Goal: Task Accomplishment & Management: Use online tool/utility

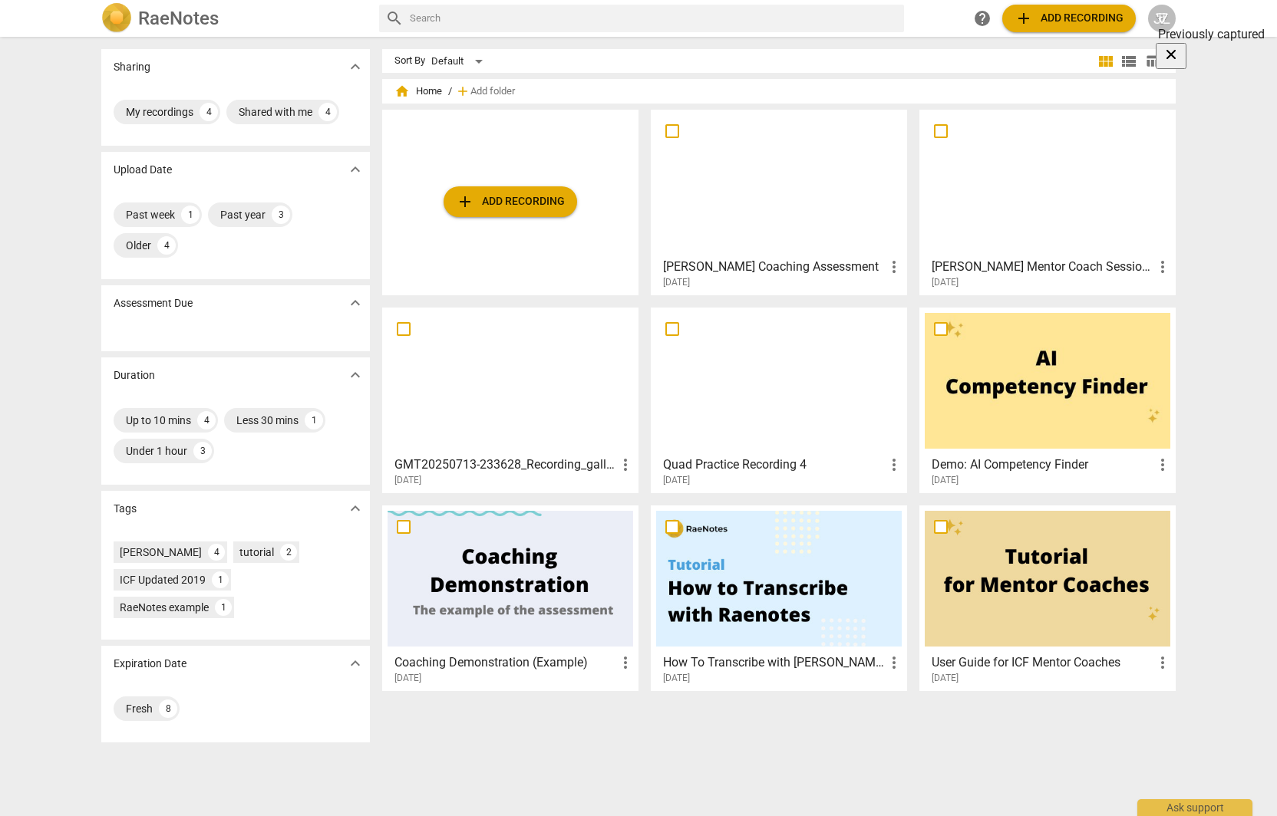
click at [726, 194] on div at bounding box center [779, 183] width 246 height 136
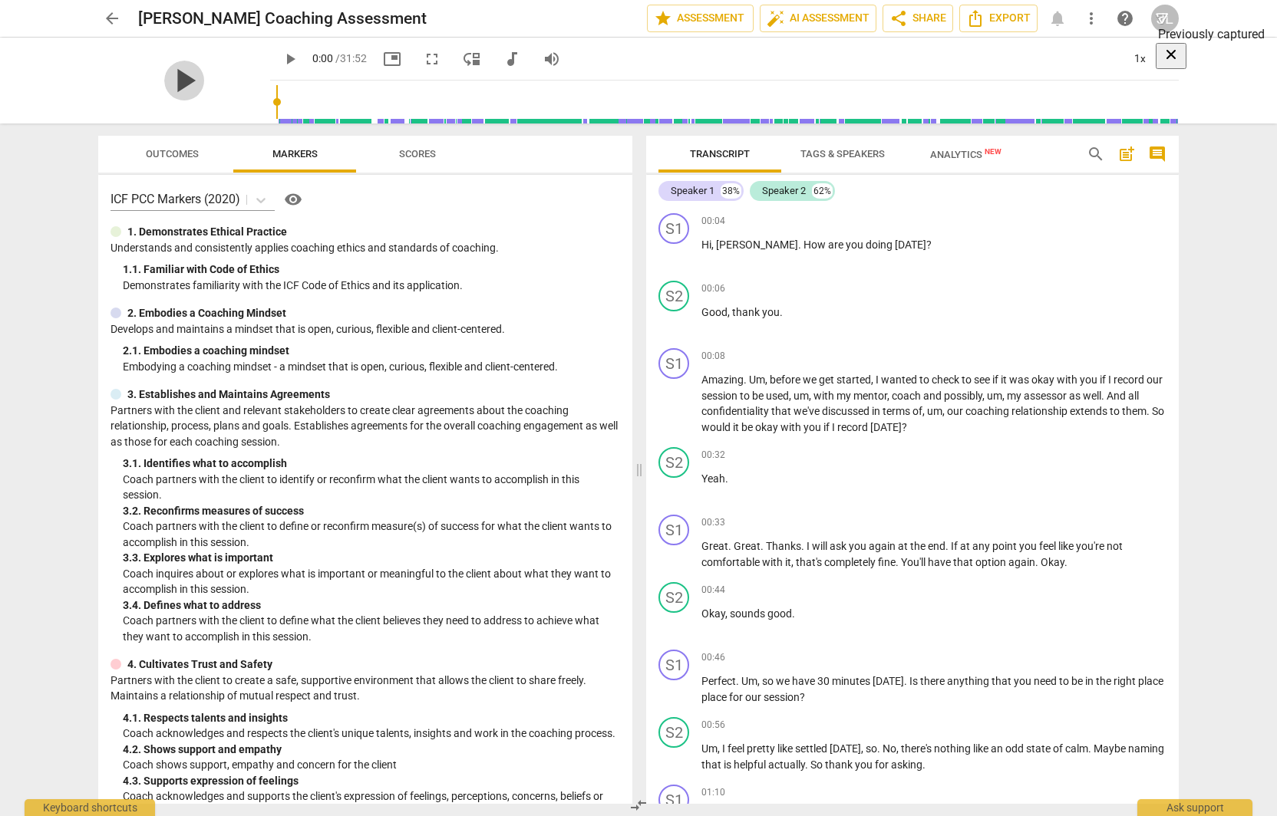
click at [167, 80] on span "play_arrow" at bounding box center [184, 81] width 40 height 40
type input "2"
click at [463, 54] on span "move_down" at bounding box center [472, 59] width 18 height 18
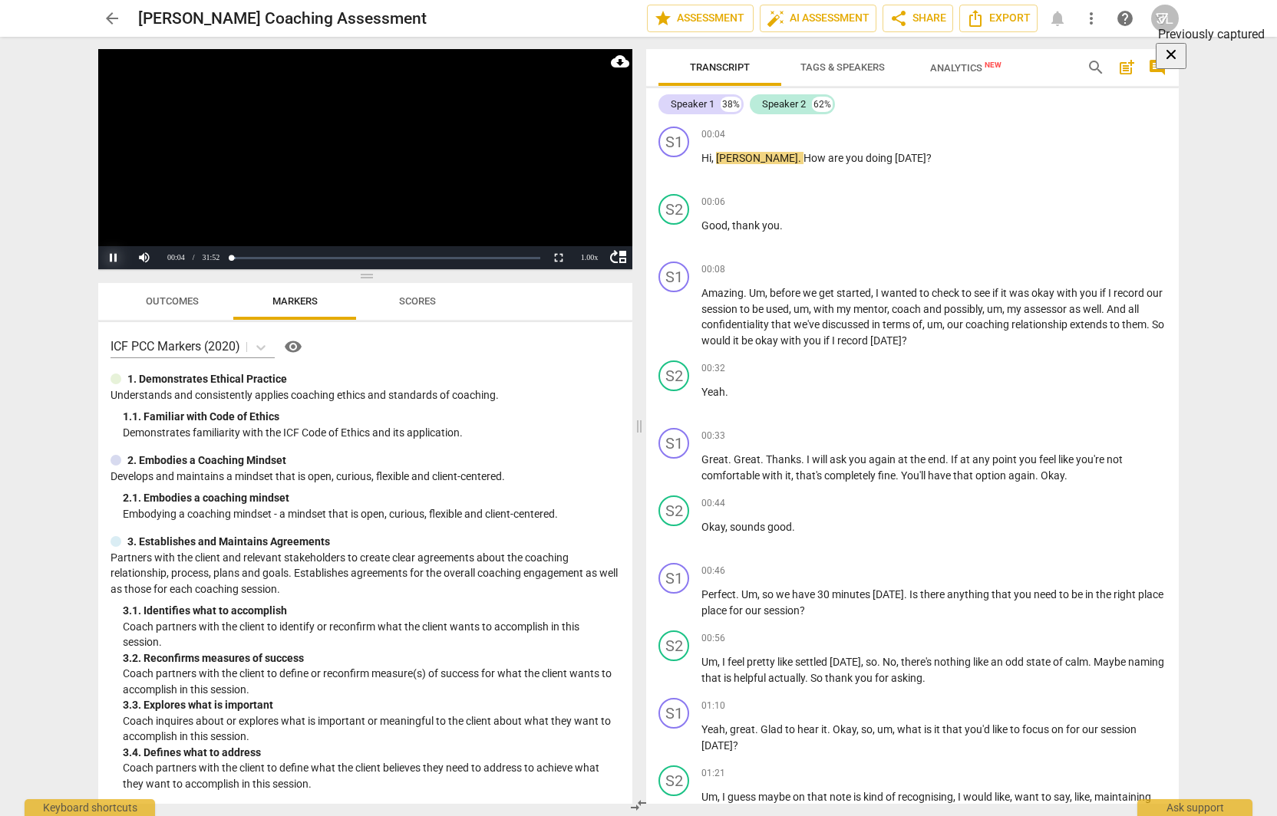
click at [116, 266] on button "Pause" at bounding box center [113, 257] width 31 height 23
click at [116, 266] on button "Play" at bounding box center [113, 257] width 31 height 23
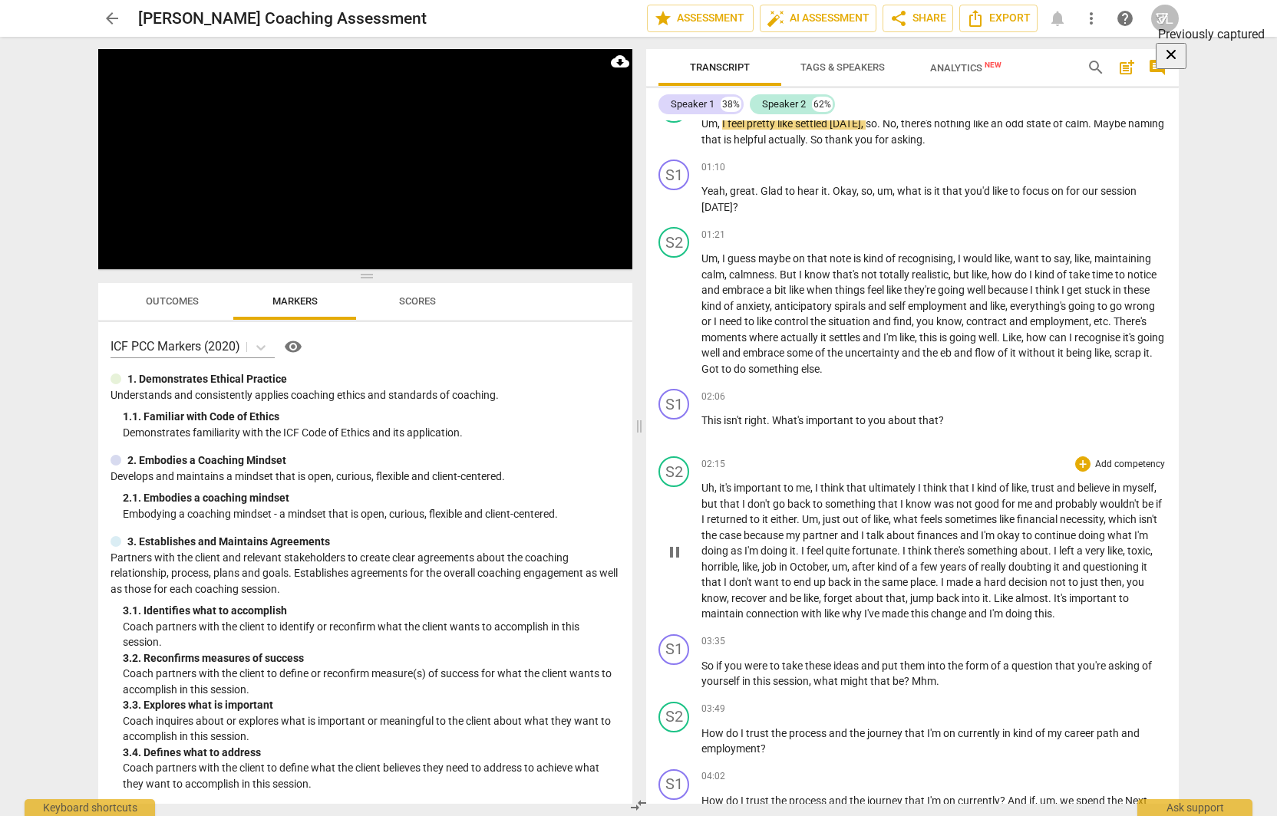
scroll to position [537, 0]
click at [1080, 171] on div "+" at bounding box center [1082, 168] width 15 height 15
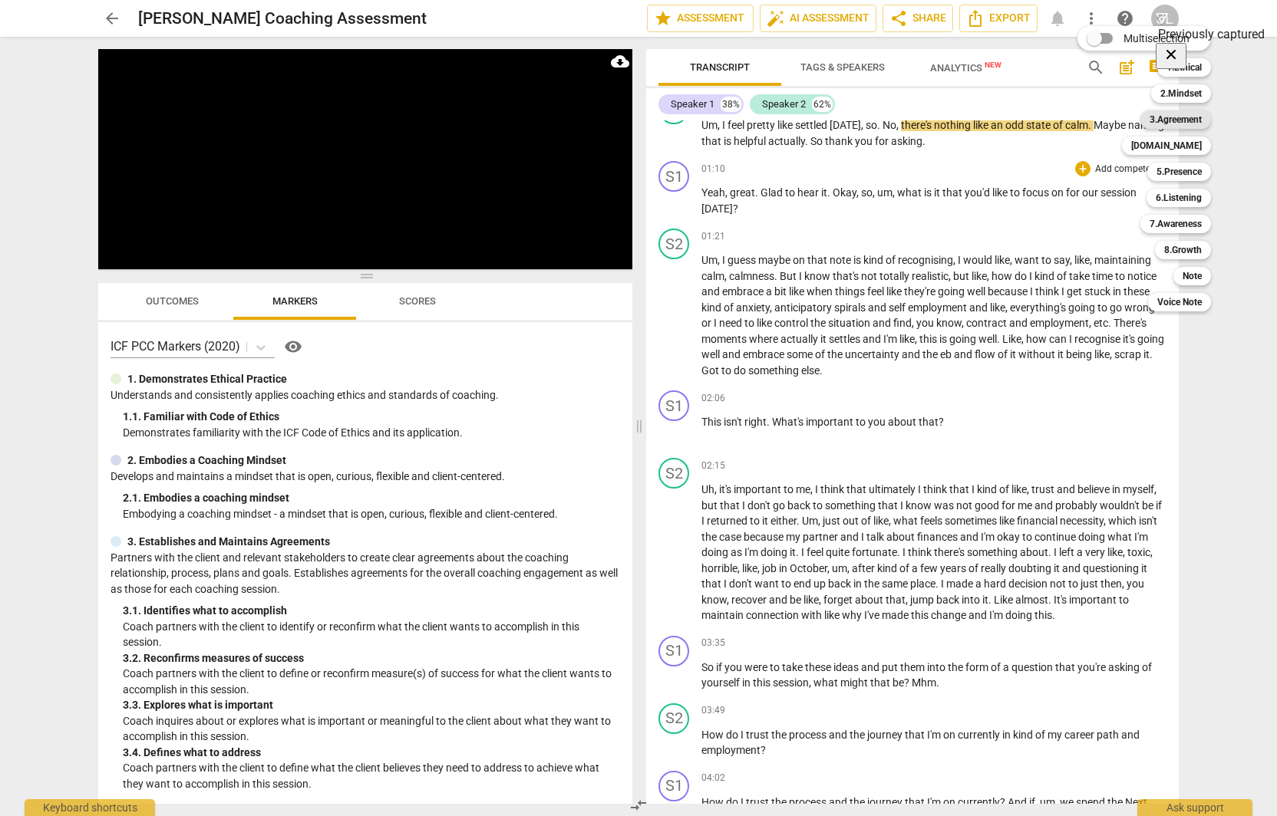
click at [1168, 124] on b "3.Agreement" at bounding box center [1176, 120] width 52 height 18
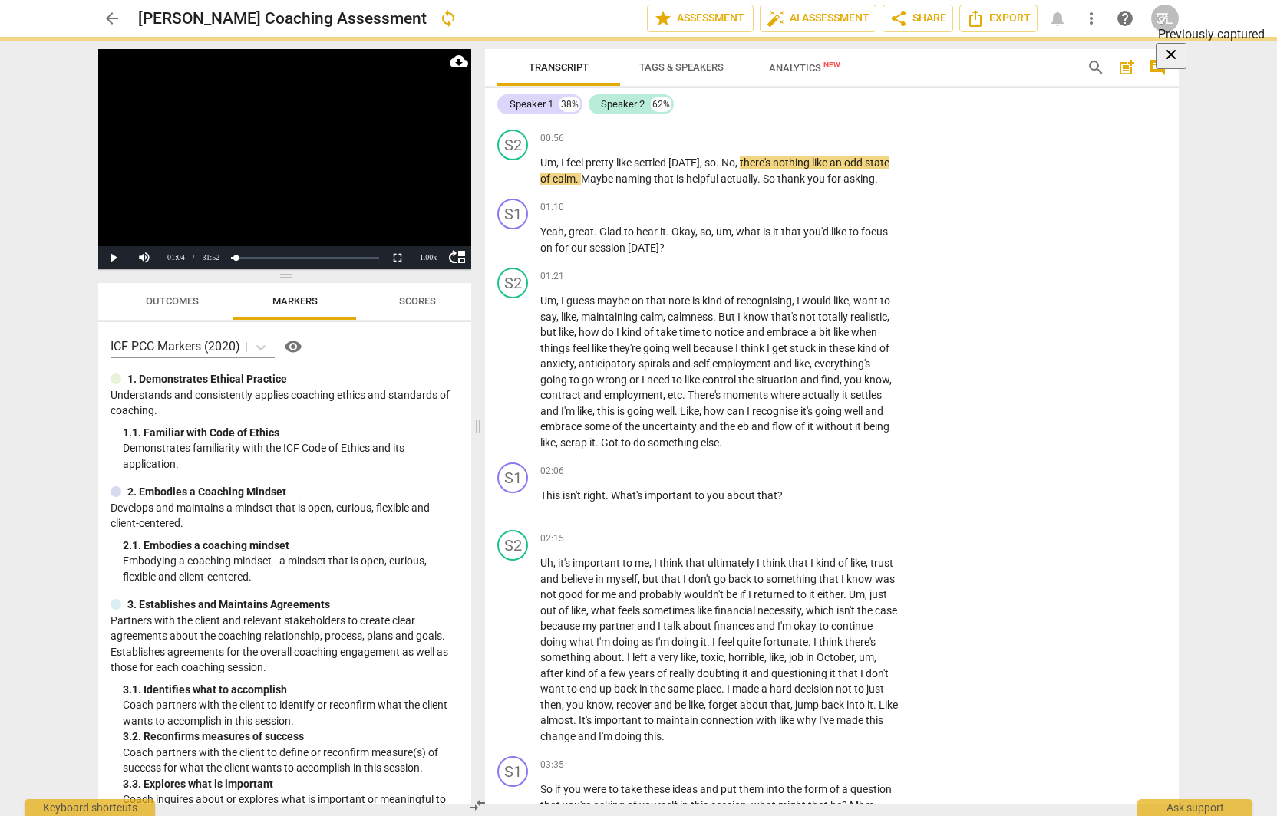
scroll to position [572, 0]
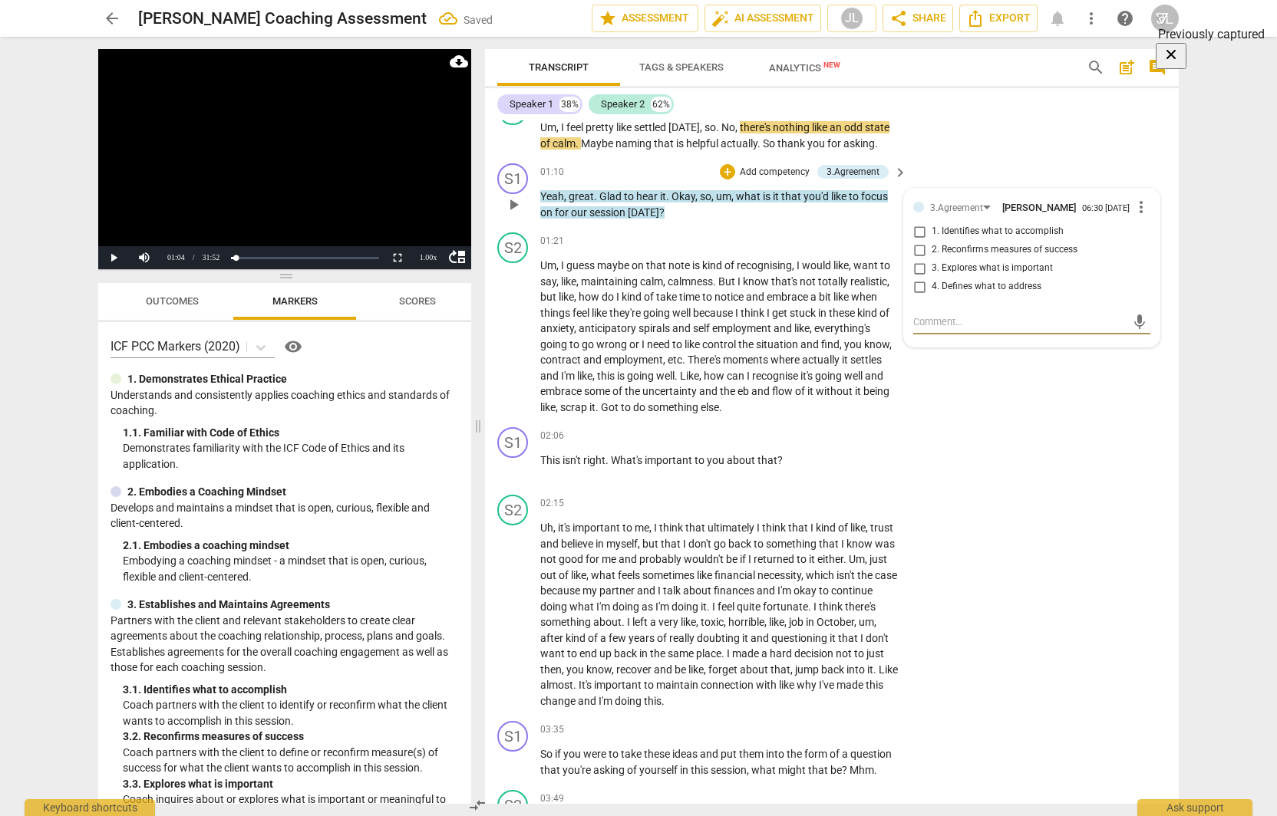
click at [977, 233] on span "1. Identifies what to accomplish" at bounding box center [998, 232] width 132 height 14
click at [932, 233] on input "1. Identifies what to accomplish" at bounding box center [919, 232] width 25 height 18
checkbox input "true"
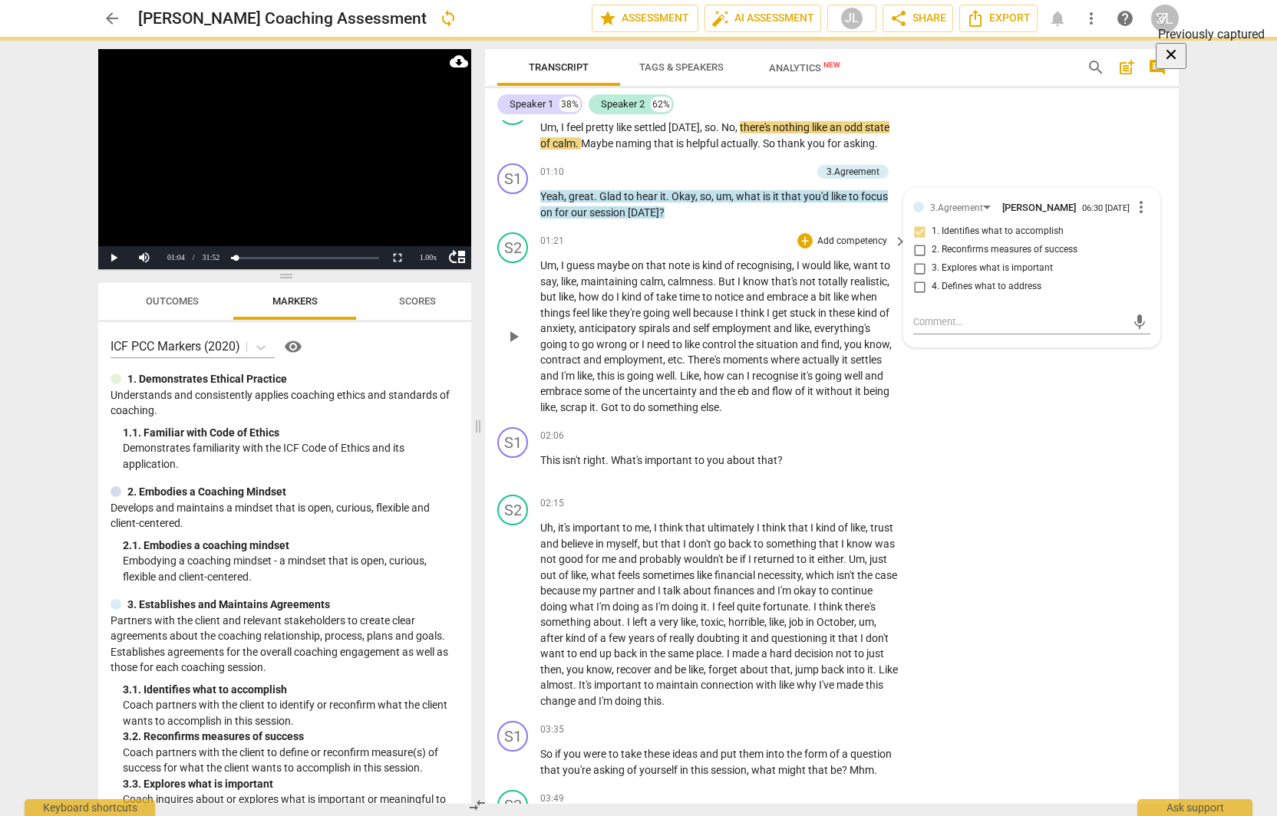
click at [741, 341] on span "the" at bounding box center [747, 344] width 18 height 12
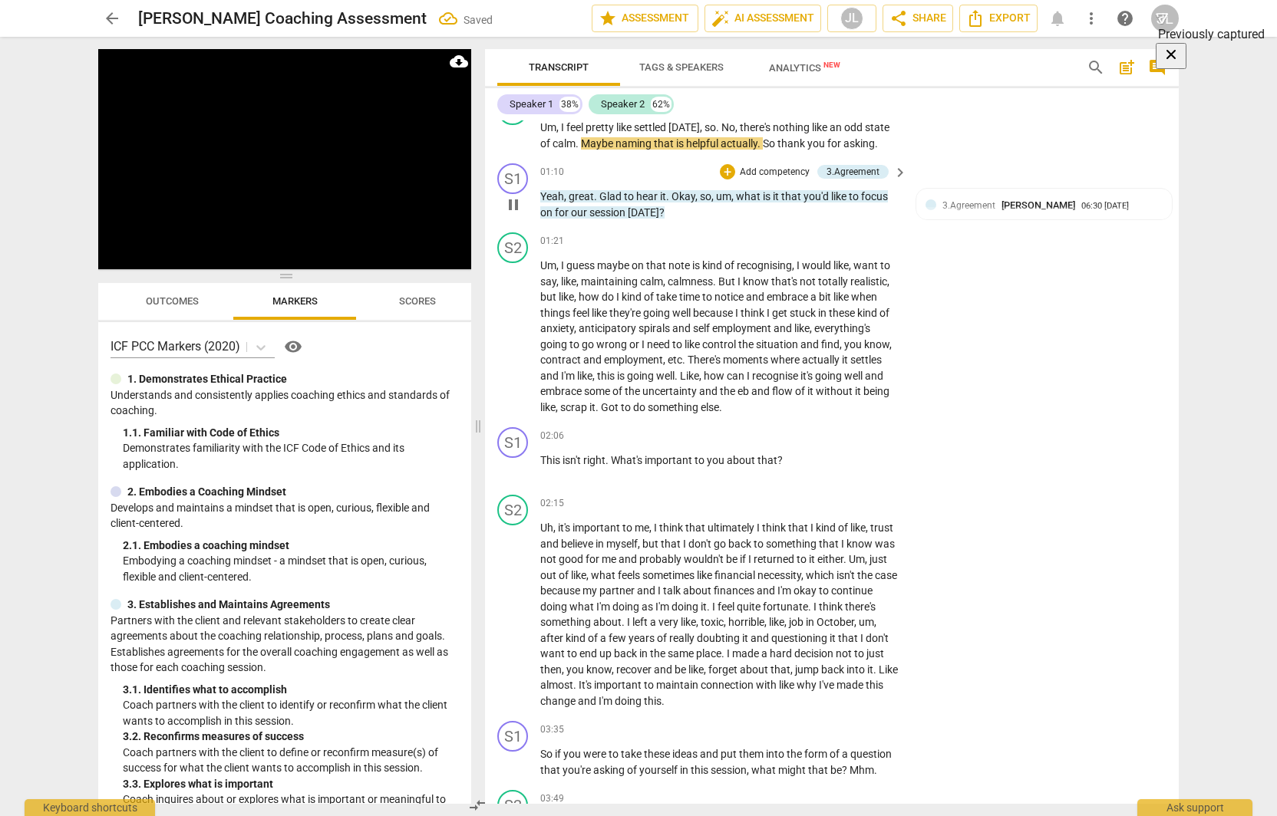
click at [643, 206] on span "[DATE]" at bounding box center [643, 212] width 31 height 12
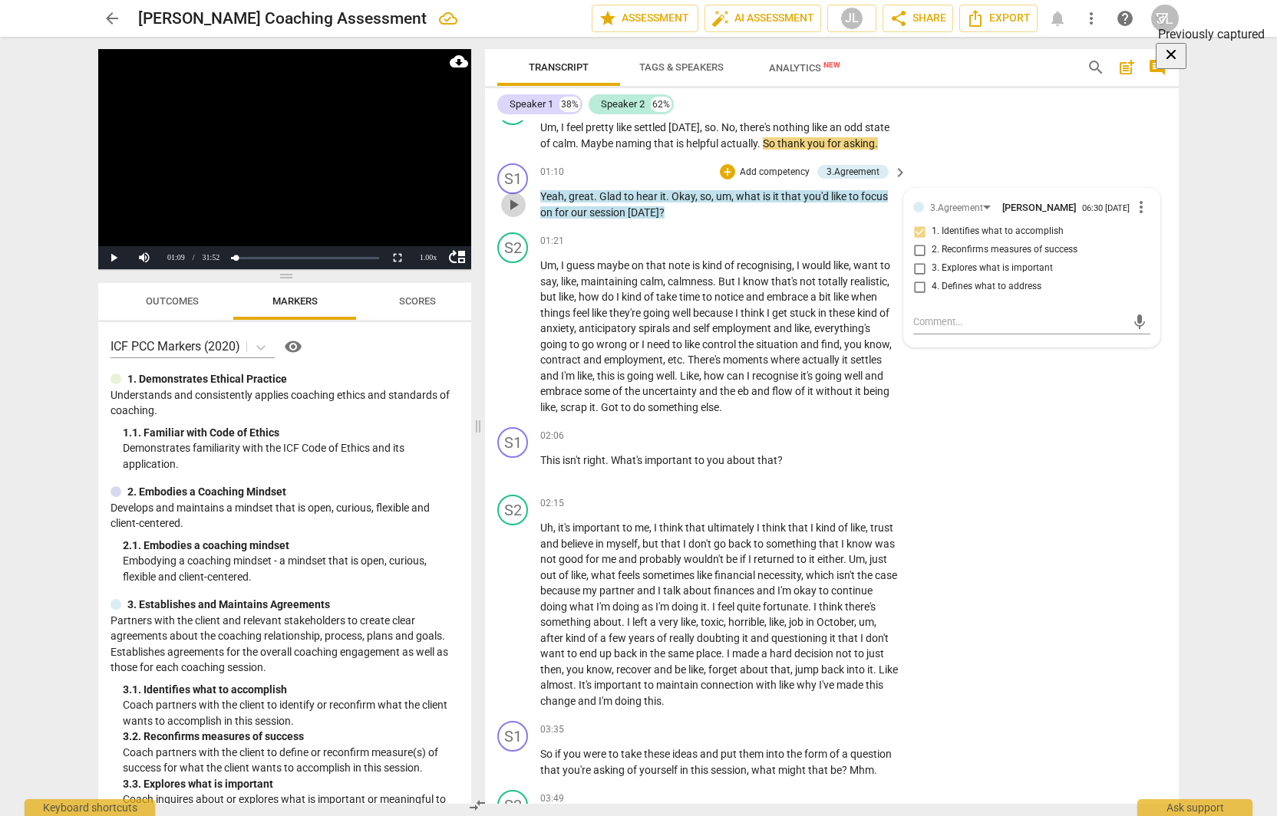
click at [515, 204] on span "play_arrow" at bounding box center [513, 205] width 18 height 18
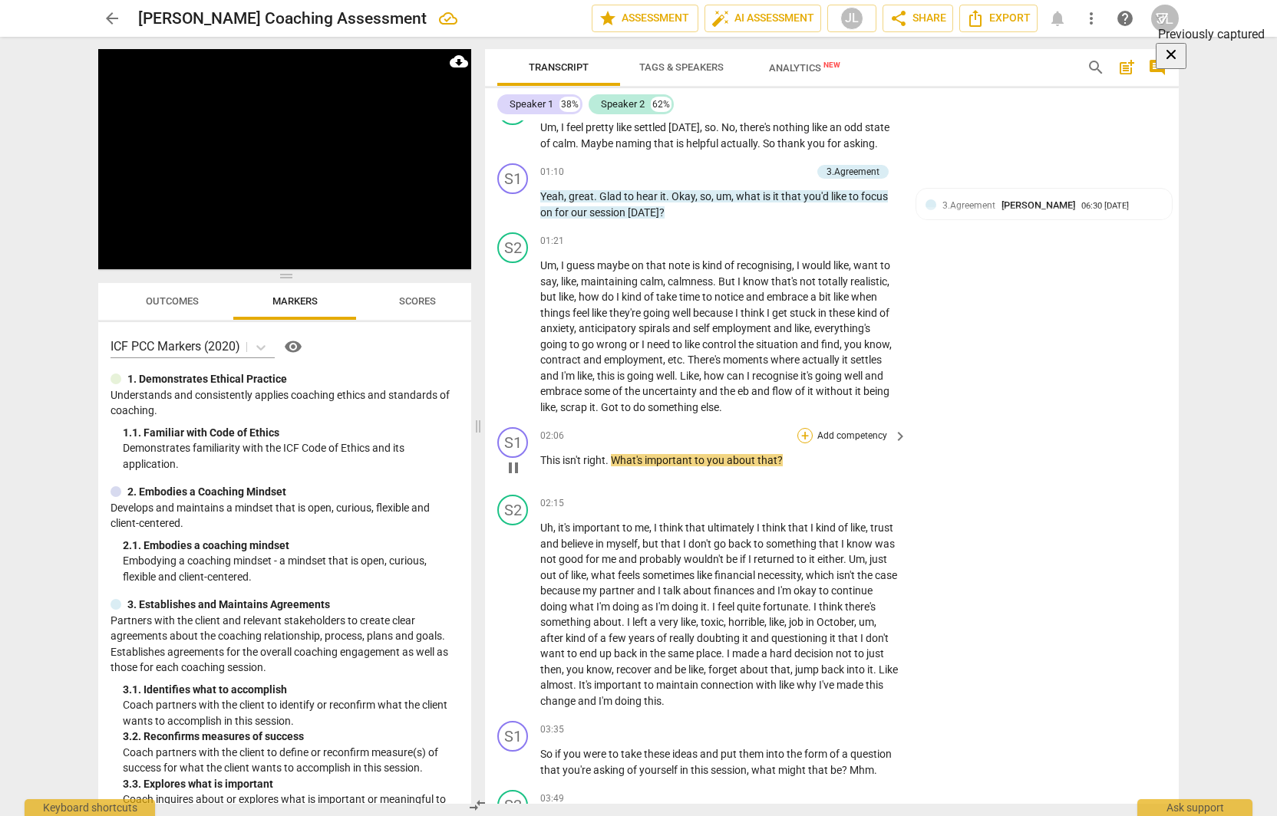
click at [806, 440] on div "+" at bounding box center [804, 435] width 15 height 15
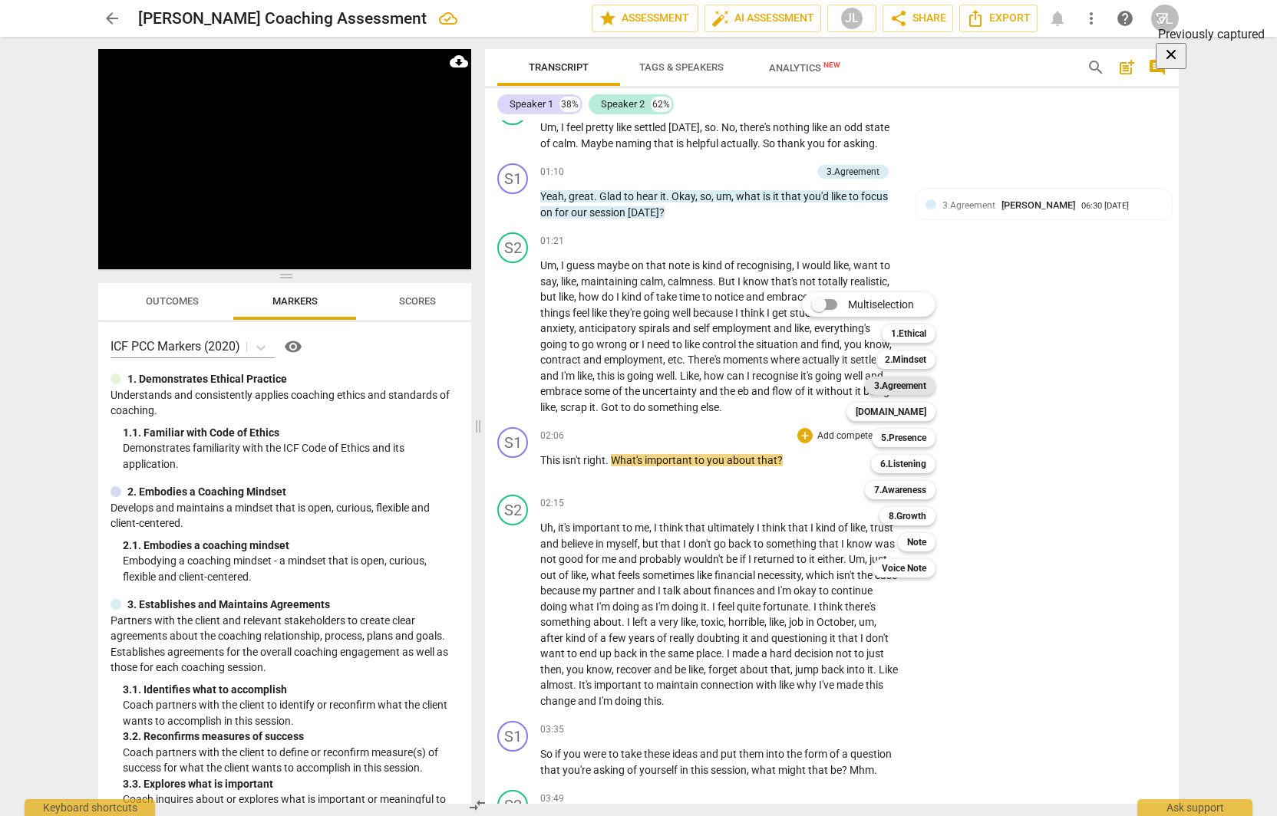
click at [902, 383] on b "3.Agreement" at bounding box center [900, 386] width 52 height 18
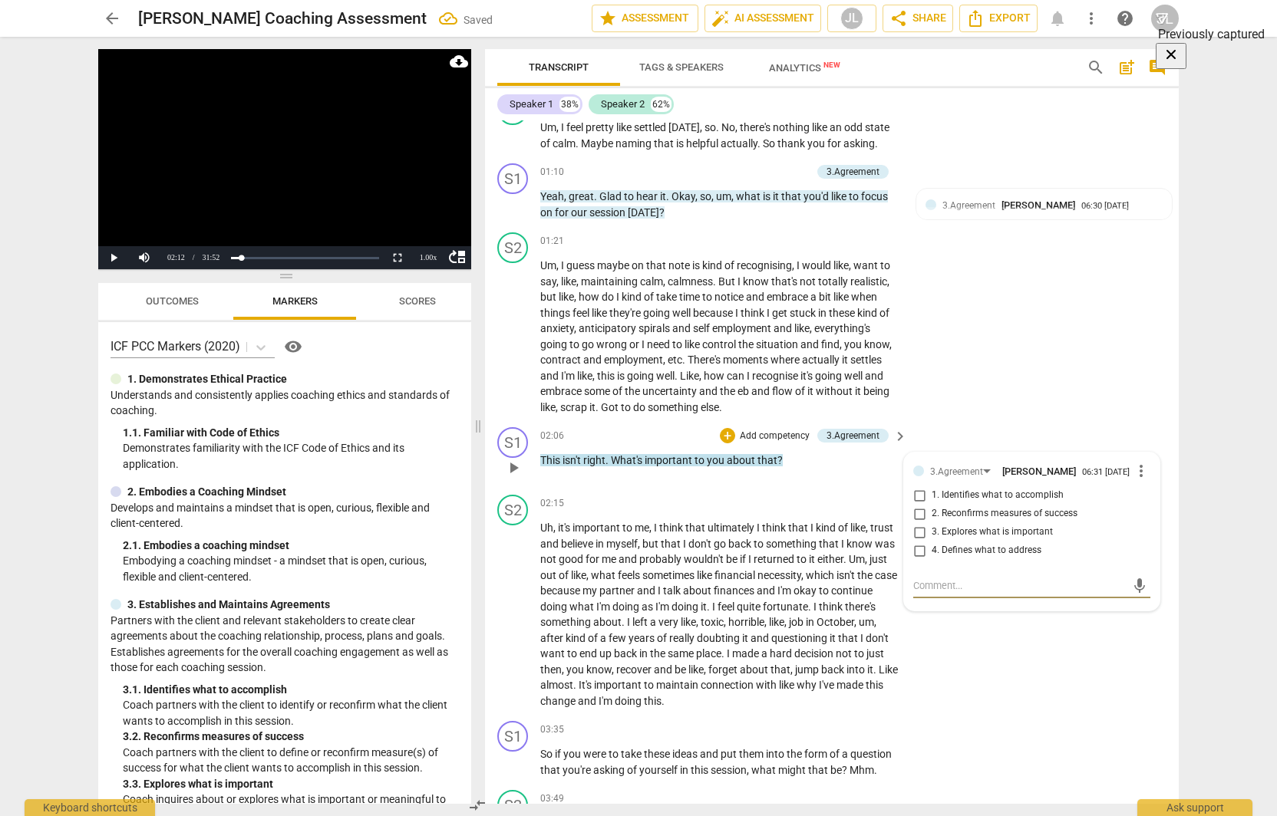
click at [914, 533] on input "3. Explores what is important" at bounding box center [919, 532] width 25 height 18
checkbox input "true"
click at [117, 259] on button "Play" at bounding box center [113, 257] width 31 height 23
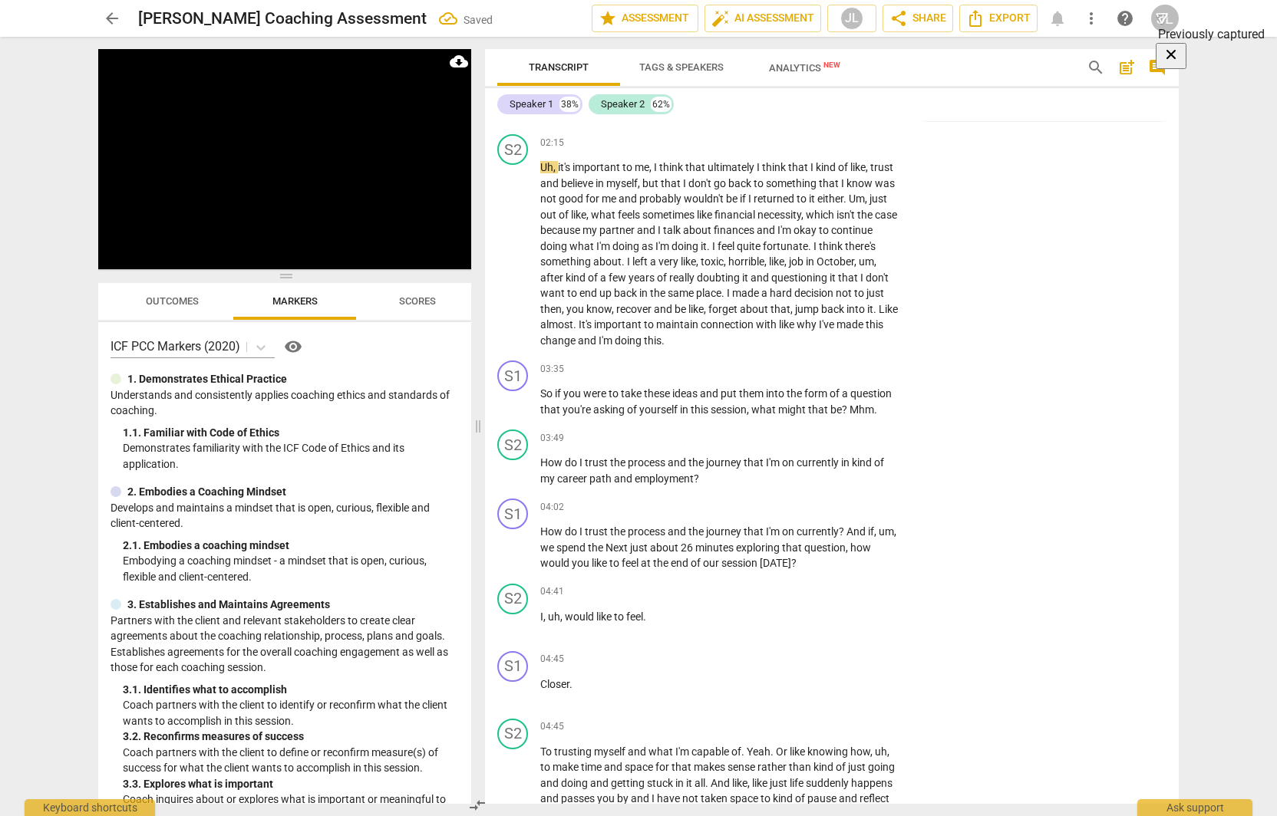
scroll to position [956, 0]
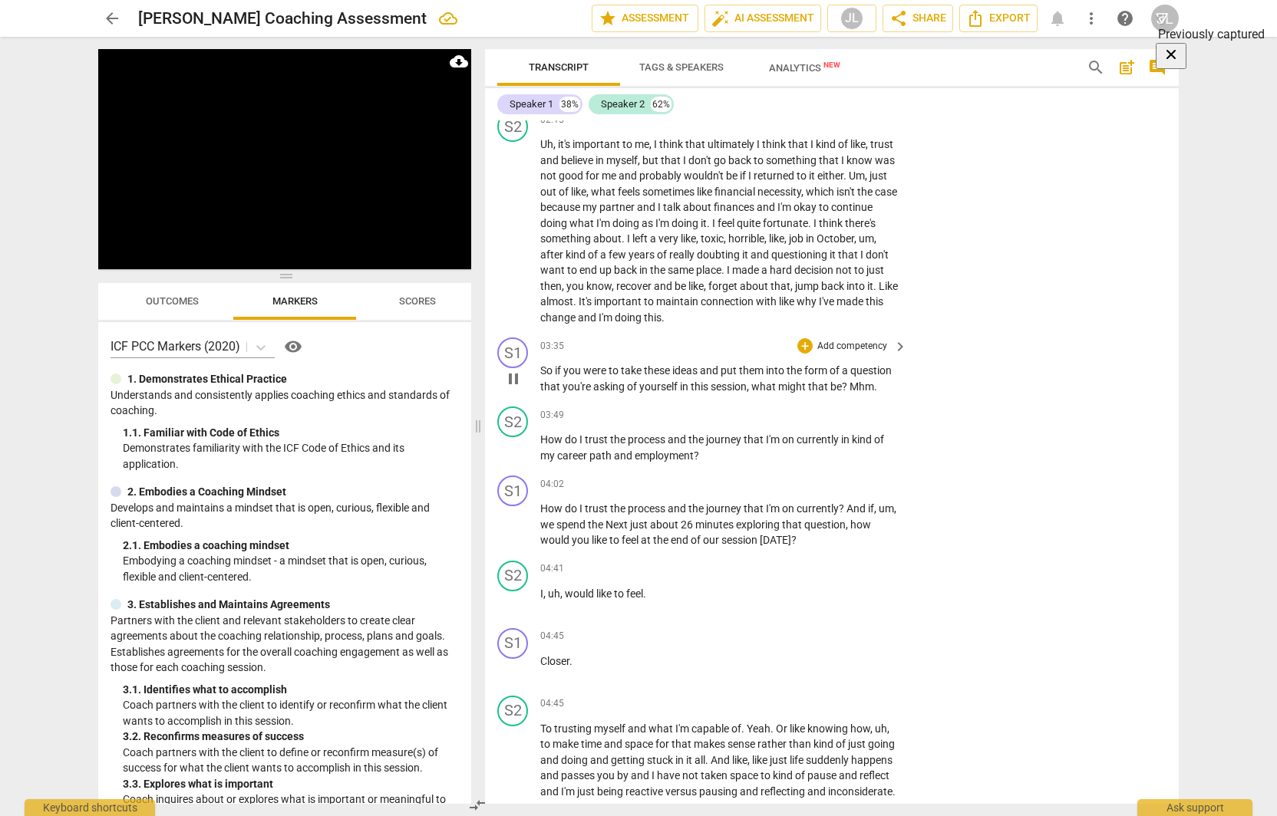
click at [840, 348] on p "Add competency" at bounding box center [852, 347] width 73 height 14
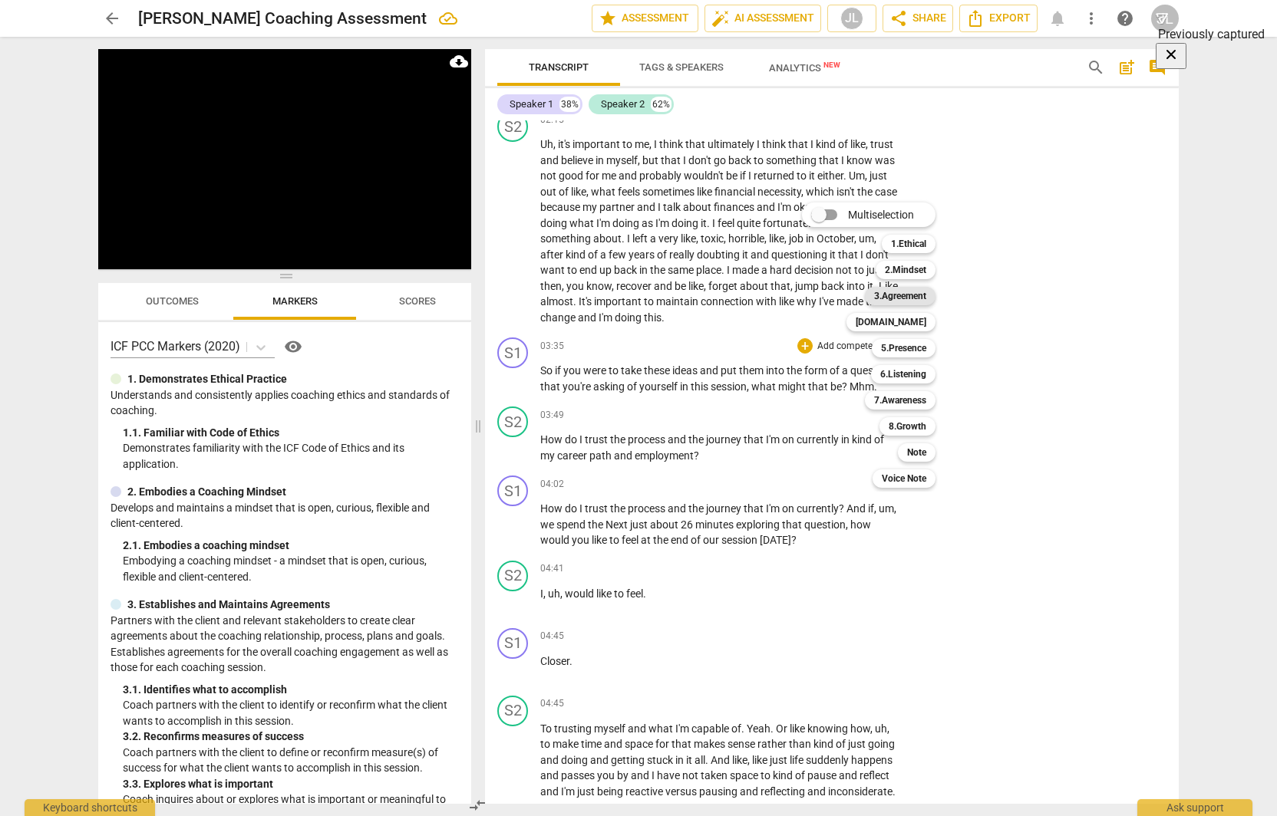
click at [912, 297] on b "3.Agreement" at bounding box center [900, 296] width 52 height 18
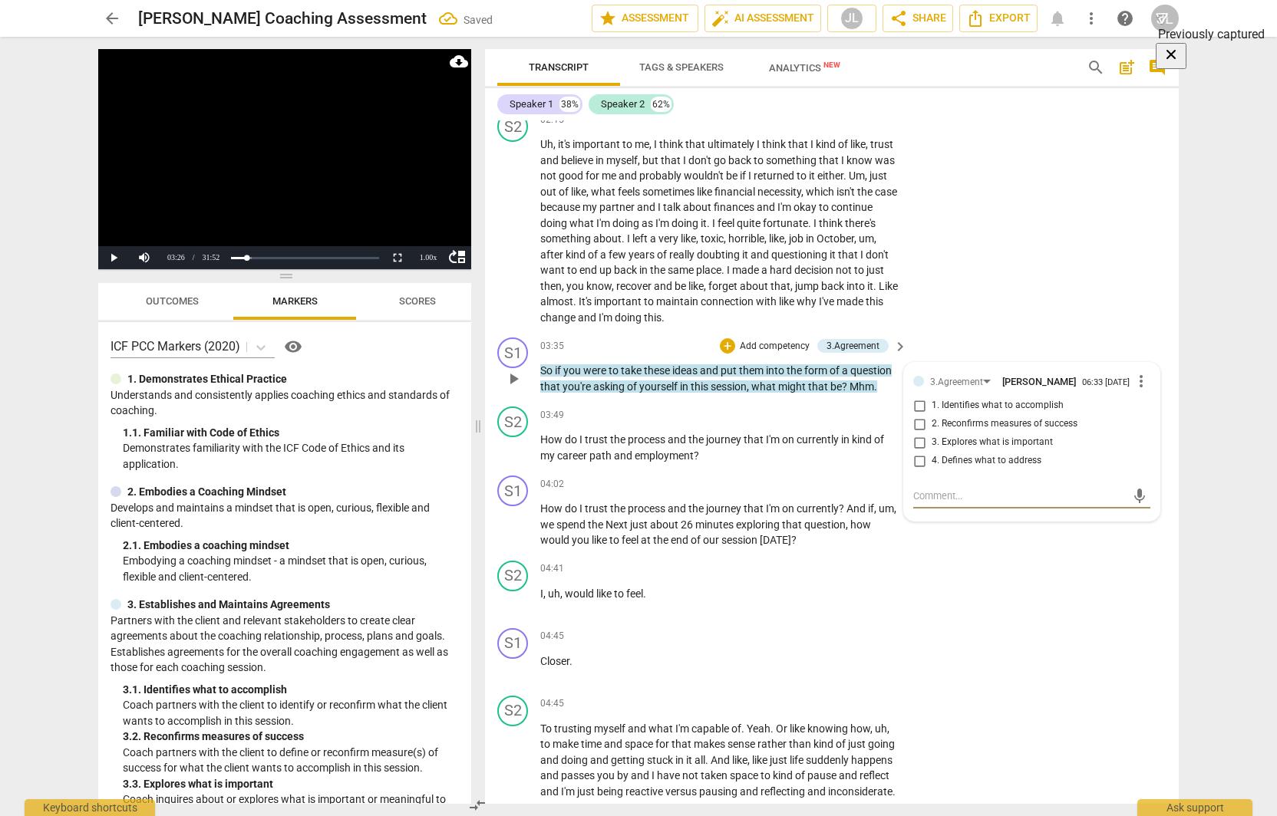
click at [942, 425] on span "2. Reconfirms measures of success" at bounding box center [1005, 424] width 146 height 14
click at [932, 425] on input "2. Reconfirms measures of success" at bounding box center [919, 424] width 25 height 18
checkbox input "true"
click at [916, 460] on input "4. Defines what to address" at bounding box center [919, 461] width 25 height 18
checkbox input "true"
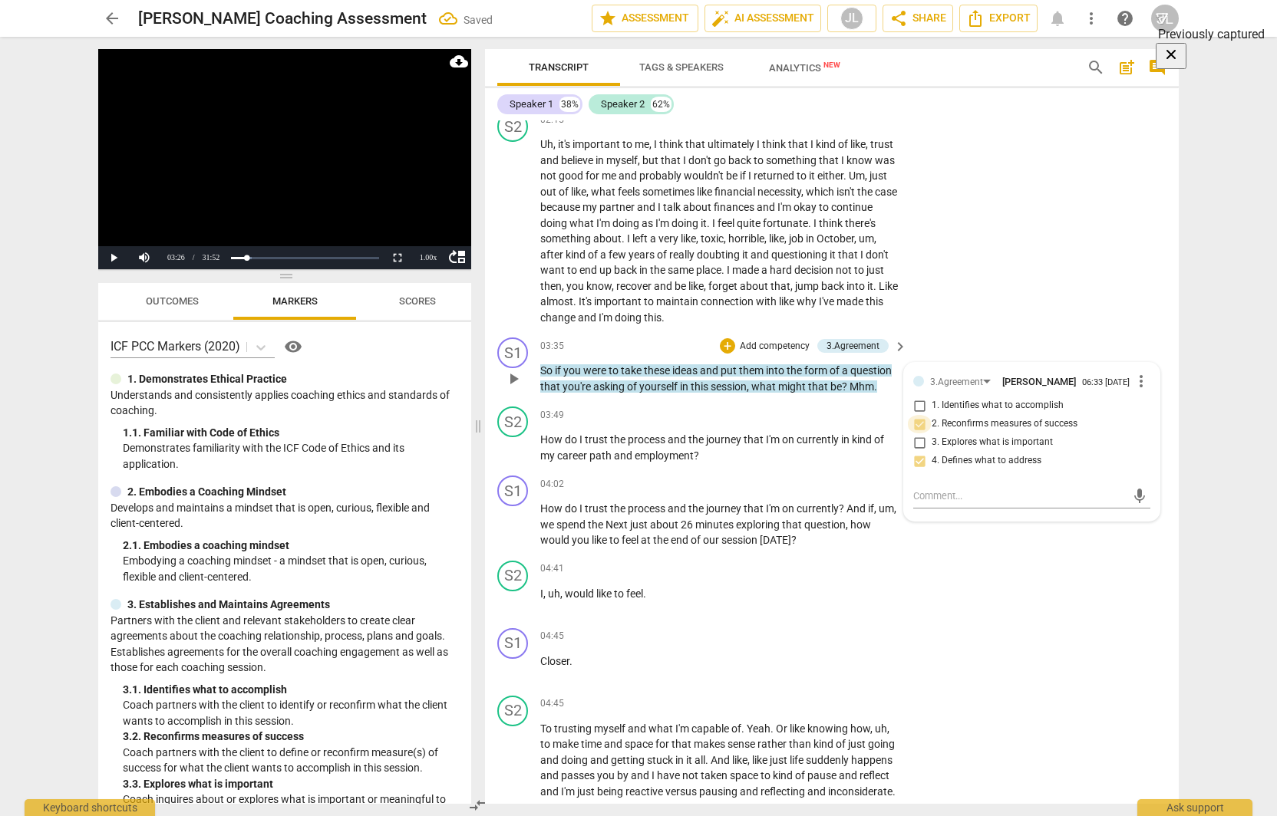
click at [916, 423] on input "2. Reconfirms measures of success" at bounding box center [919, 424] width 25 height 18
click at [915, 424] on input "2. Reconfirms measures of success" at bounding box center [919, 424] width 25 height 18
checkbox input "false"
click at [114, 259] on button "Play" at bounding box center [113, 257] width 31 height 23
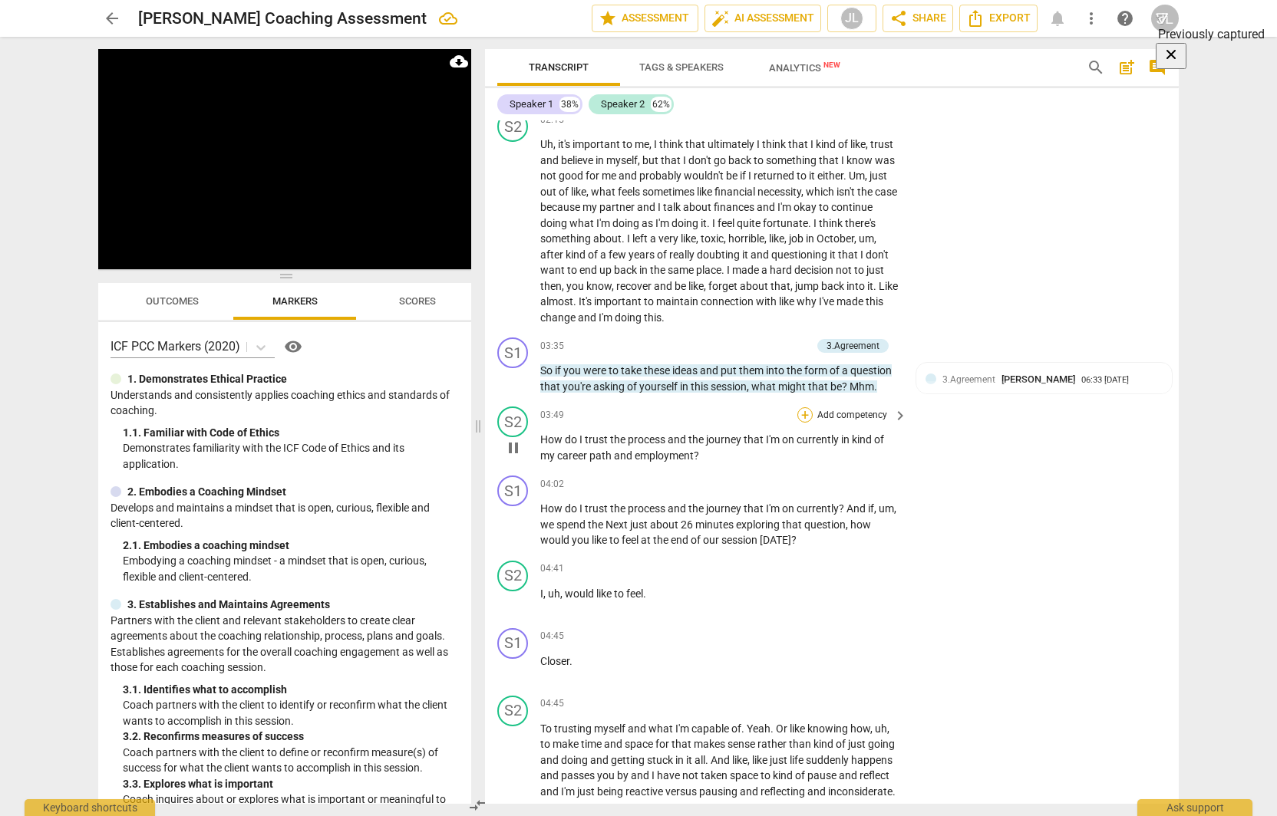
click at [807, 413] on div "+" at bounding box center [804, 414] width 15 height 15
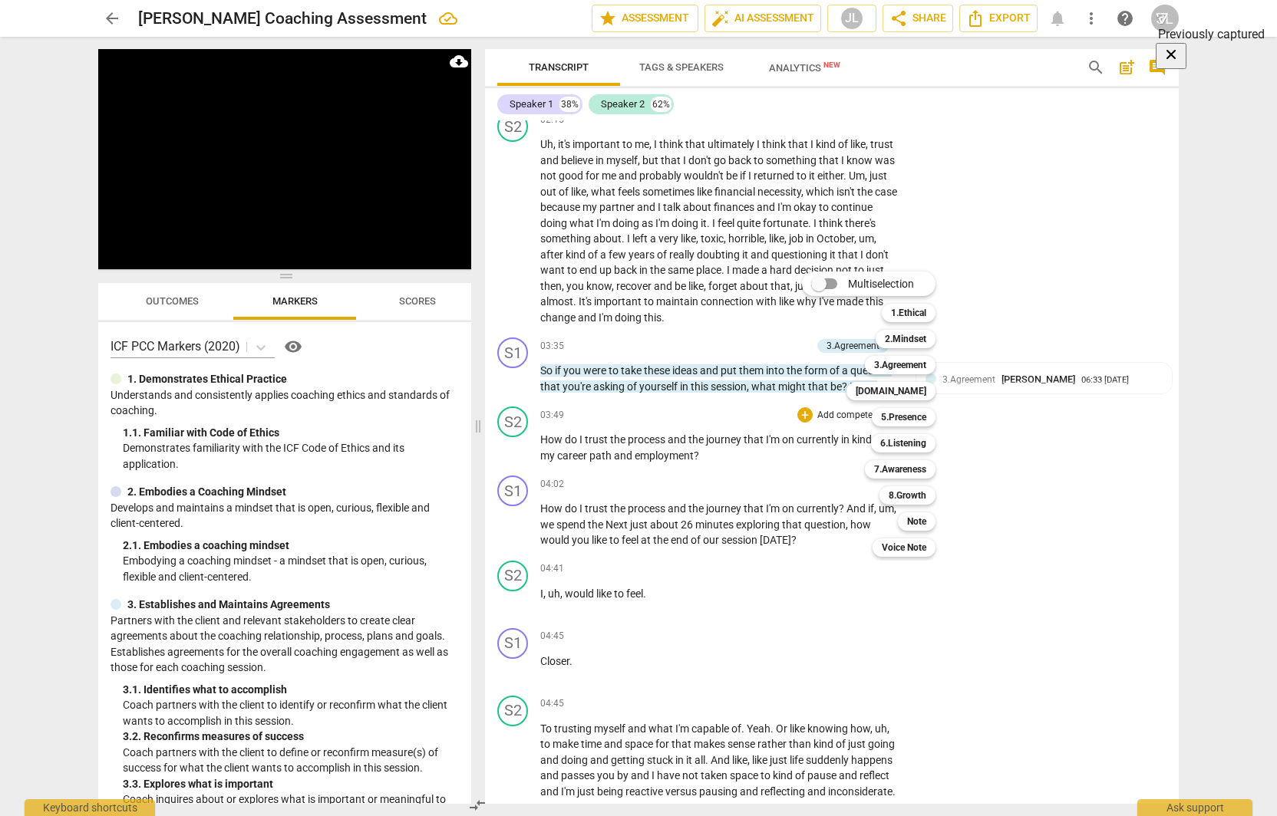
click at [816, 496] on div "Multiselection m 1.Ethical 1 2.Mindset 2 3.Agreement 3 [DOMAIN_NAME] 4 5.Presen…" at bounding box center [880, 414] width 169 height 293
click at [822, 520] on div "Multiselection m 1.Ethical 1 2.Mindset 2 3.Agreement 3 [DOMAIN_NAME] 4 5.Presen…" at bounding box center [880, 414] width 169 height 293
click at [597, 527] on div at bounding box center [638, 408] width 1277 height 816
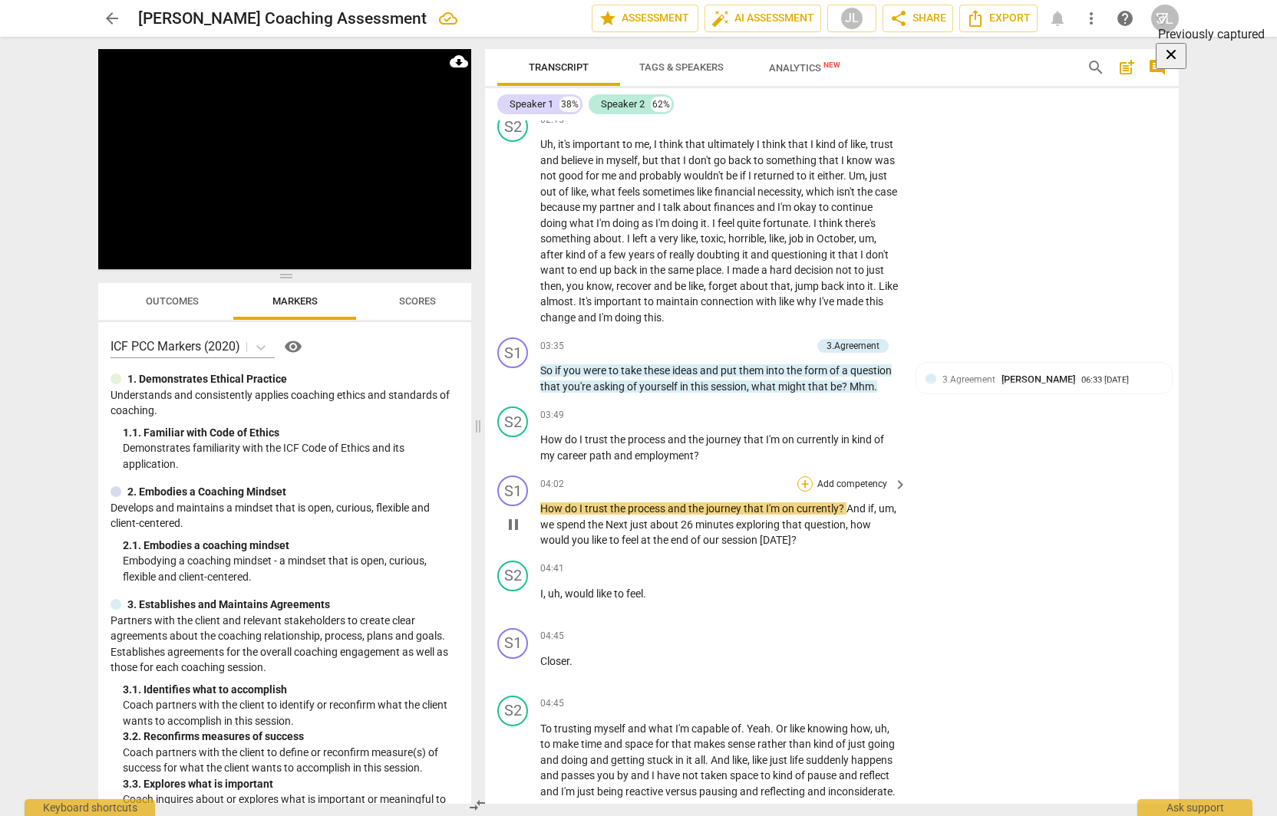
click at [800, 488] on div "+" at bounding box center [804, 484] width 15 height 15
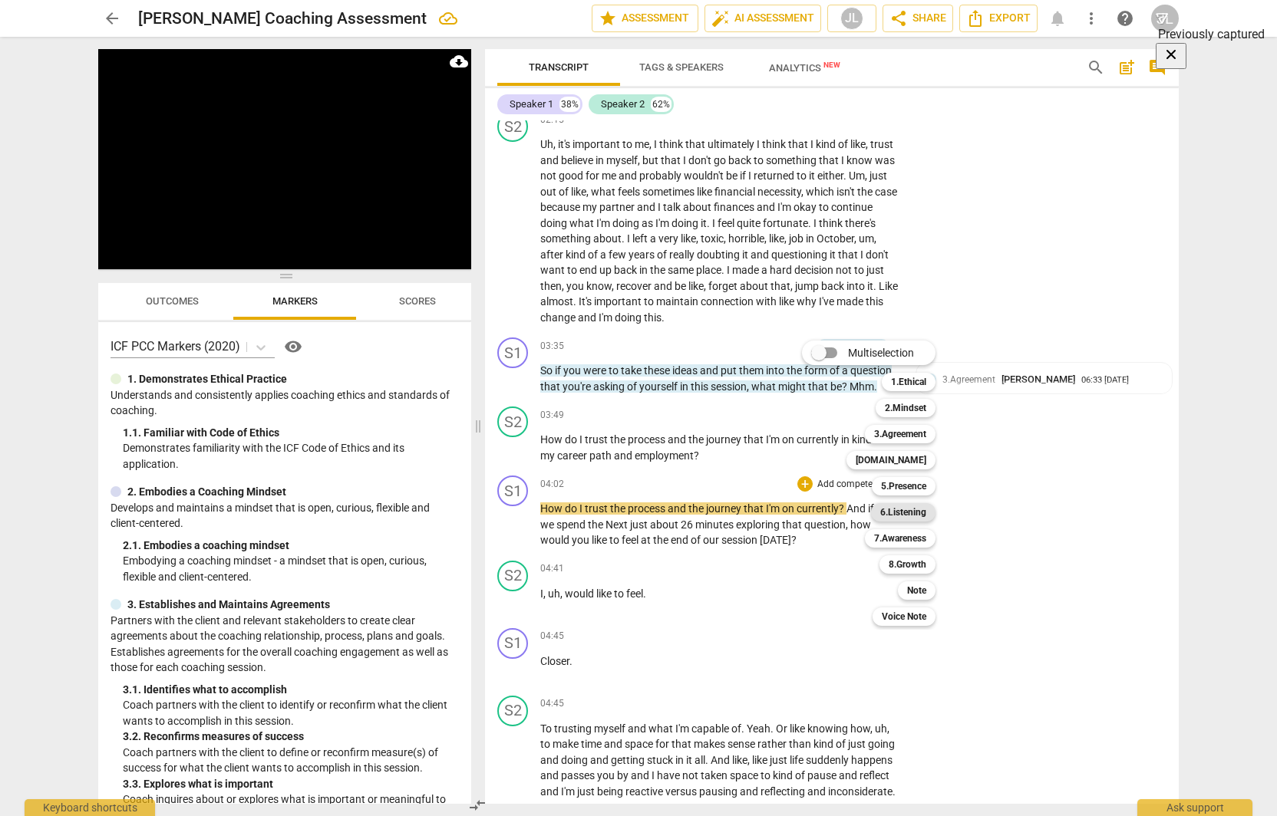
click at [904, 512] on b "6.Listening" at bounding box center [903, 512] width 46 height 18
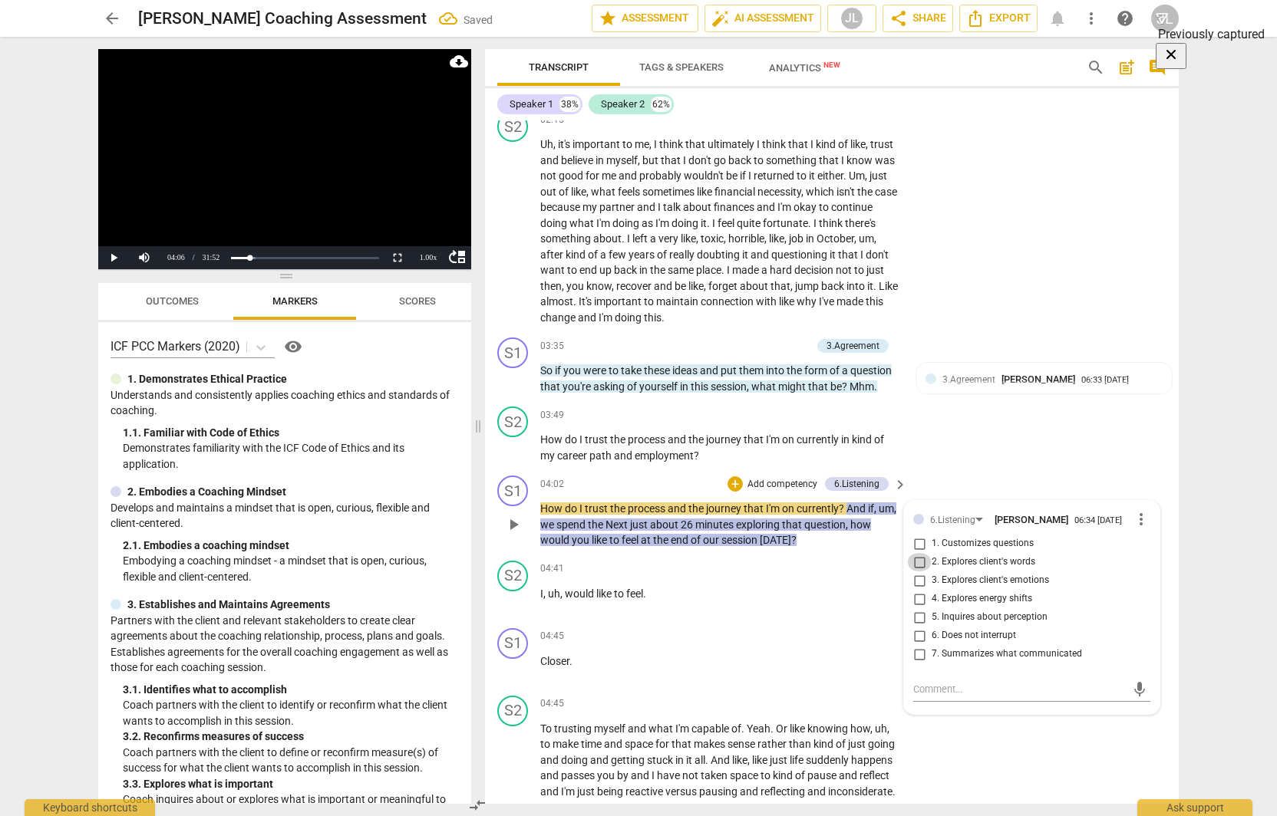
click at [917, 556] on input "2. Explores client's words" at bounding box center [919, 562] width 25 height 18
checkbox input "true"
click at [115, 258] on button "Play" at bounding box center [113, 257] width 31 height 23
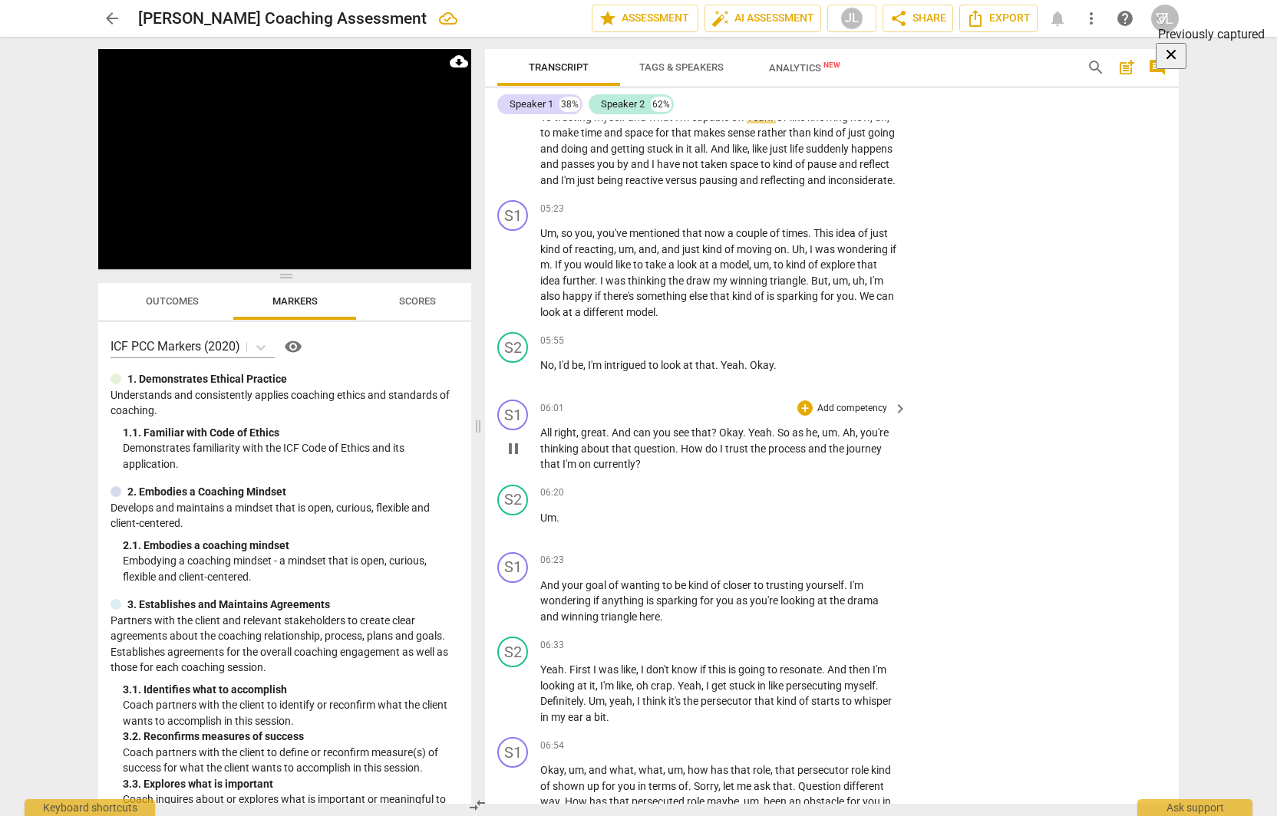
scroll to position [1570, 0]
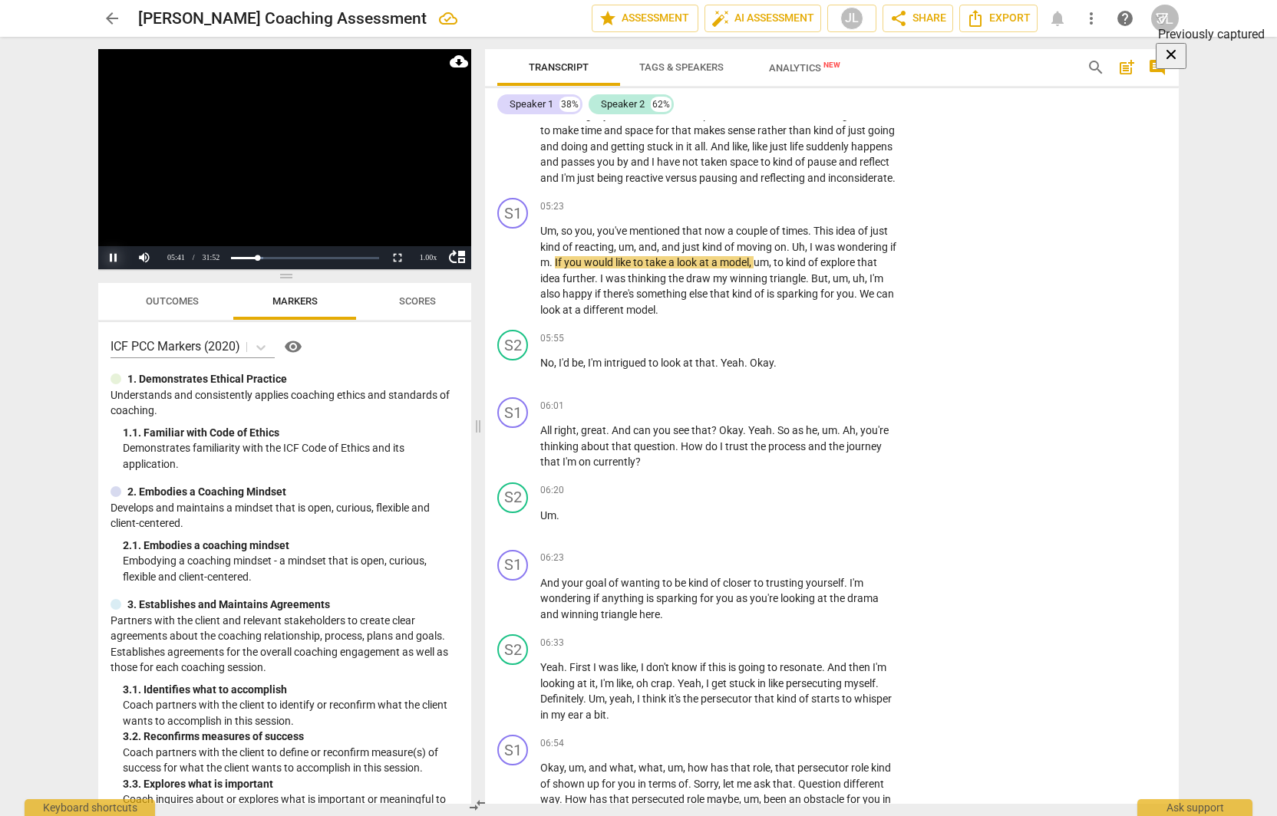
click at [114, 262] on button "Pause" at bounding box center [113, 257] width 31 height 23
click at [107, 256] on button "Play" at bounding box center [113, 257] width 31 height 23
click at [844, 214] on p "Add competency" at bounding box center [852, 207] width 73 height 14
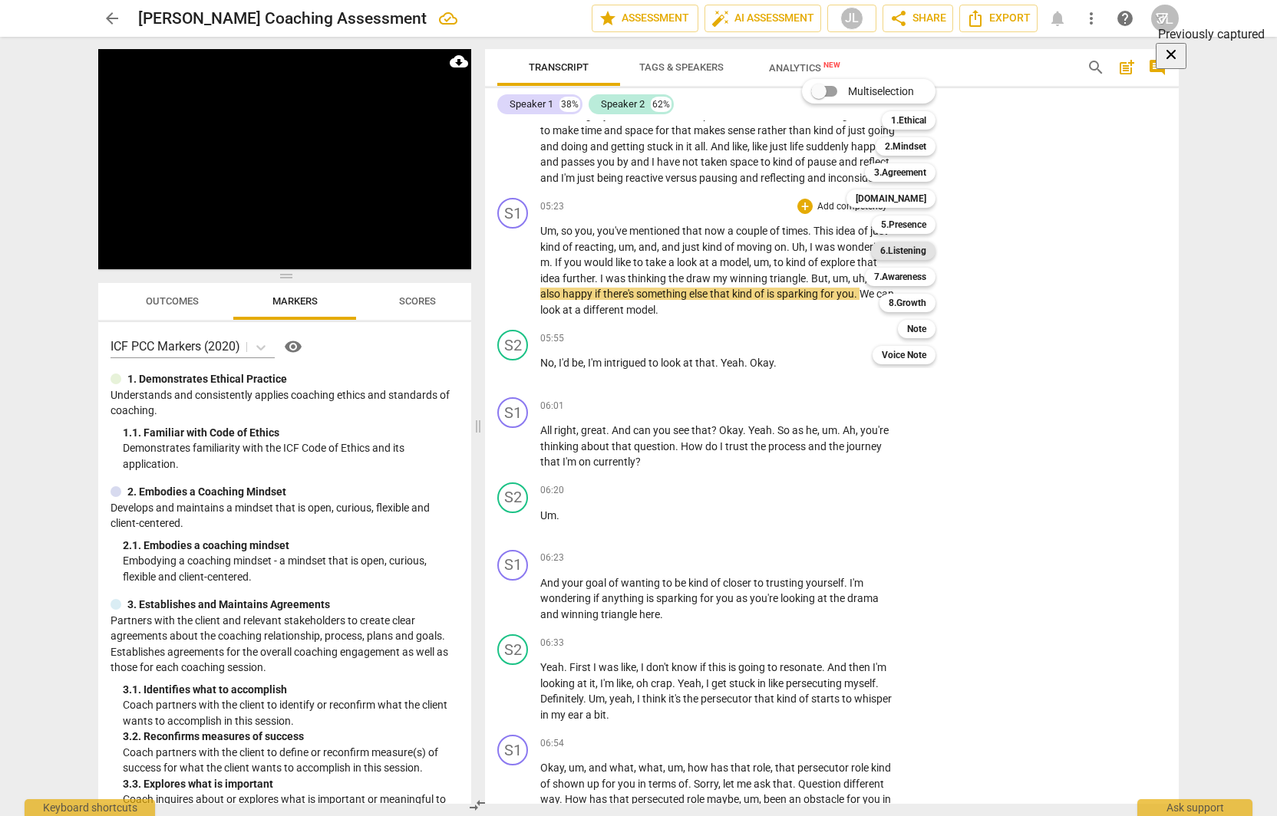
click at [897, 249] on b "6.Listening" at bounding box center [903, 251] width 46 height 18
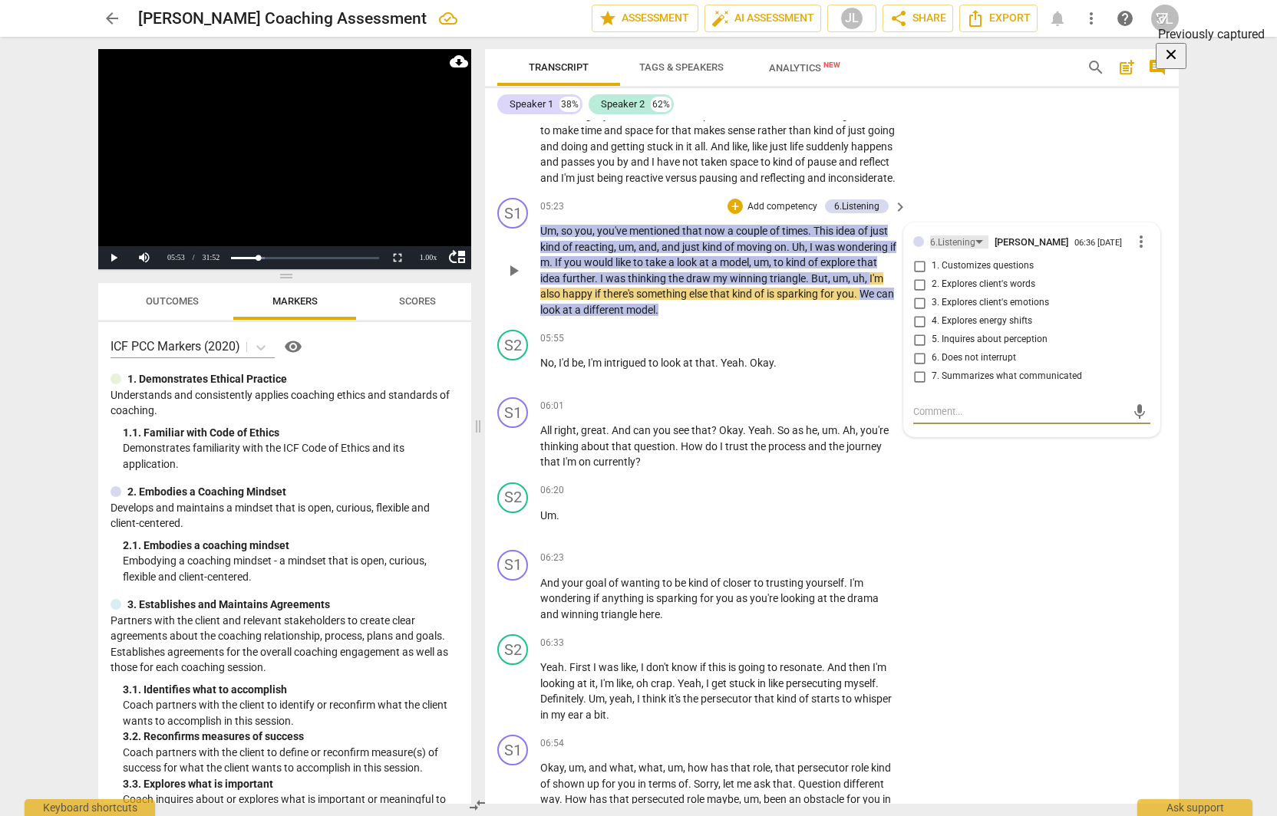
click at [978, 249] on div "6.Listening" at bounding box center [959, 242] width 58 height 13
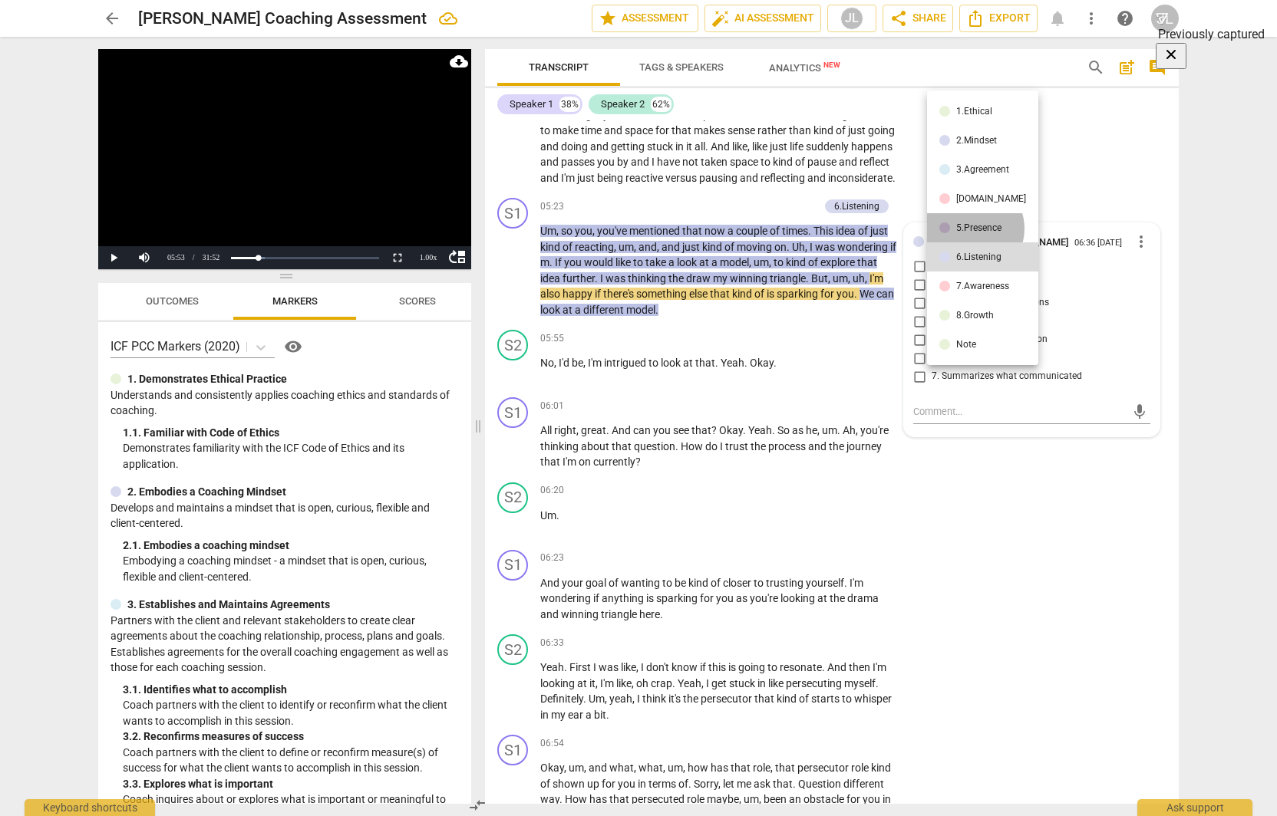
click at [971, 229] on div "5.Presence" at bounding box center [978, 227] width 45 height 9
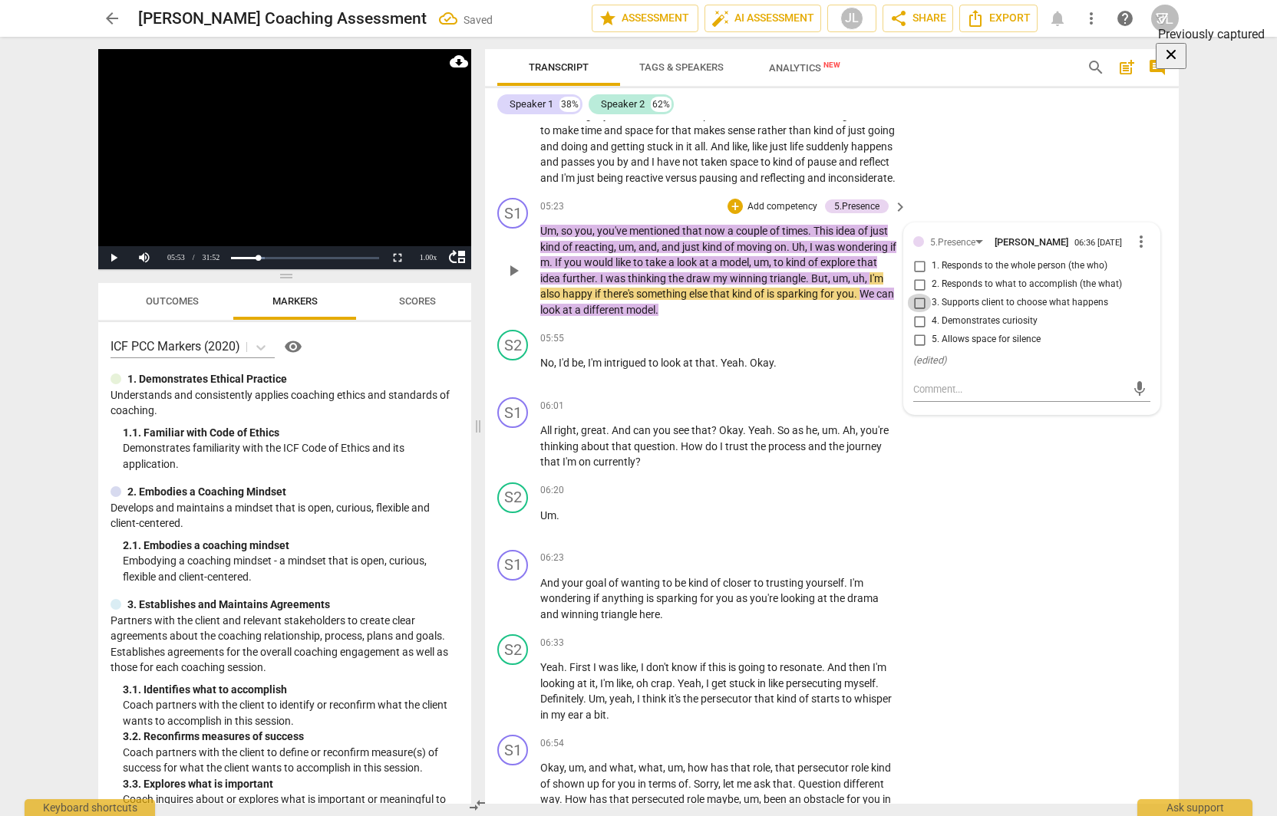
click at [914, 312] on input "3. Supports client to choose what happens" at bounding box center [919, 303] width 25 height 18
checkbox input "true"
click at [969, 250] on div "5.Presence" at bounding box center [952, 243] width 45 height 15
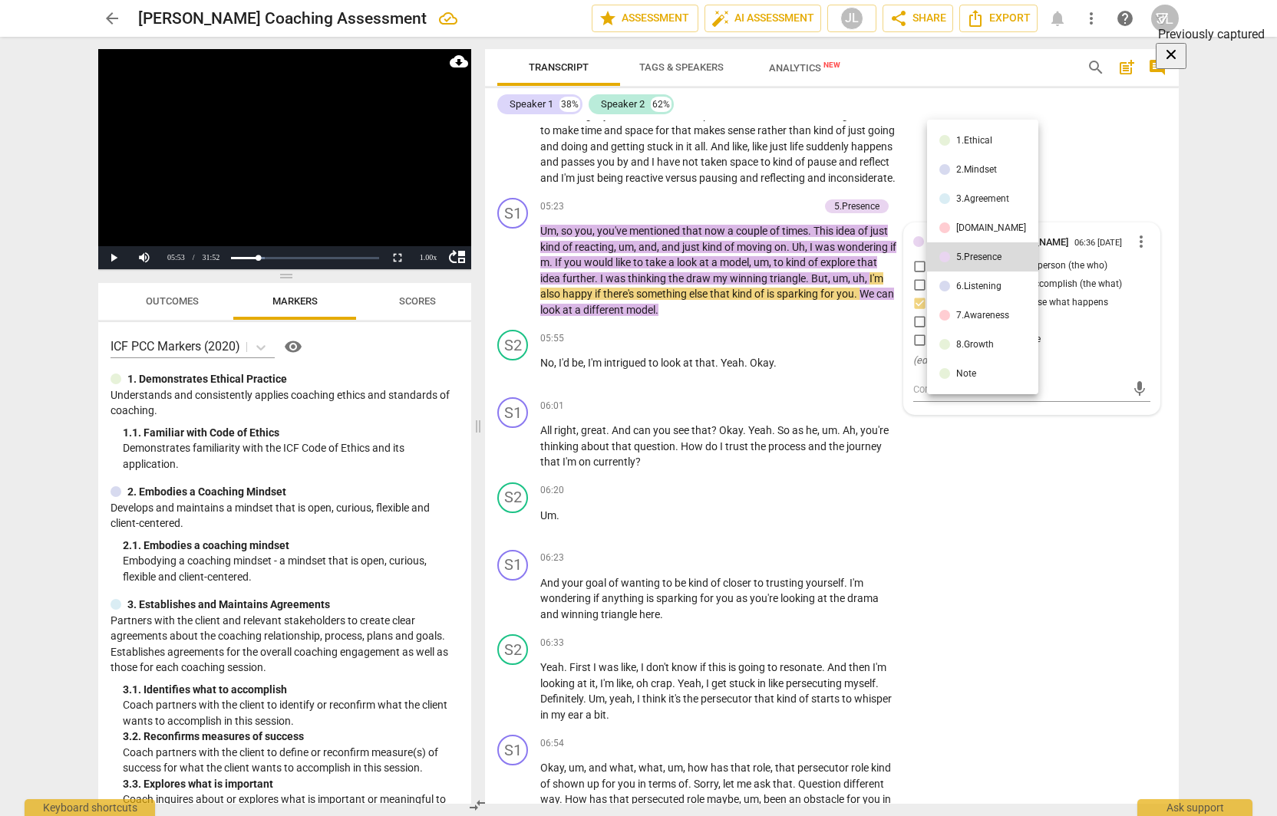
click at [975, 223] on div "[DOMAIN_NAME]" at bounding box center [991, 227] width 70 height 9
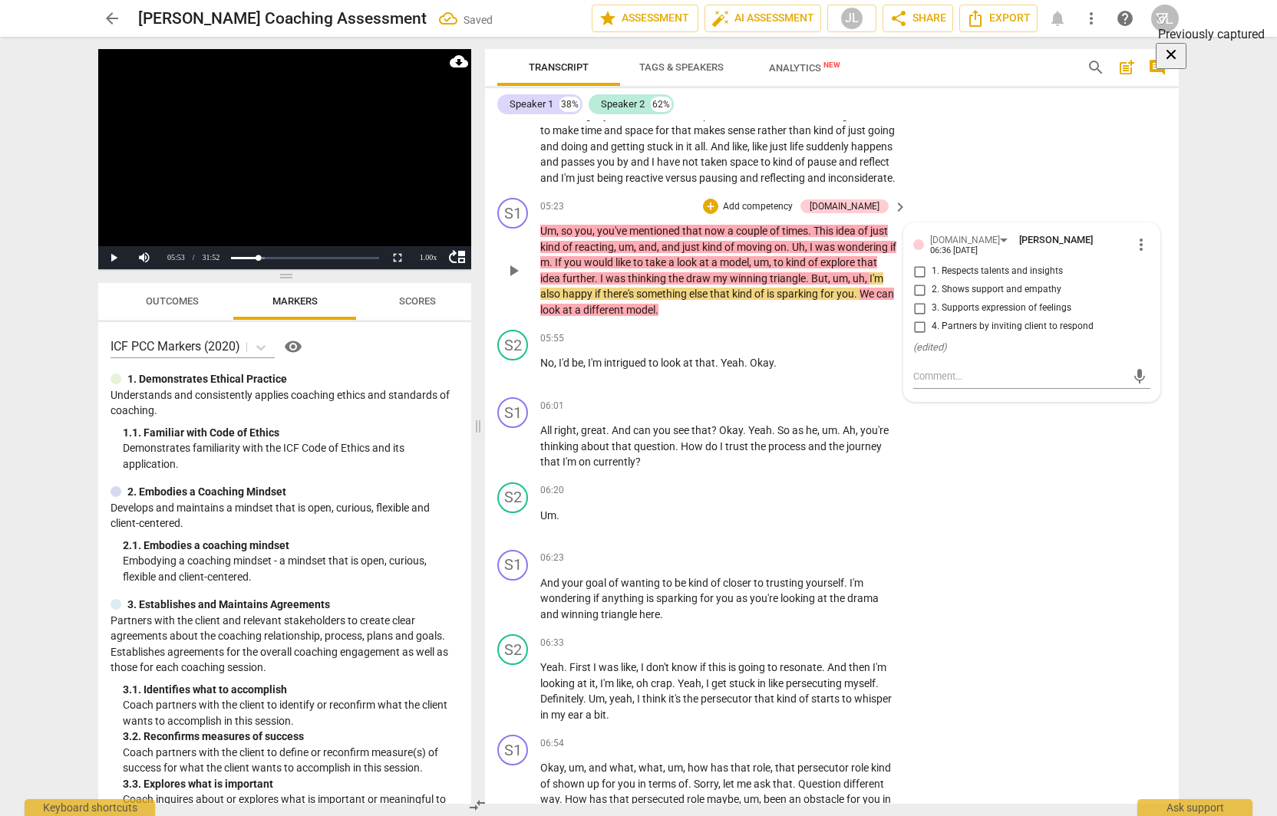
click at [915, 336] on input "4. Partners by inviting client to respond" at bounding box center [919, 327] width 25 height 18
checkbox input "true"
click at [803, 285] on span "triangle" at bounding box center [788, 278] width 36 height 12
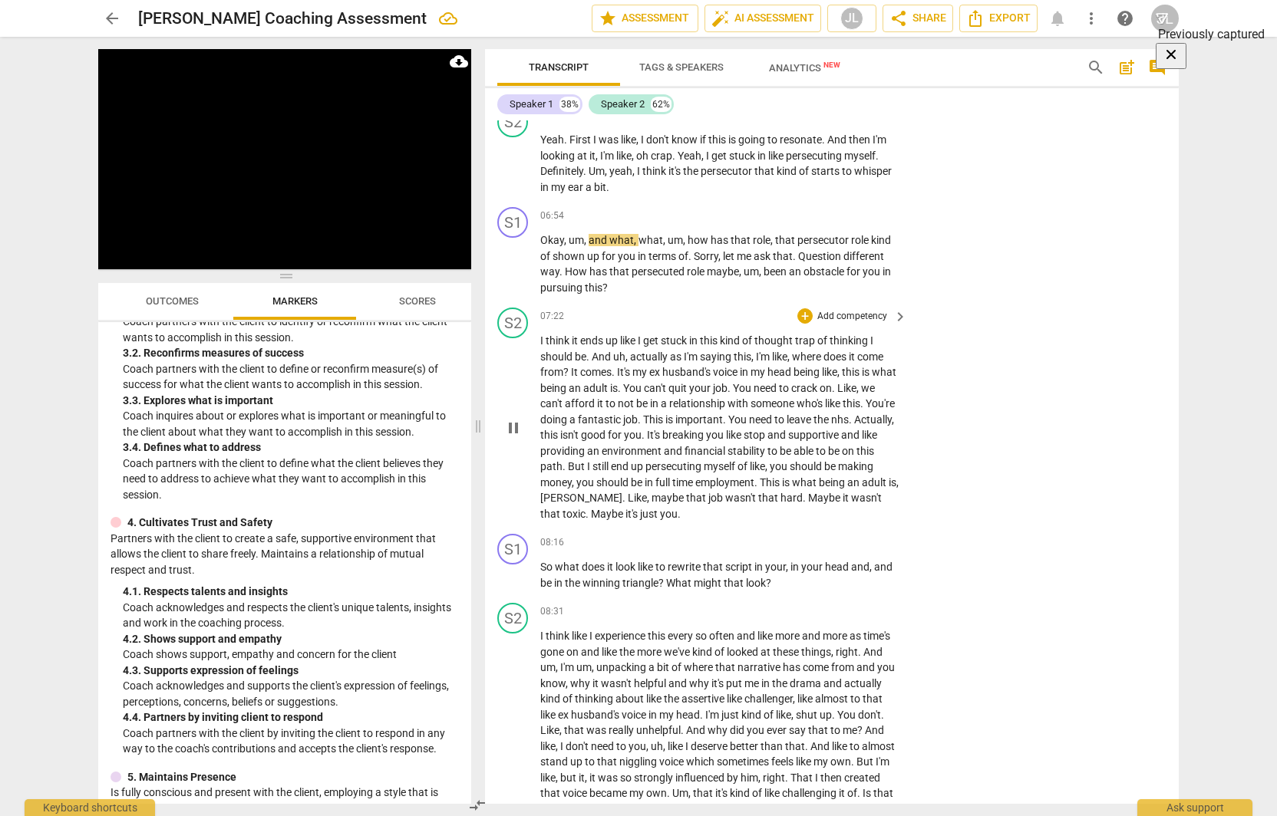
scroll to position [2107, 0]
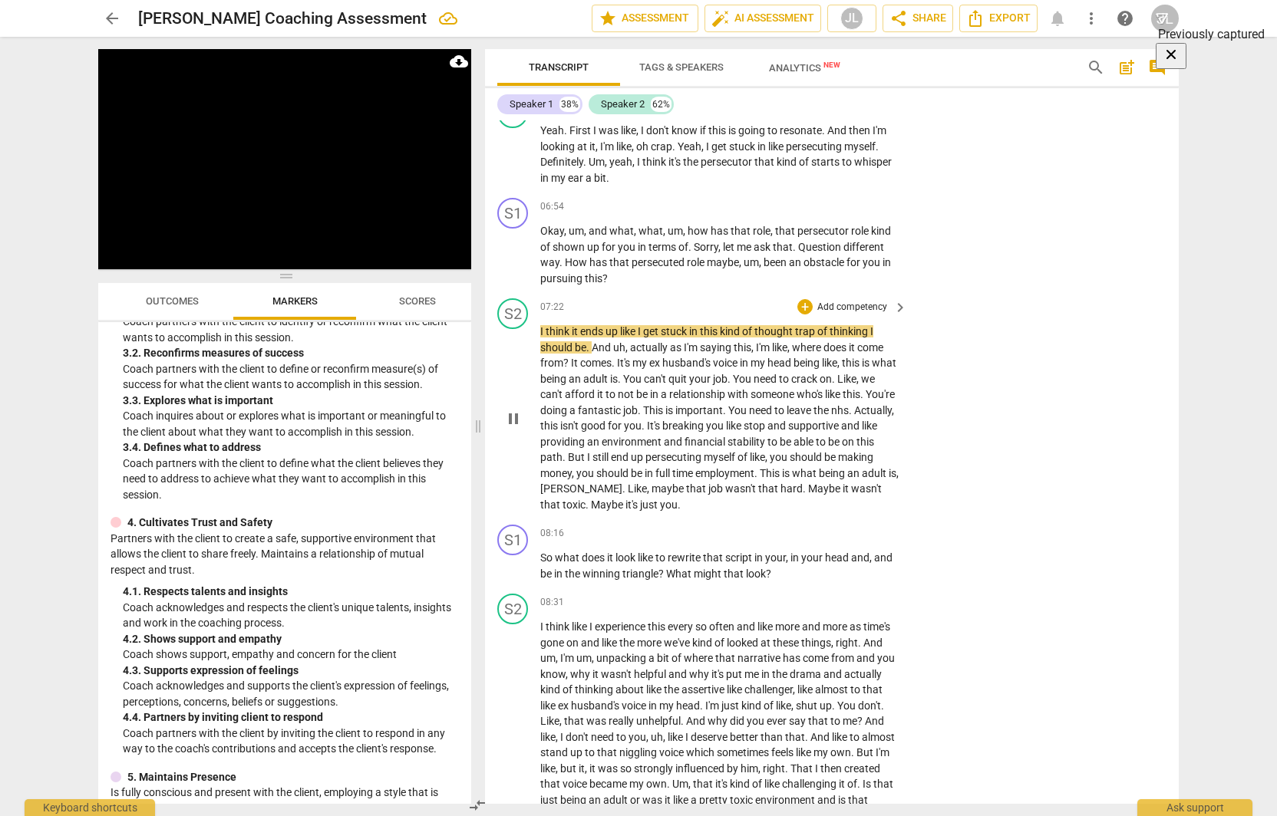
click at [858, 315] on p "Add competency" at bounding box center [852, 308] width 73 height 14
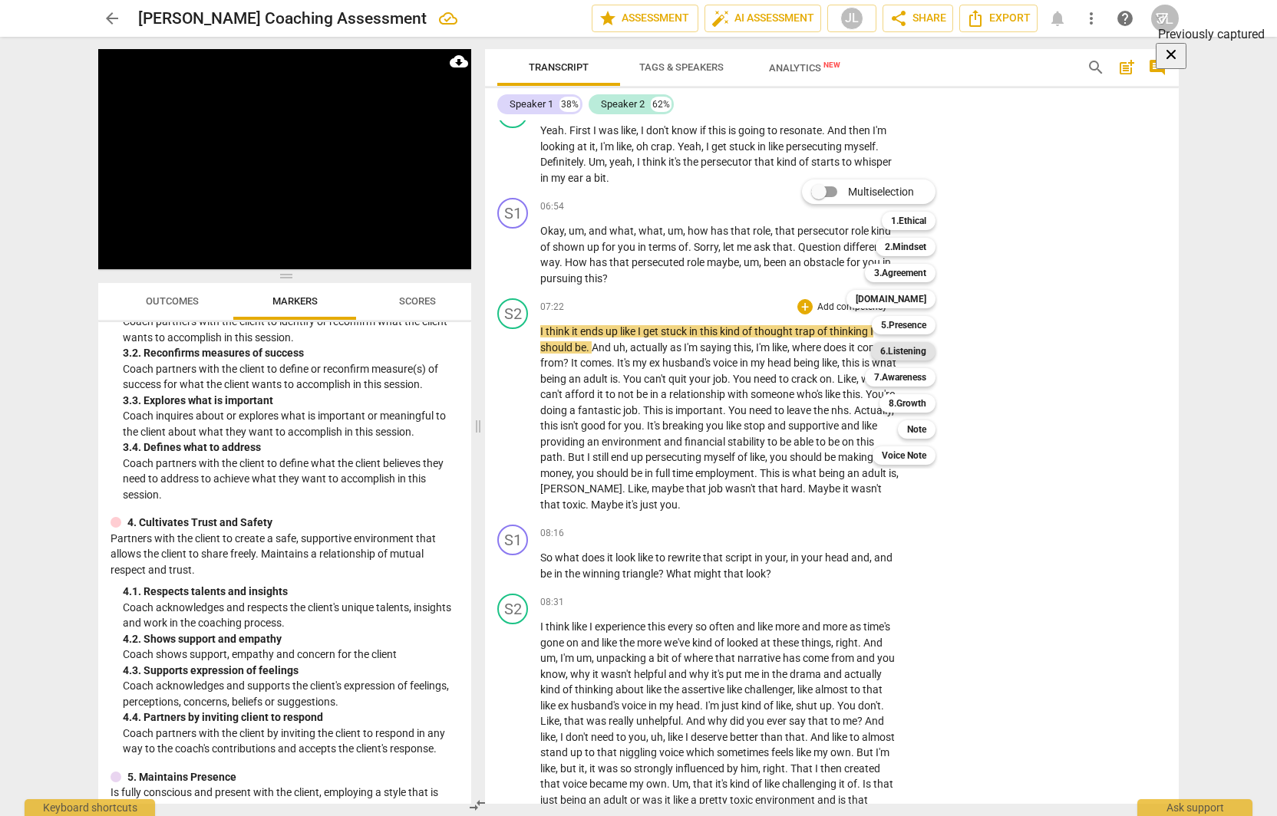
click at [886, 351] on b "6.Listening" at bounding box center [903, 351] width 46 height 18
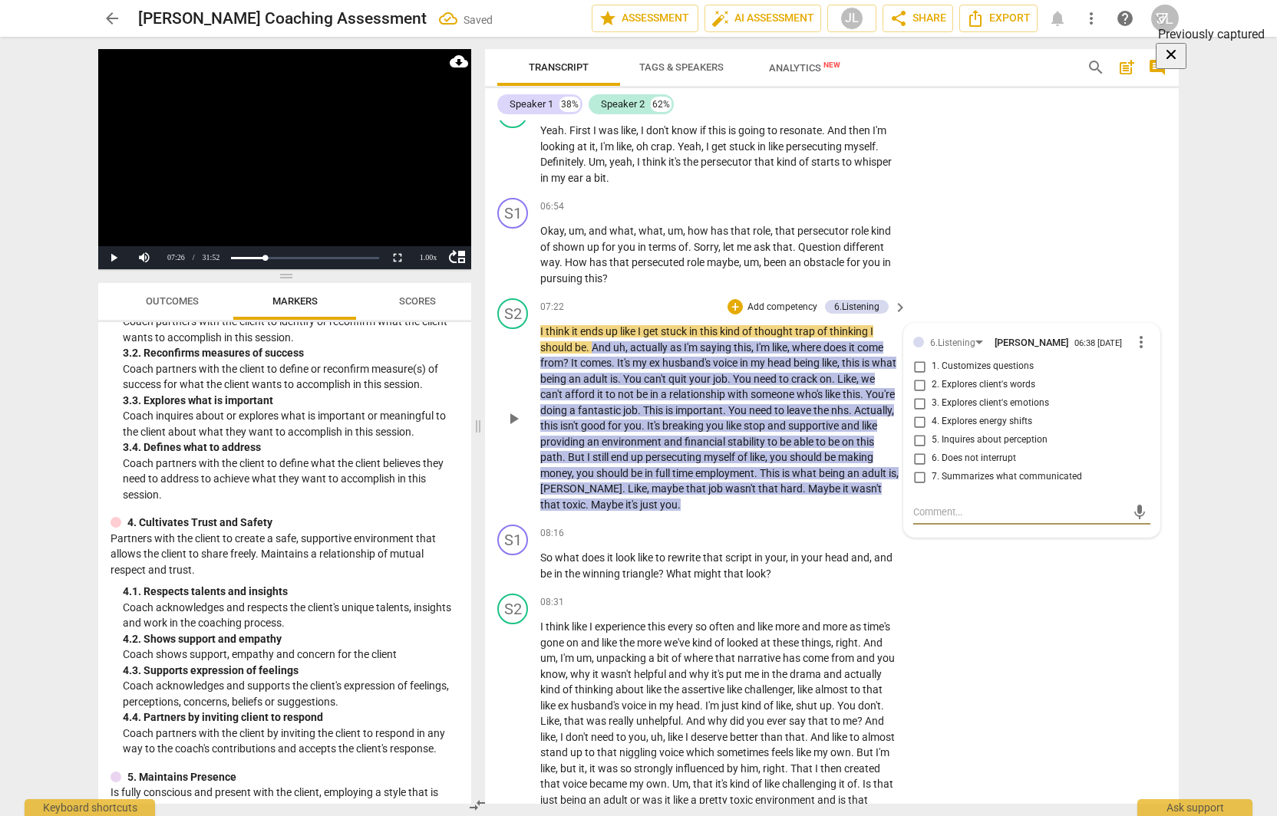
click at [913, 450] on input "5. Inquires about perception" at bounding box center [919, 440] width 25 height 18
checkbox input "true"
click at [107, 254] on button "Play" at bounding box center [113, 257] width 31 height 23
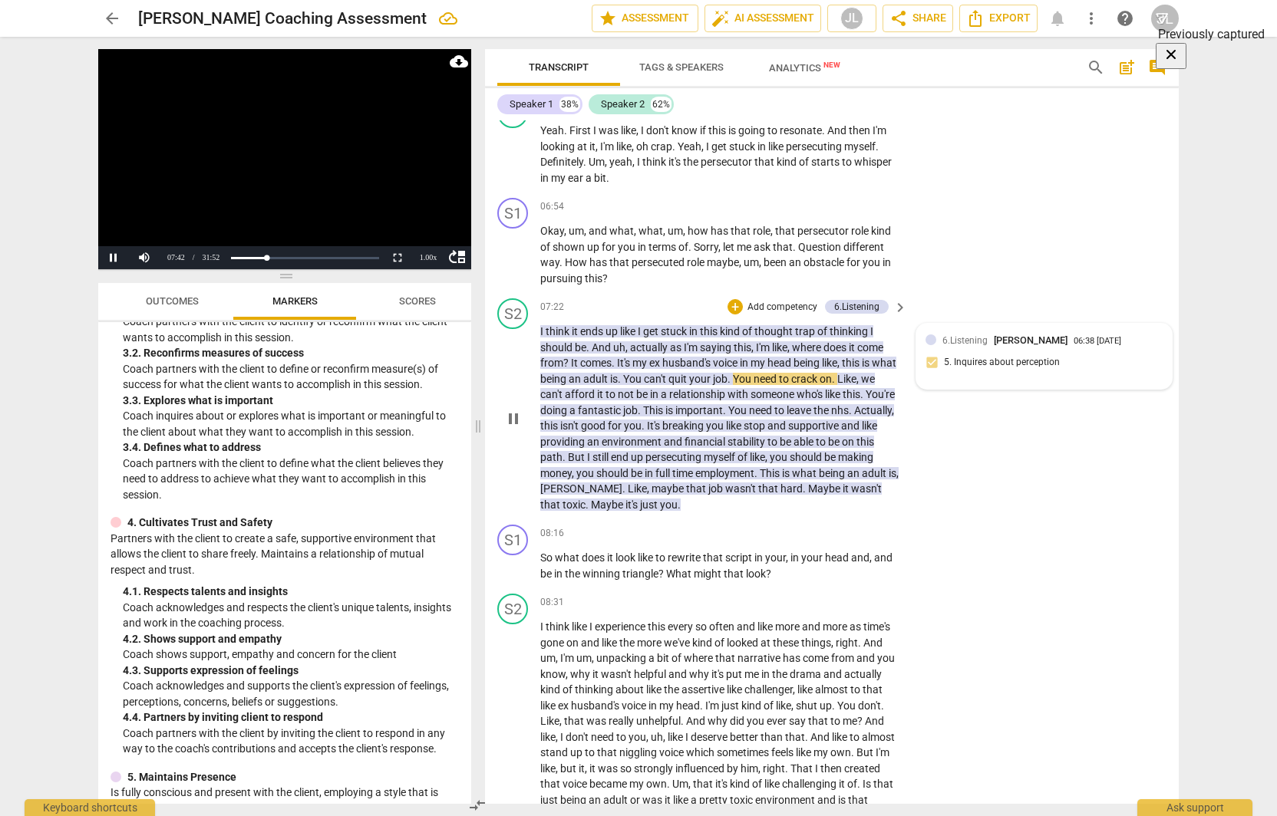
click at [991, 380] on div "6.Listening [PERSON_NAME] 06:38 [DATE] 5. Inquires about perception" at bounding box center [1043, 356] width 237 height 47
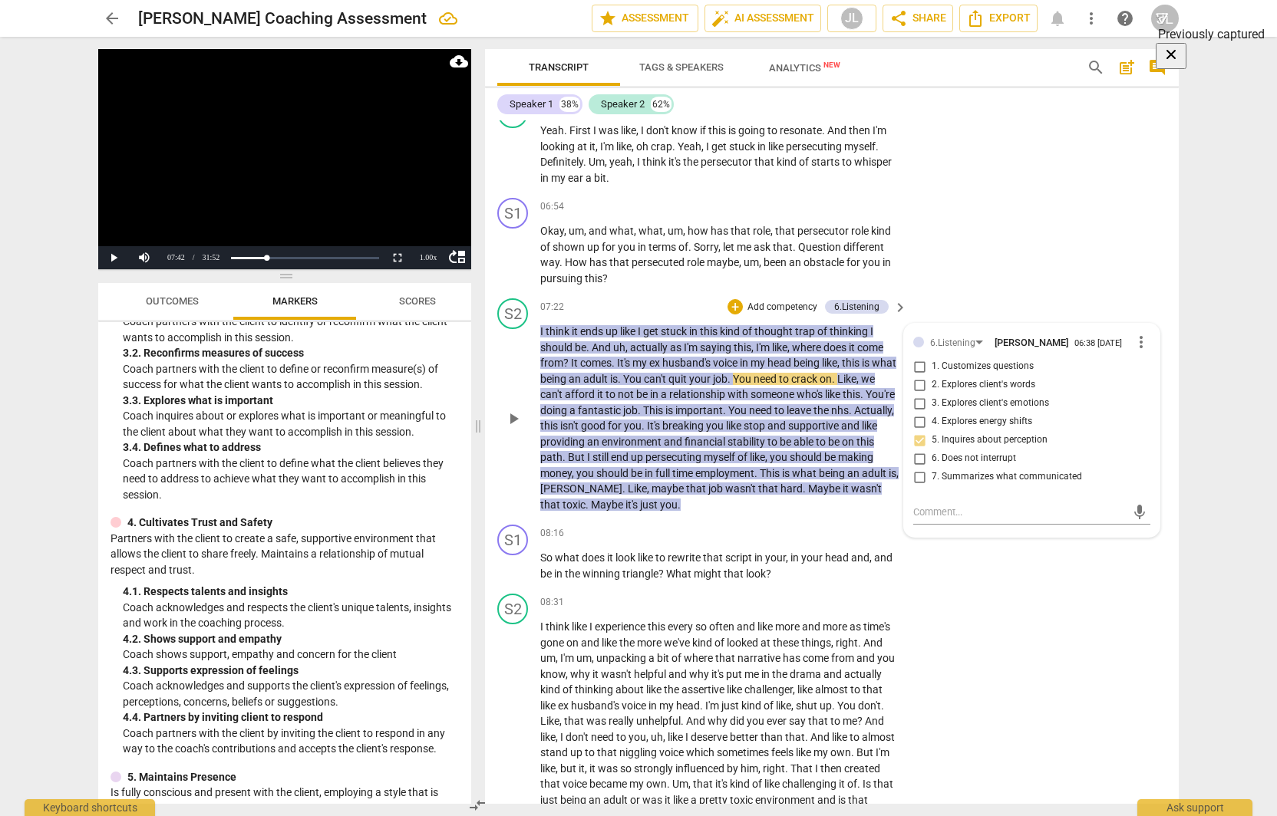
click at [970, 466] on span "6. Does not interrupt" at bounding box center [974, 459] width 84 height 14
click at [932, 468] on input "6. Does not interrupt" at bounding box center [919, 459] width 25 height 18
checkbox input "true"
click at [118, 262] on button "Play" at bounding box center [113, 257] width 31 height 23
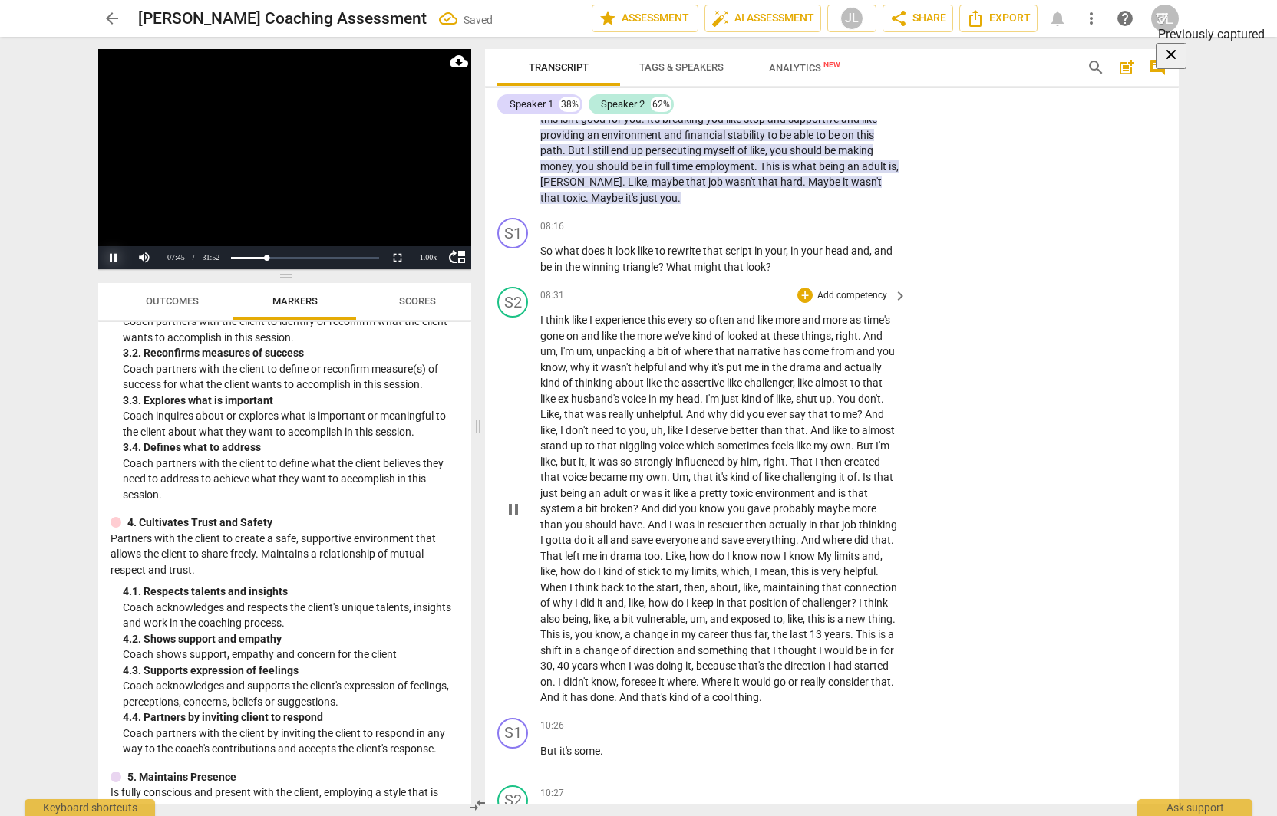
scroll to position [2414, 0]
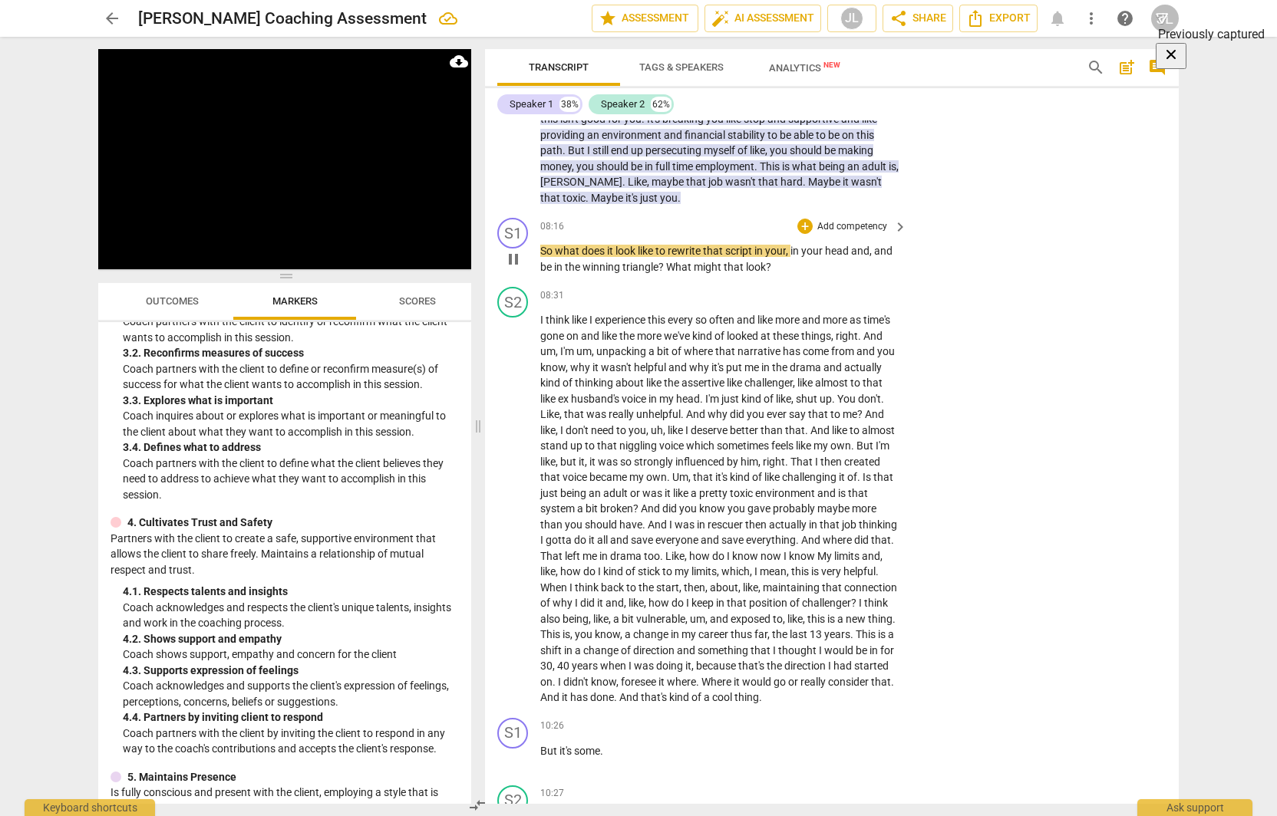
click at [846, 234] on p "Add competency" at bounding box center [852, 227] width 73 height 14
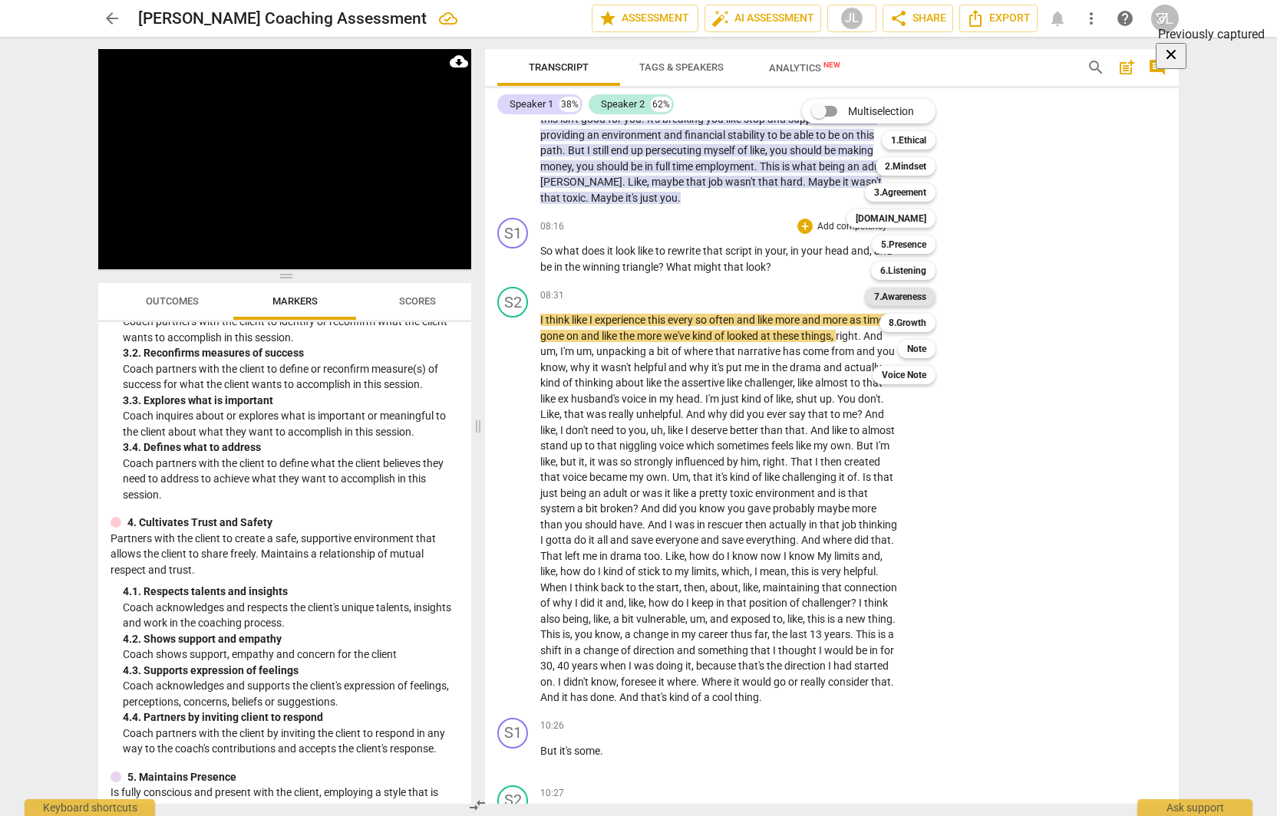
click at [882, 295] on b "7.Awareness" at bounding box center [900, 297] width 52 height 18
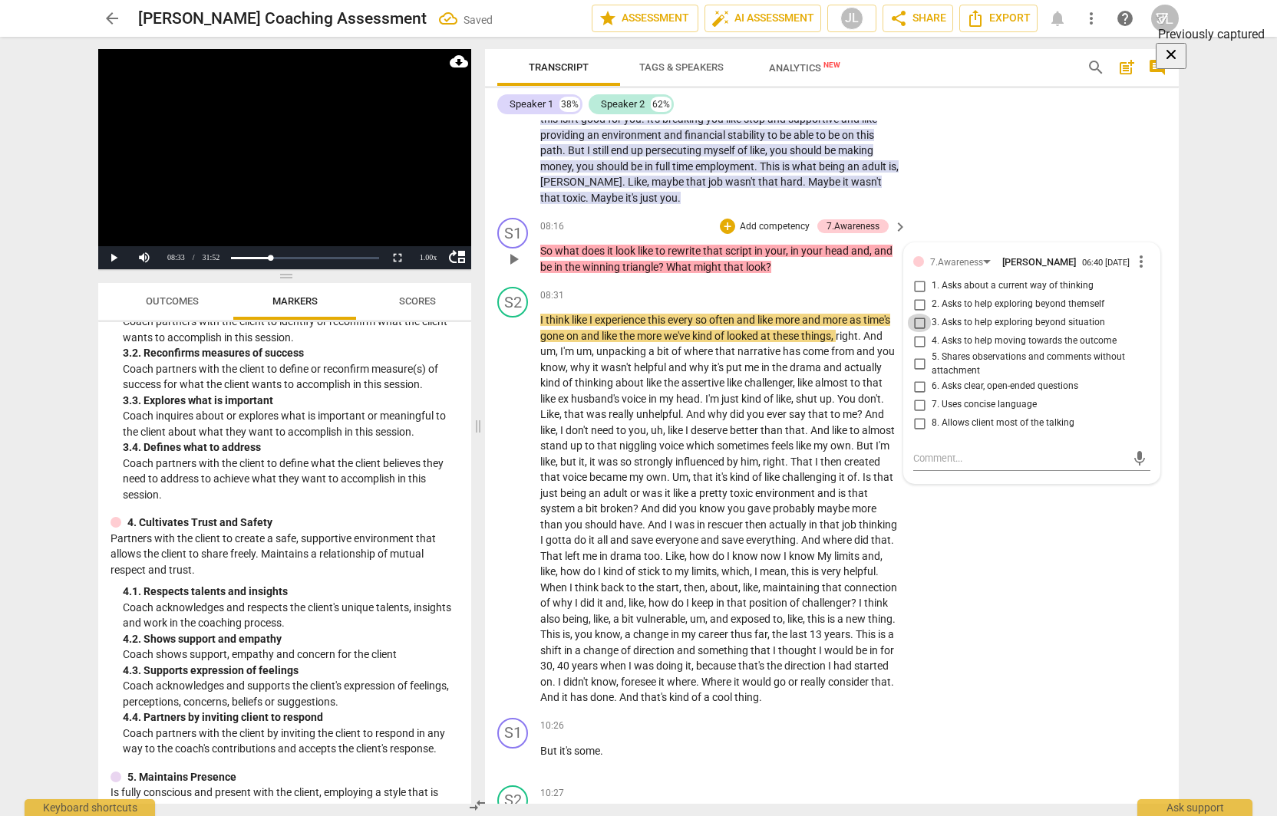
click at [918, 332] on input "3. Asks to help exploring beyond situation" at bounding box center [919, 323] width 25 height 18
checkbox input "true"
click at [920, 295] on input "1. Asks about a current way of thinking" at bounding box center [919, 286] width 25 height 18
checkbox input "true"
click at [114, 255] on button "Play" at bounding box center [113, 257] width 31 height 23
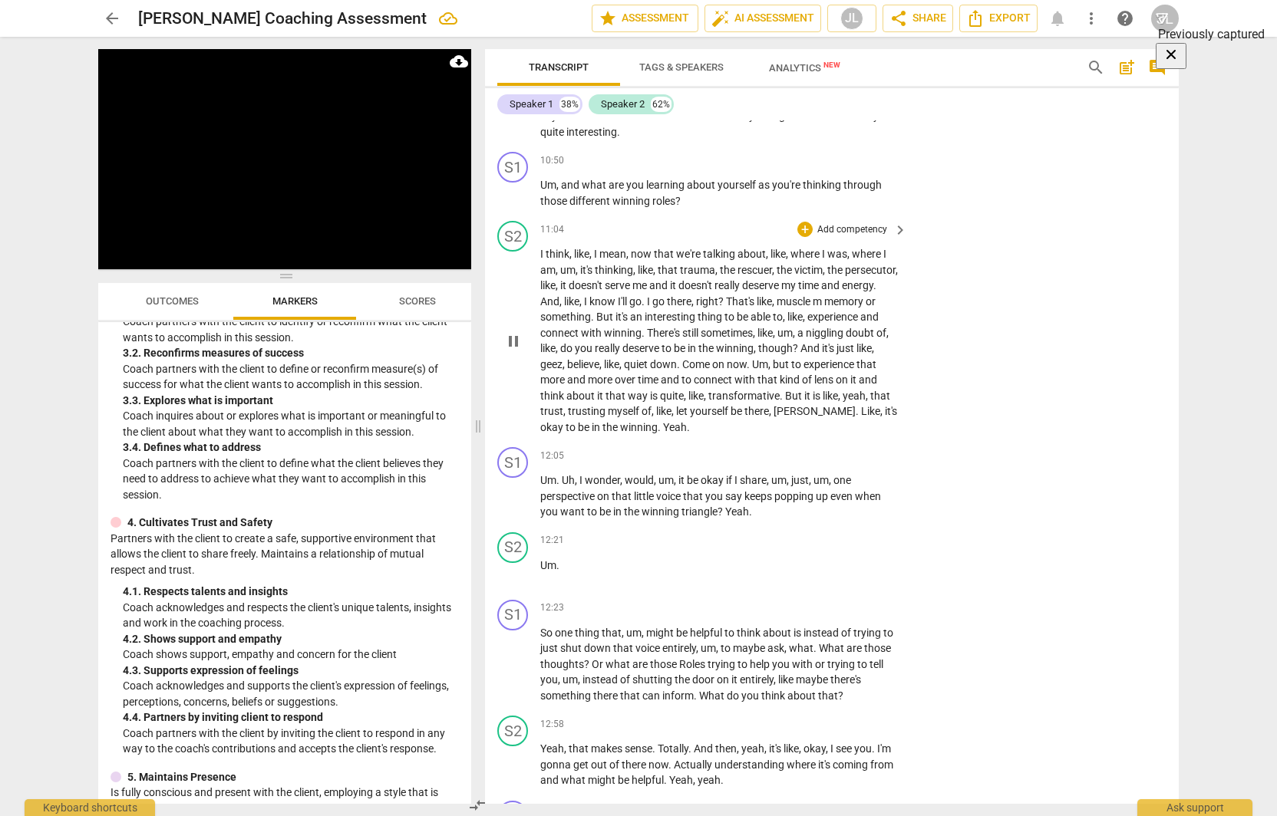
scroll to position [3165, 0]
click at [866, 167] on p "Add competency" at bounding box center [852, 160] width 73 height 14
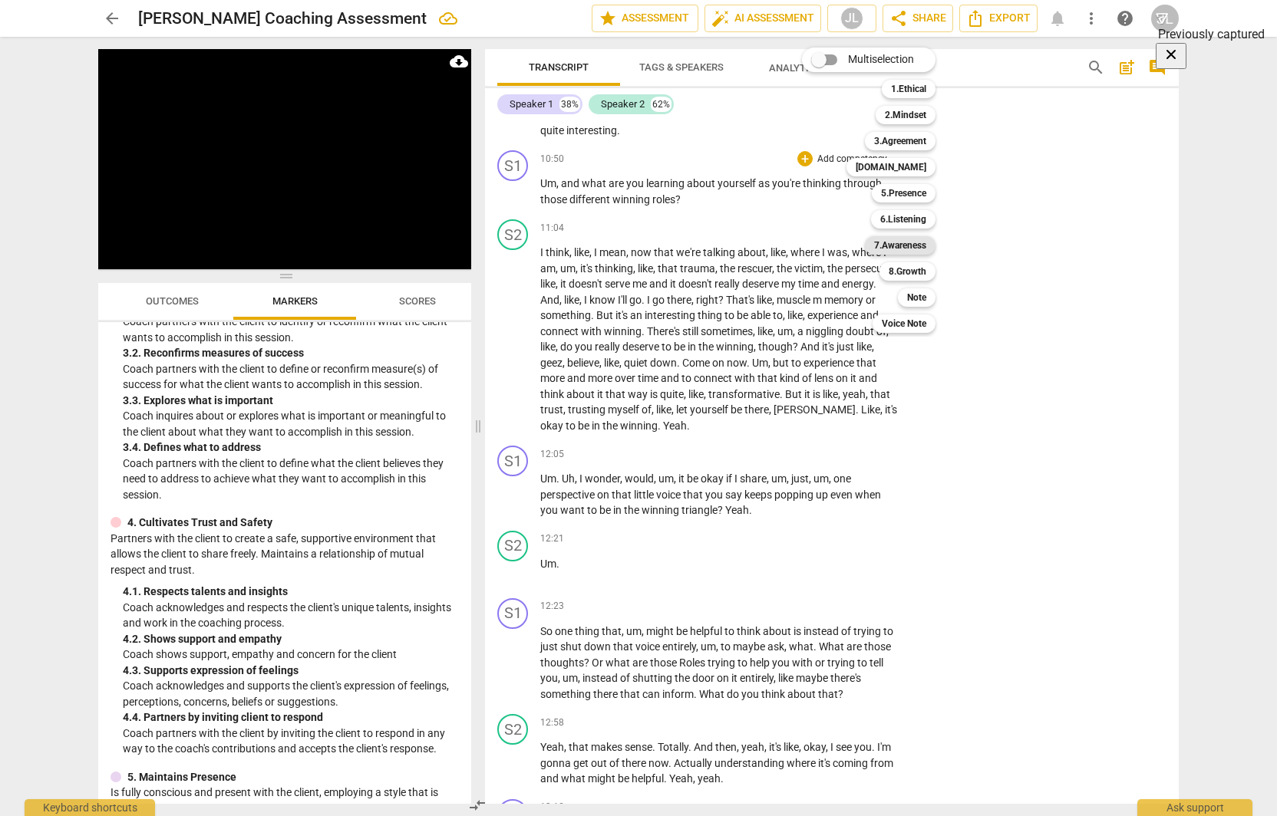
click at [881, 246] on b "7.Awareness" at bounding box center [900, 245] width 52 height 18
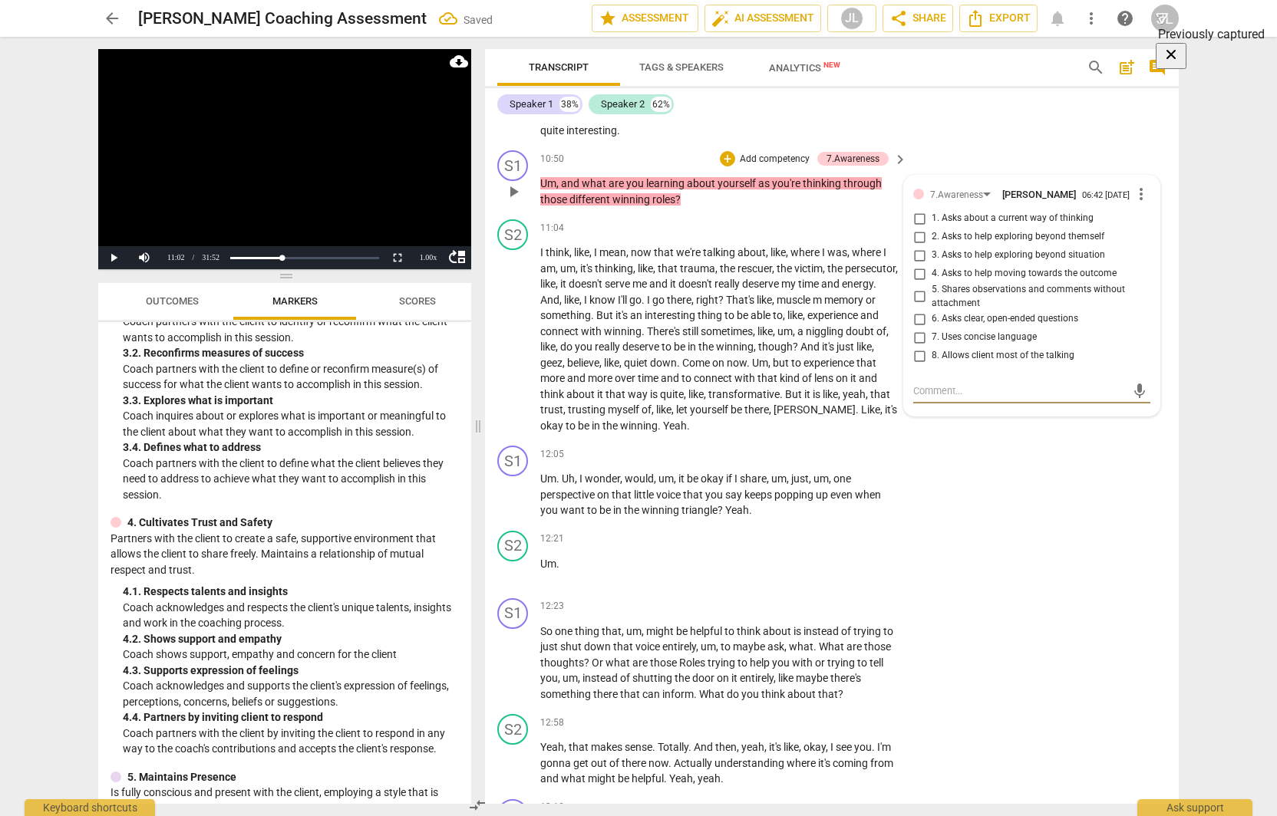
click at [914, 246] on input "2. Asks to help exploring beyond themself" at bounding box center [919, 237] width 25 height 18
checkbox input "true"
click at [915, 328] on input "6. Asks clear, open-ended questions" at bounding box center [919, 319] width 25 height 18
checkbox input "true"
click at [118, 259] on button "Play" at bounding box center [113, 257] width 31 height 23
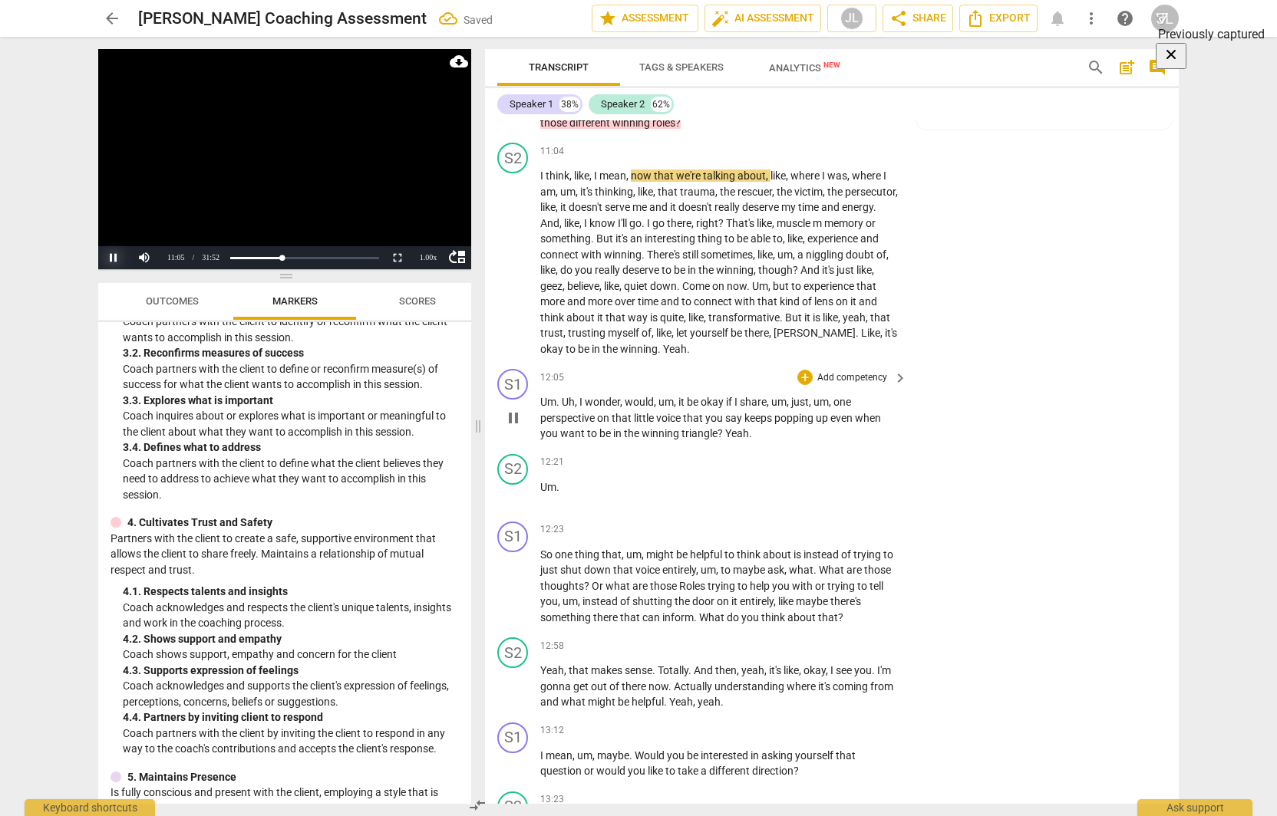
scroll to position [3319, 0]
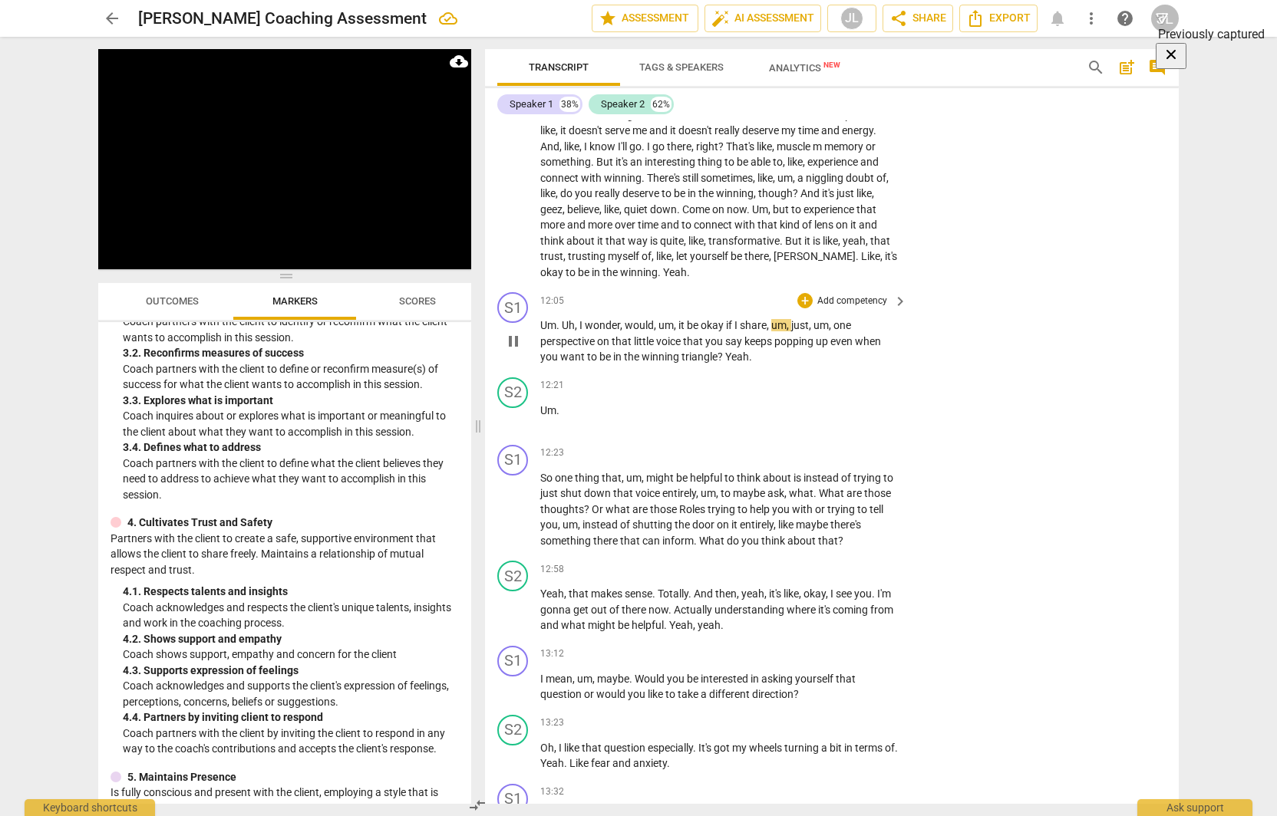
click at [843, 308] on p "Add competency" at bounding box center [852, 302] width 73 height 14
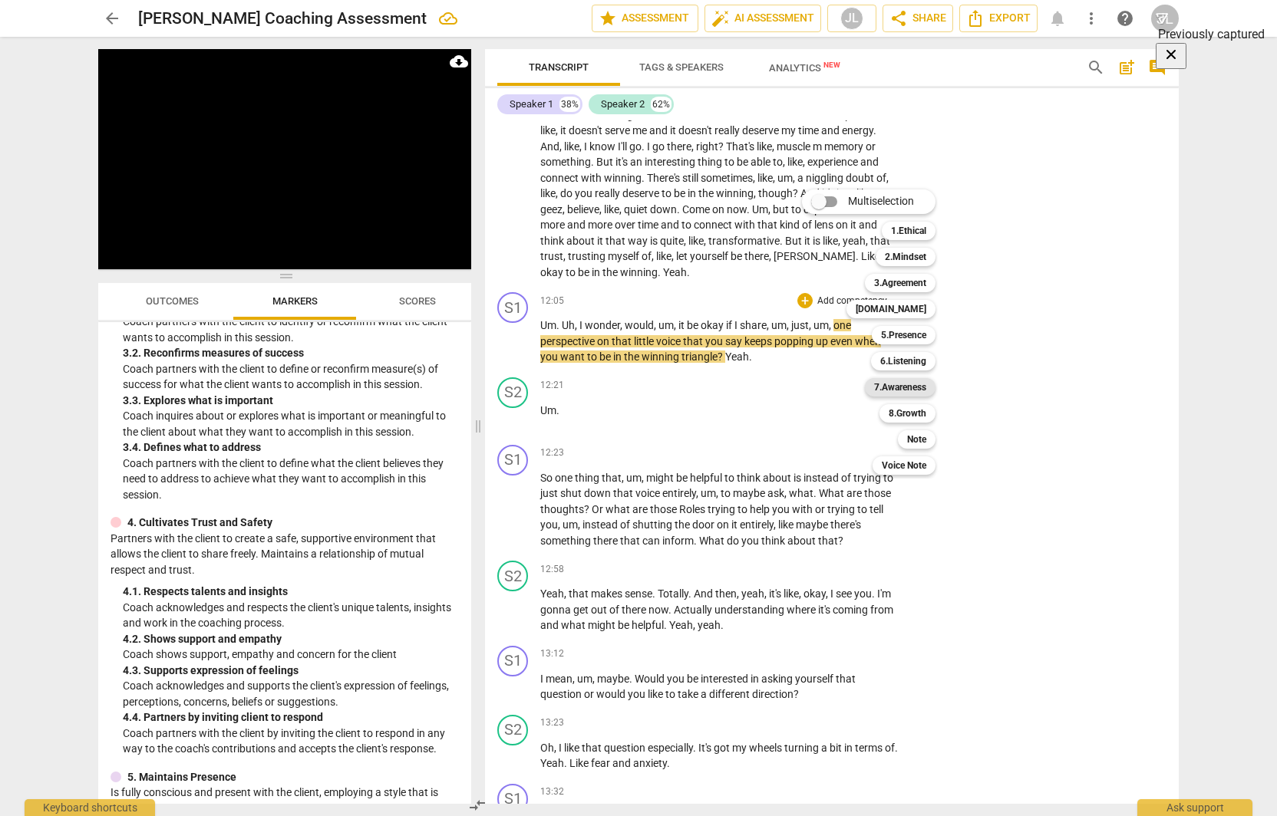
click at [898, 390] on b "7.Awareness" at bounding box center [900, 387] width 52 height 18
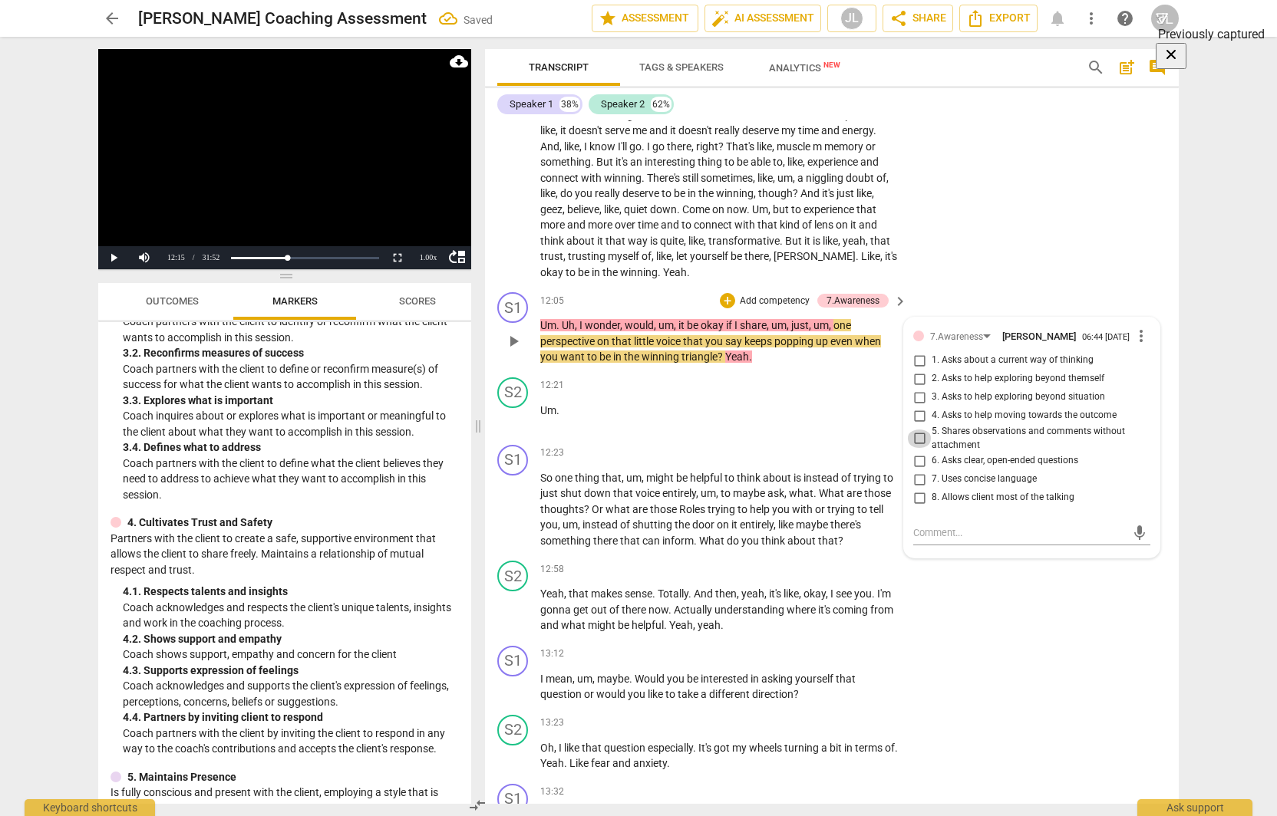
click at [912, 448] on input "5. Shares observations and comments without attachment" at bounding box center [919, 439] width 25 height 18
checkbox input "true"
click at [115, 256] on button "Play" at bounding box center [113, 257] width 31 height 23
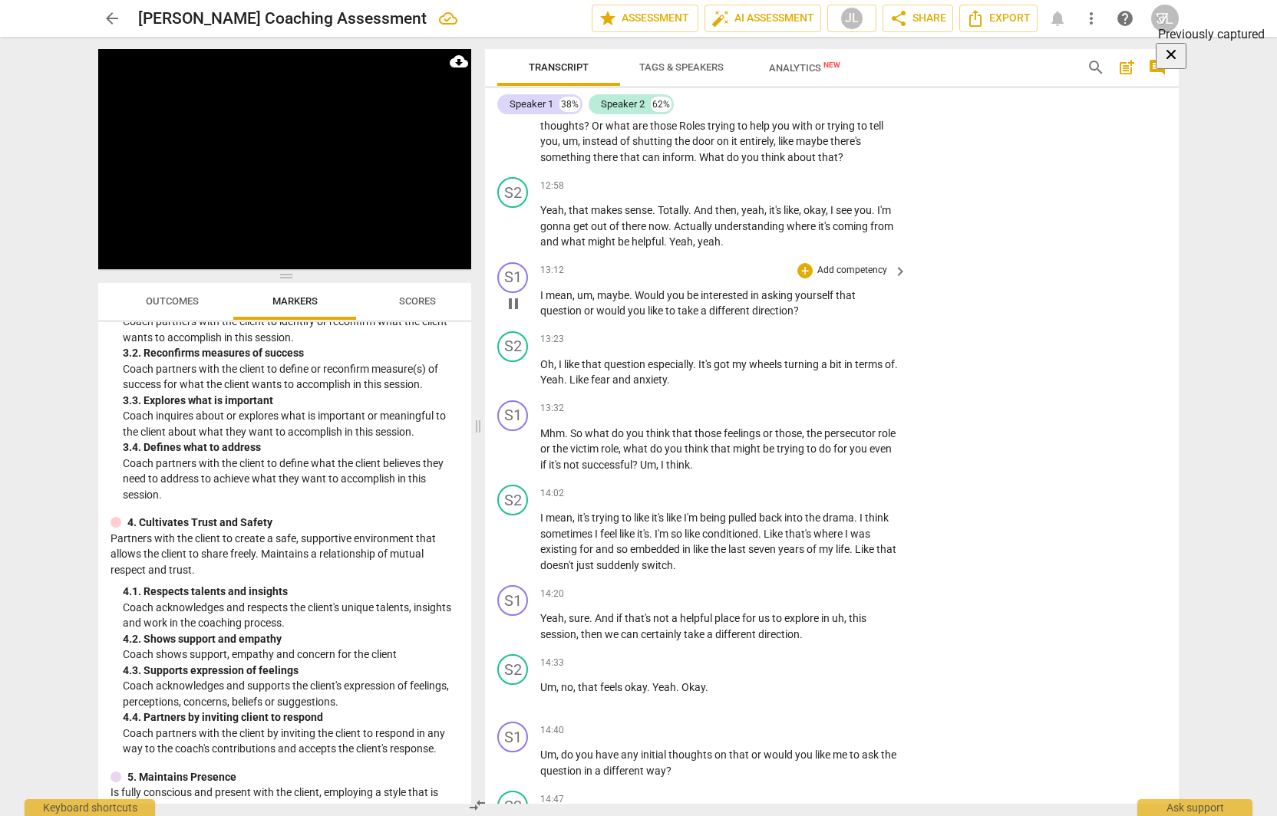
scroll to position [3626, 0]
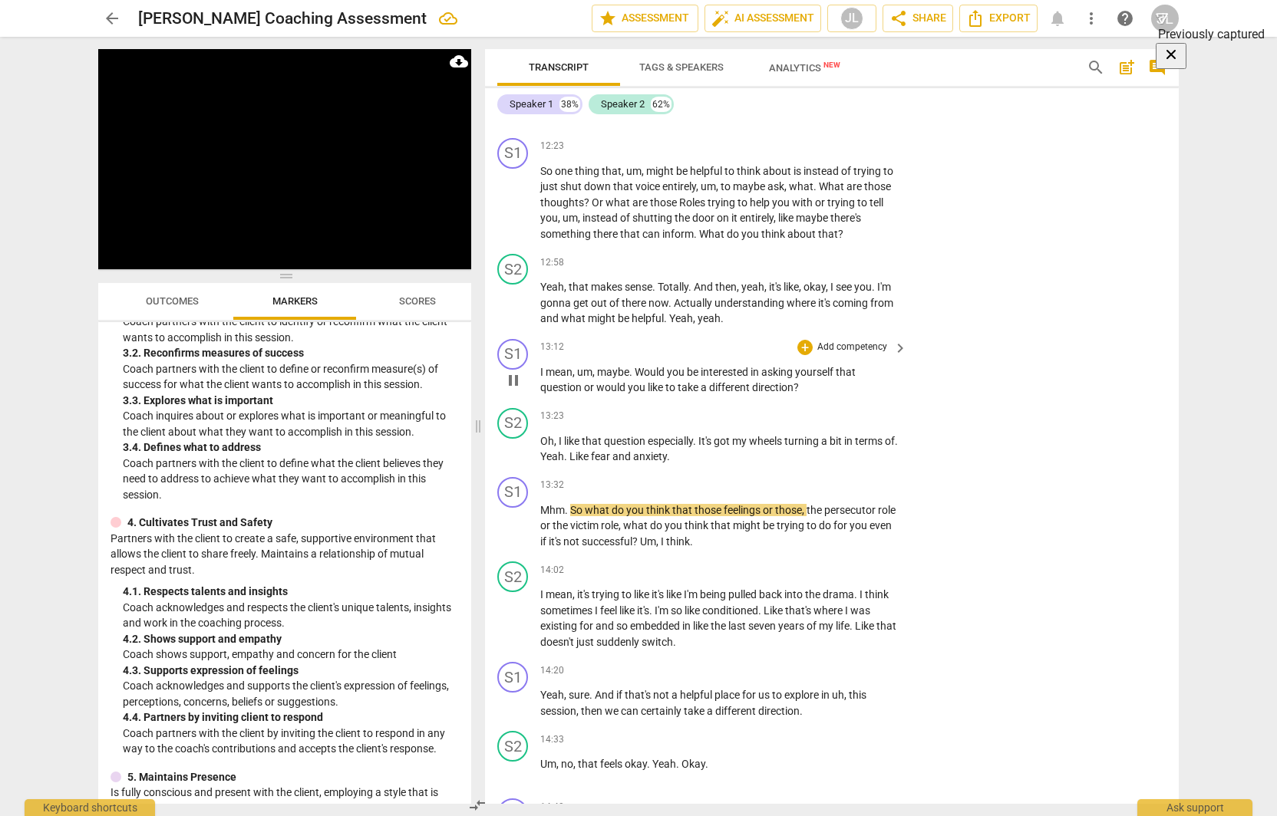
click at [832, 355] on p "Add competency" at bounding box center [852, 348] width 73 height 14
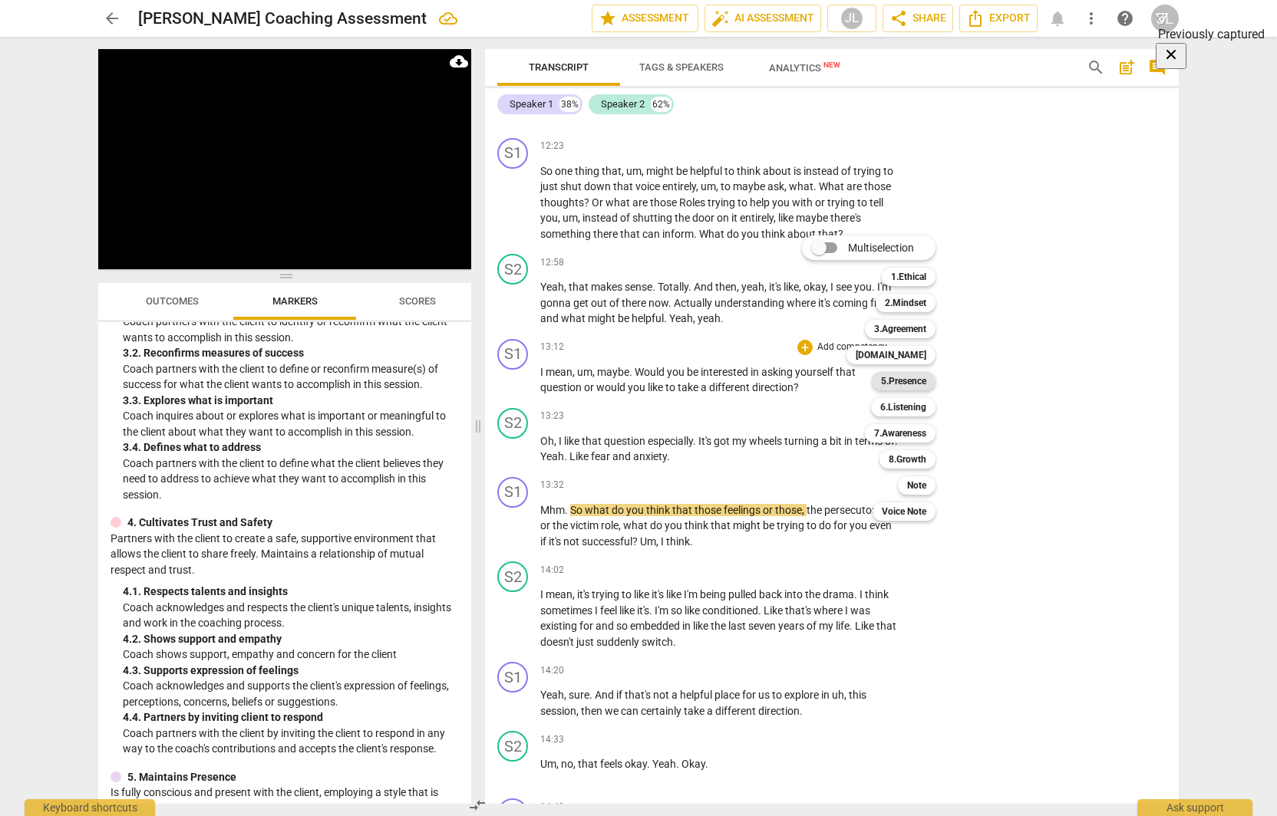
click at [899, 384] on b "5.Presence" at bounding box center [903, 381] width 45 height 18
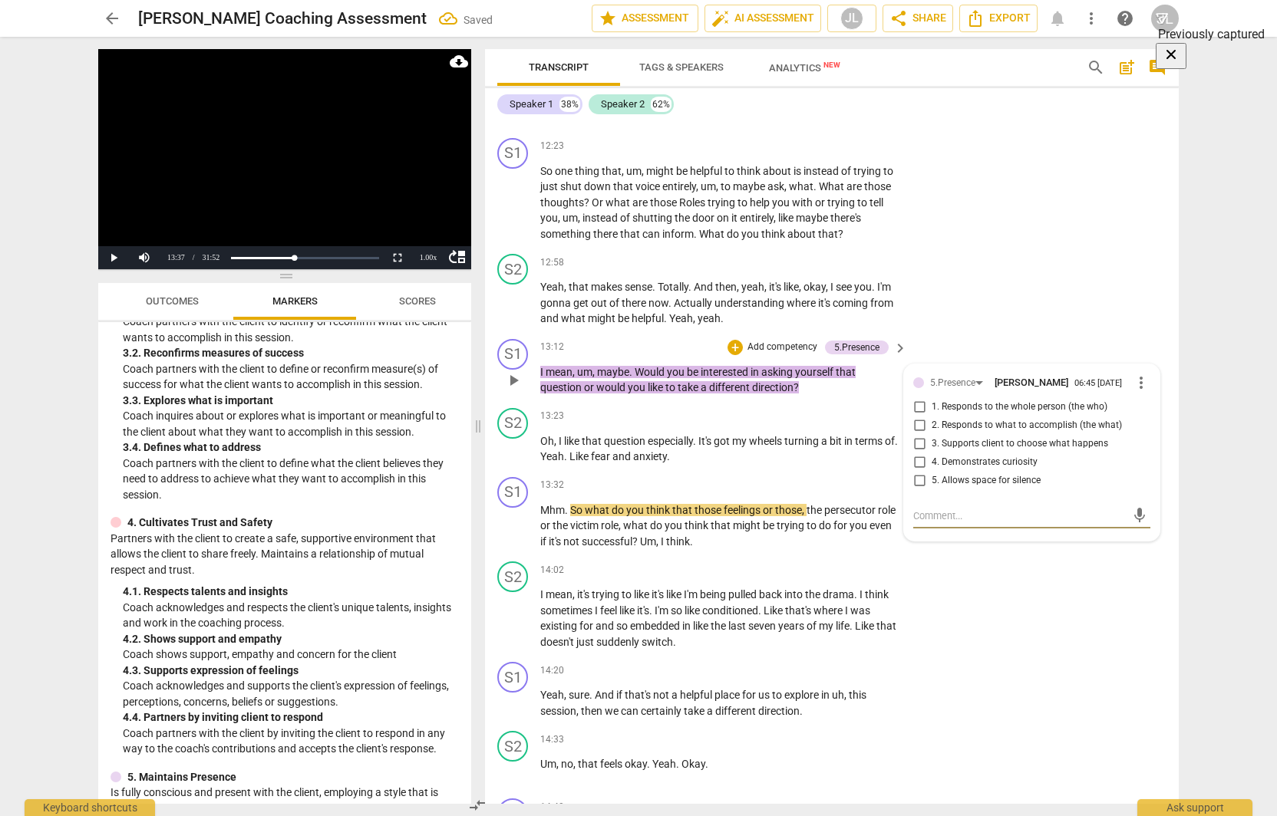
click at [913, 454] on input "3. Supports client to choose what happens" at bounding box center [919, 444] width 25 height 18
checkbox input "true"
click at [958, 391] on div "5.Presence" at bounding box center [952, 383] width 45 height 15
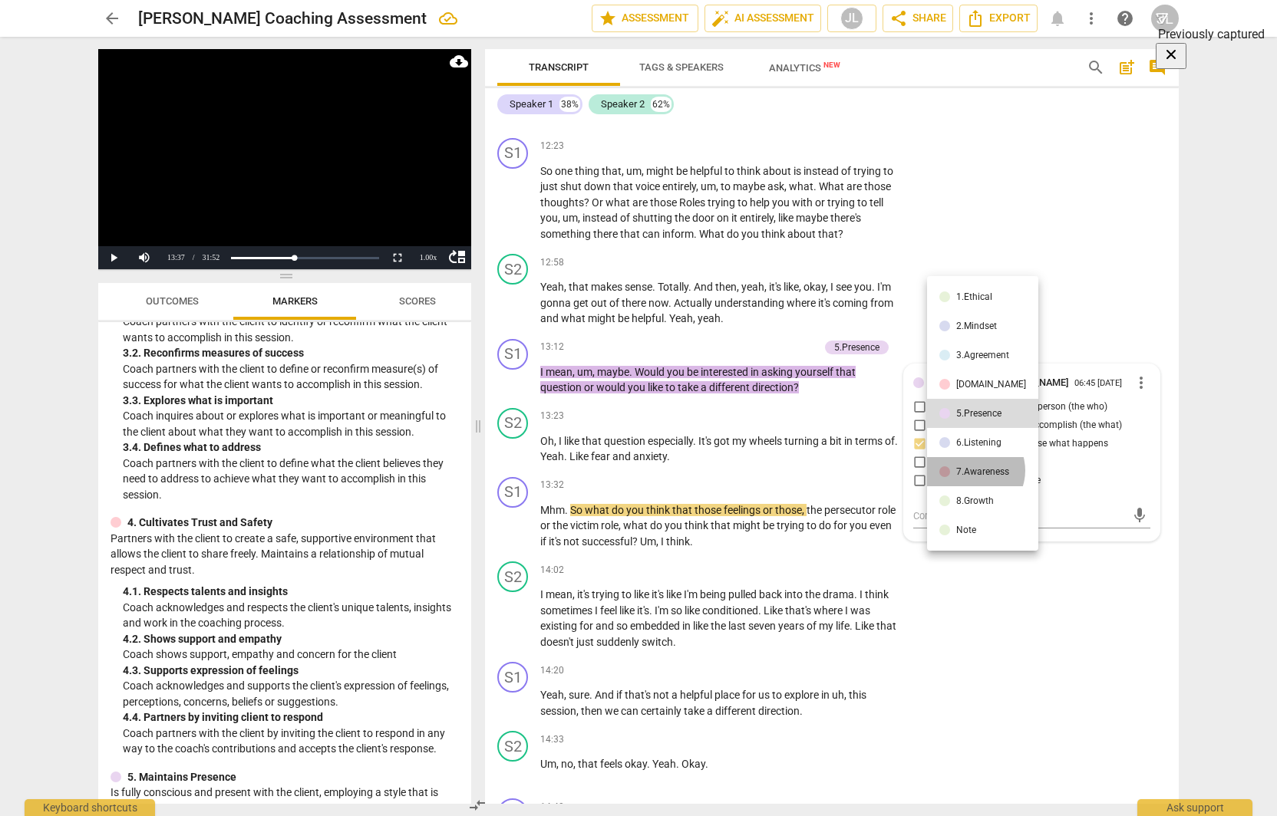
click at [972, 470] on div "7.Awareness" at bounding box center [982, 471] width 53 height 9
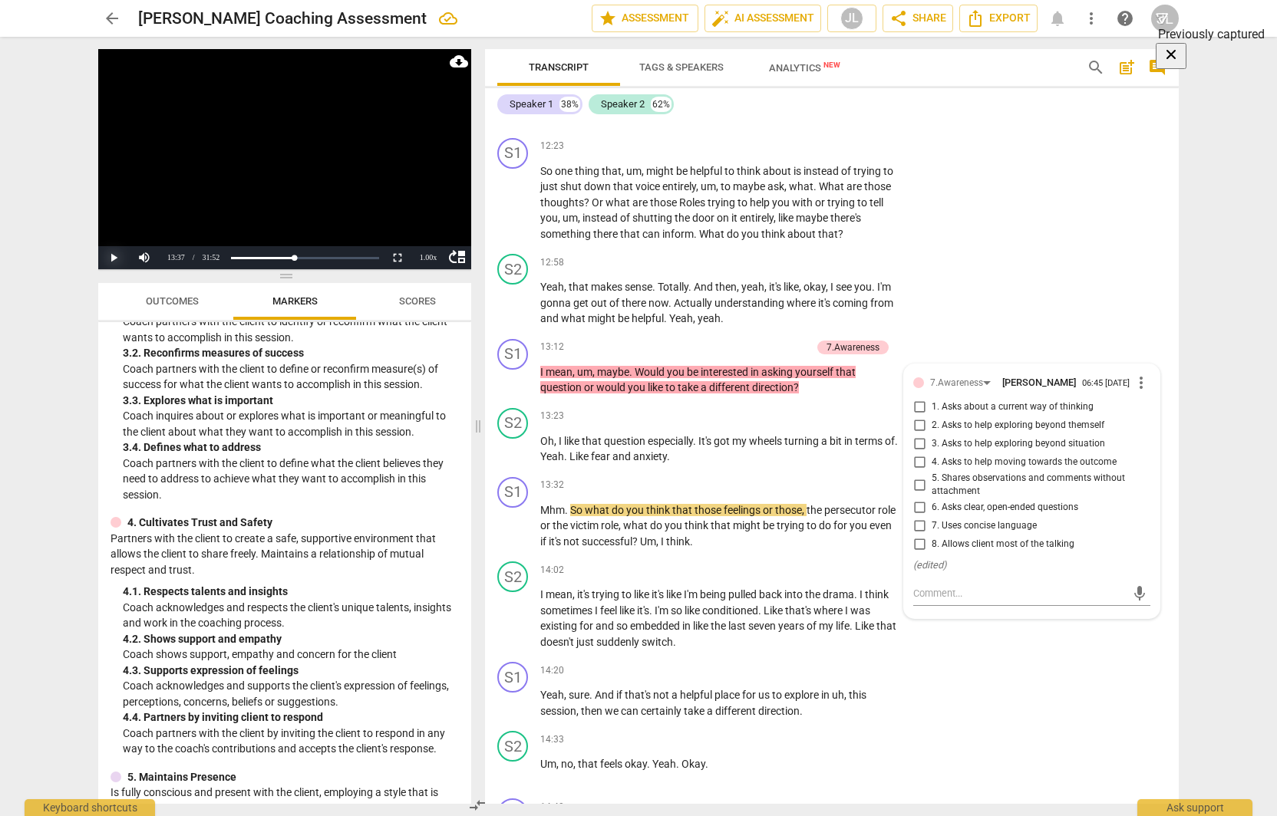
click at [111, 257] on button "Play" at bounding box center [113, 257] width 31 height 23
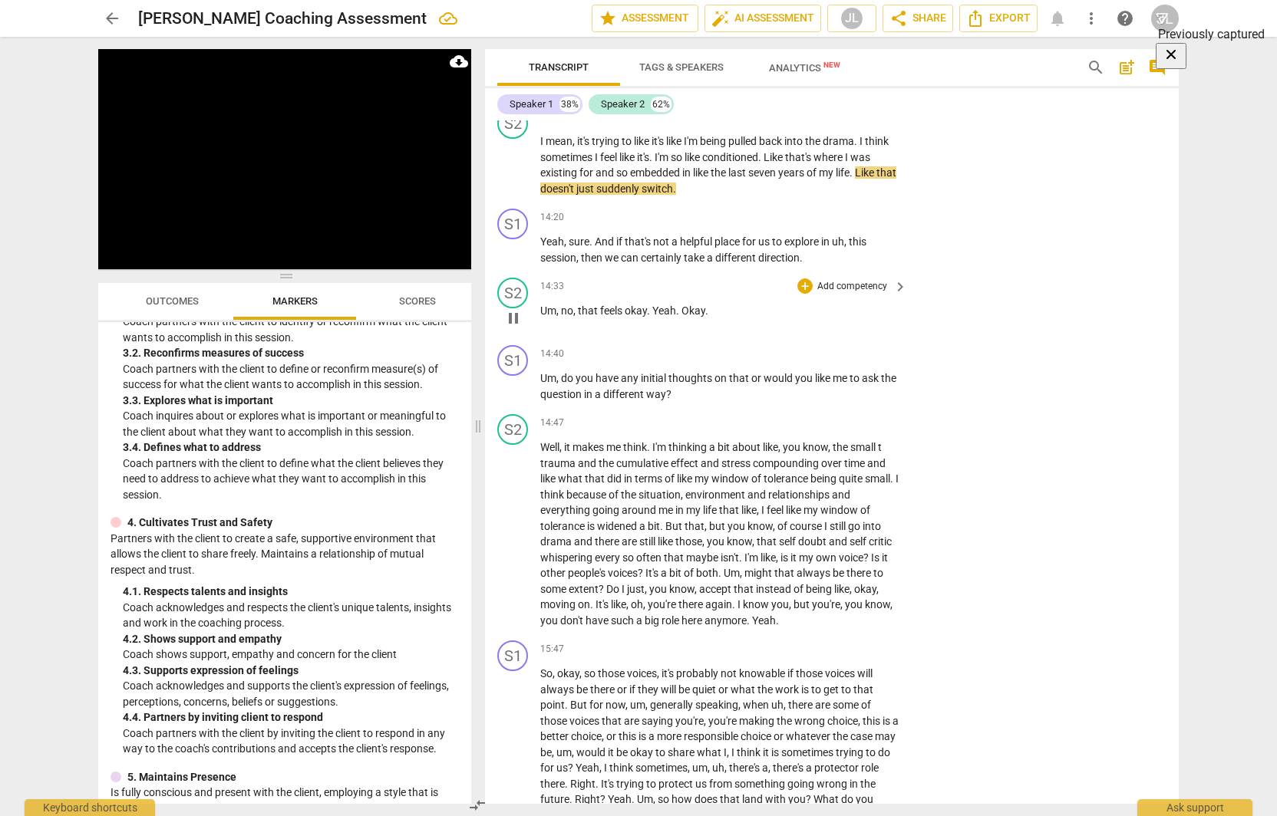
scroll to position [4086, 0]
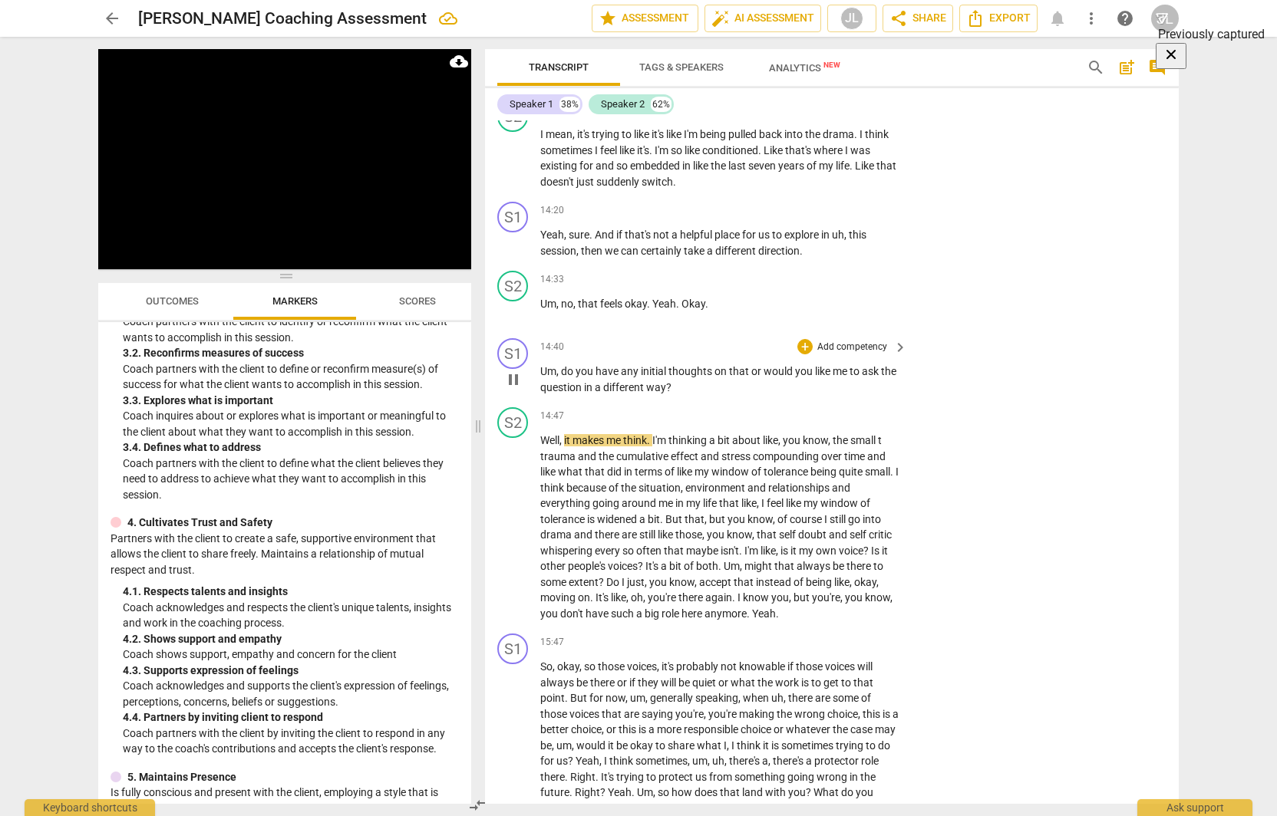
click at [861, 355] on p "Add competency" at bounding box center [852, 348] width 73 height 14
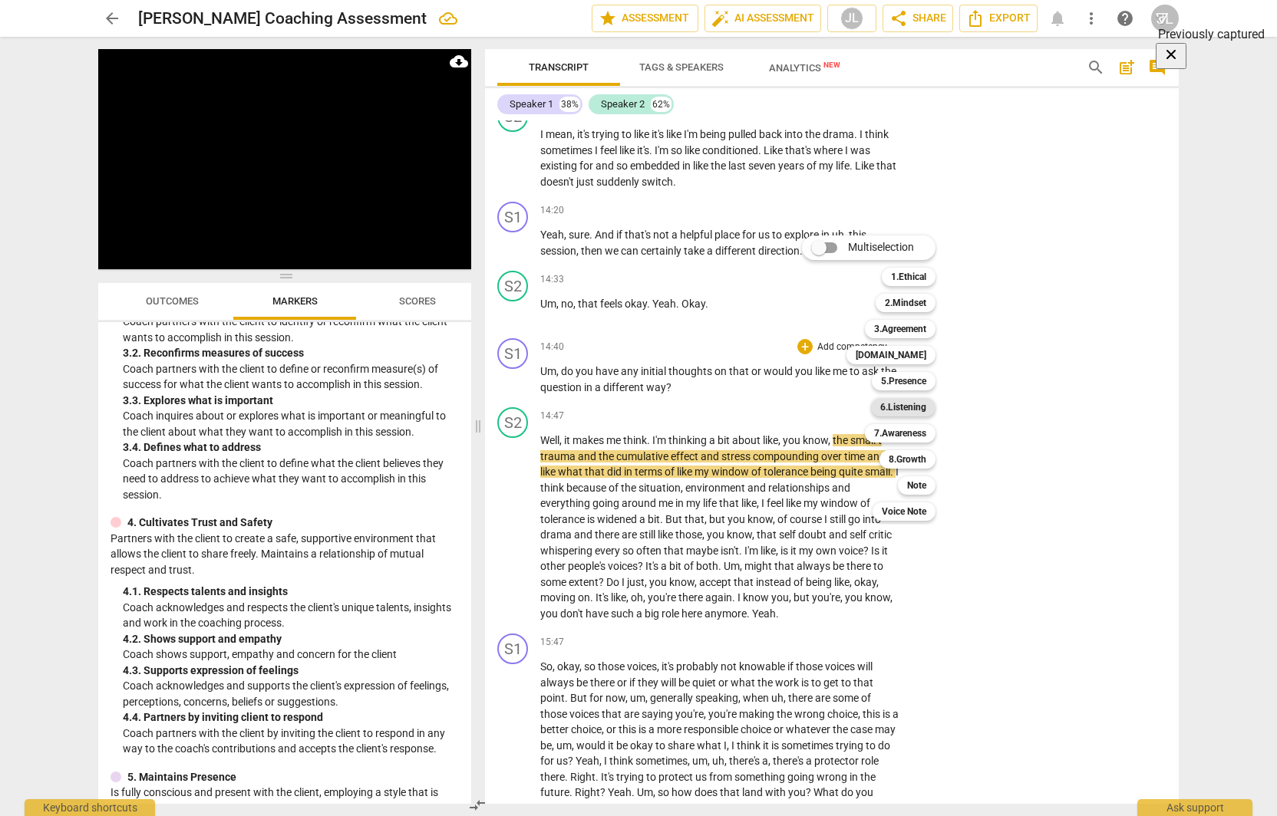
click at [908, 406] on b "6.Listening" at bounding box center [903, 407] width 46 height 18
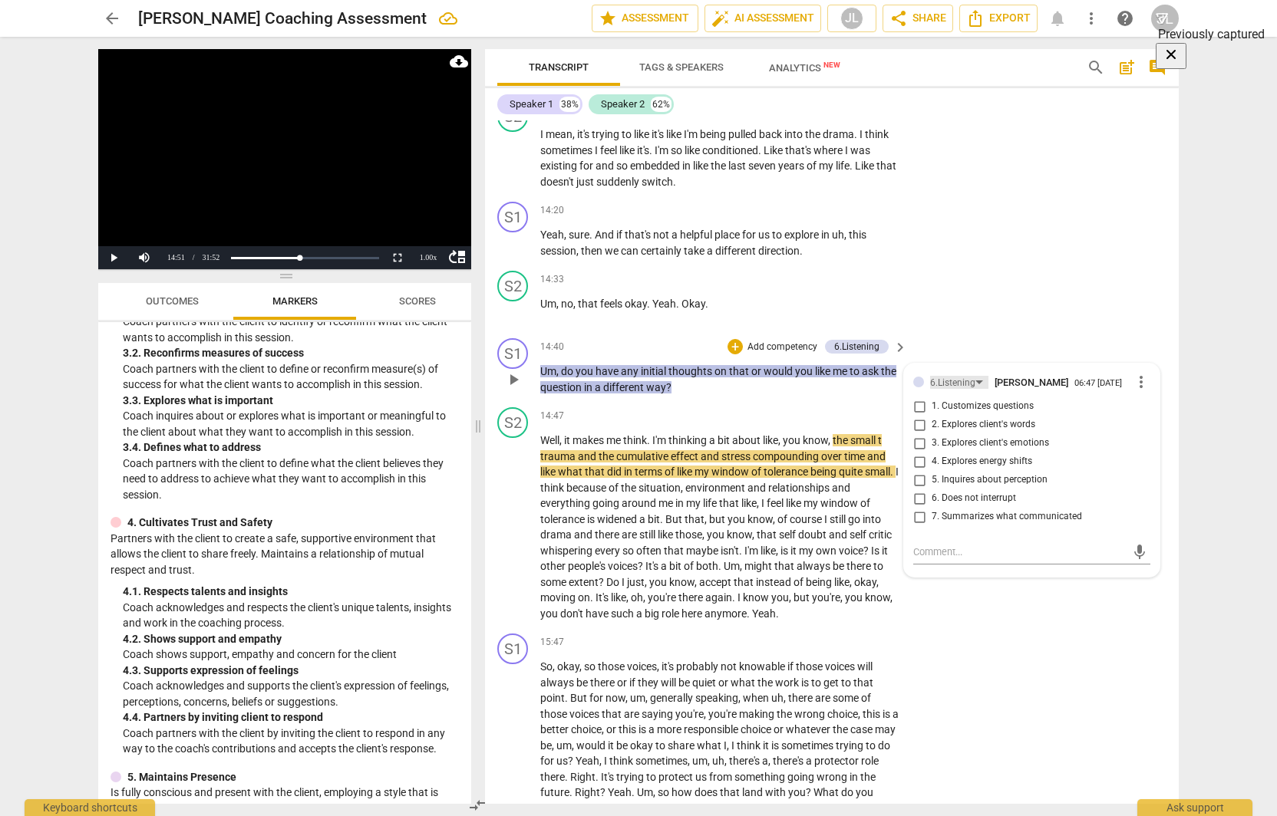
click at [964, 391] on div "6.Listening" at bounding box center [952, 383] width 45 height 15
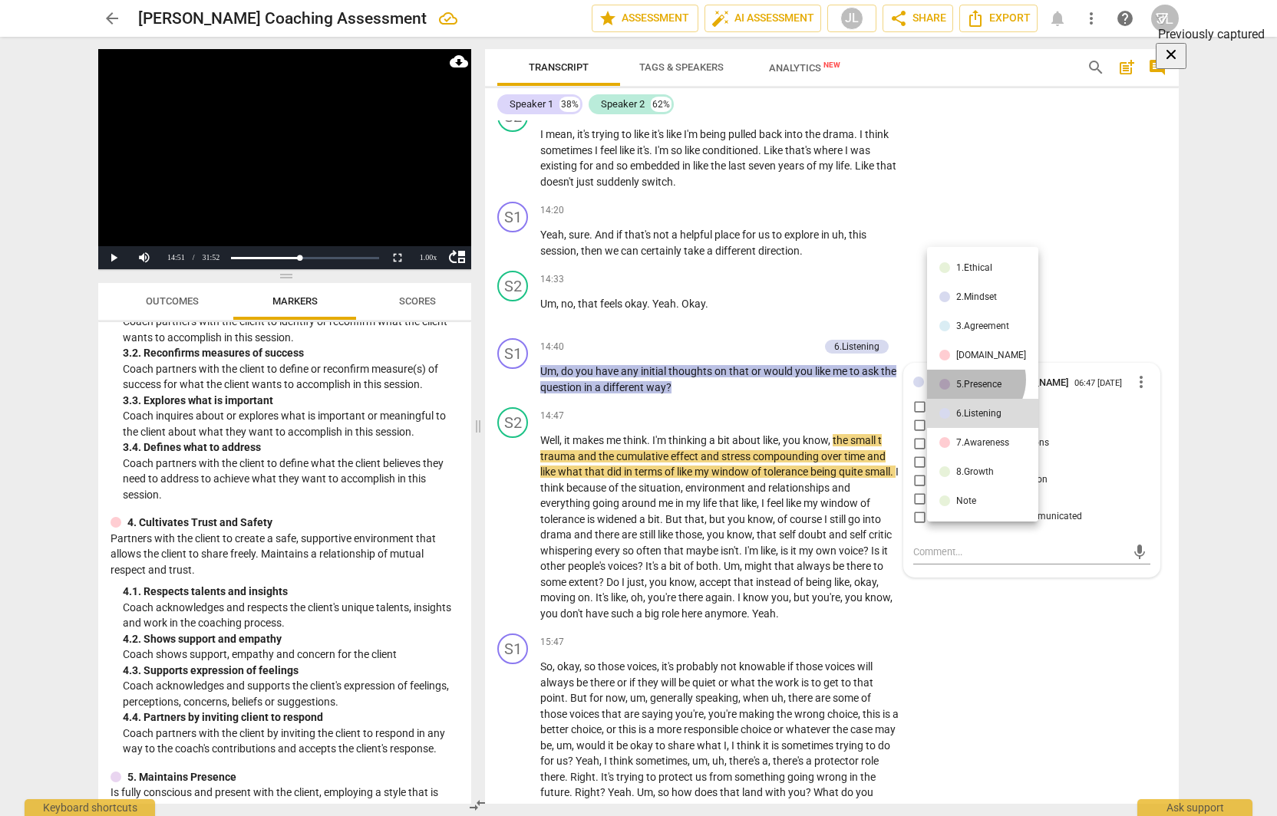
click at [973, 381] on div "5.Presence" at bounding box center [978, 384] width 45 height 9
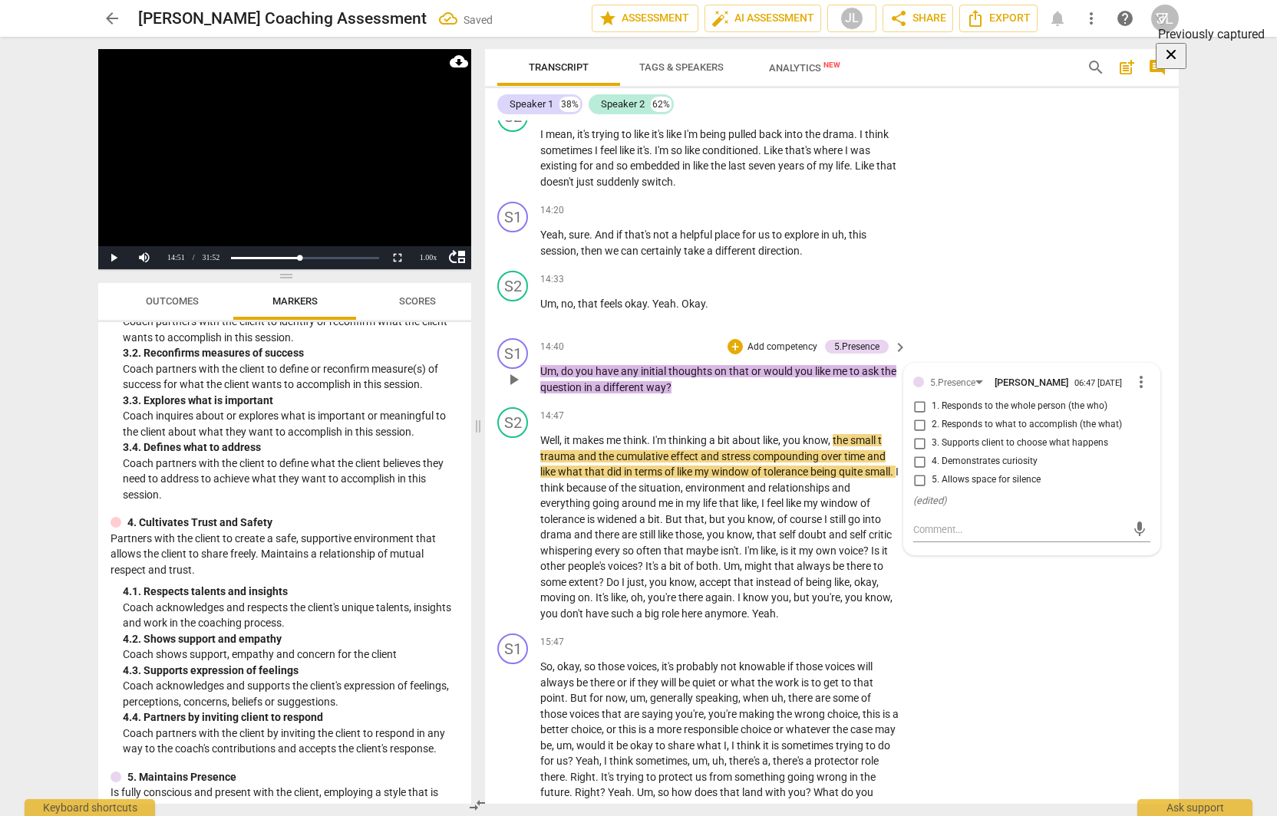
click at [918, 453] on input "3. Supports client to choose what happens" at bounding box center [919, 443] width 25 height 18
click at [915, 453] on input "3. Supports client to choose what happens" at bounding box center [919, 443] width 25 height 18
click at [919, 453] on input "3. Supports client to choose what happens" at bounding box center [919, 443] width 25 height 18
checkbox input "false"
click at [957, 391] on div "5.Presence" at bounding box center [952, 383] width 45 height 15
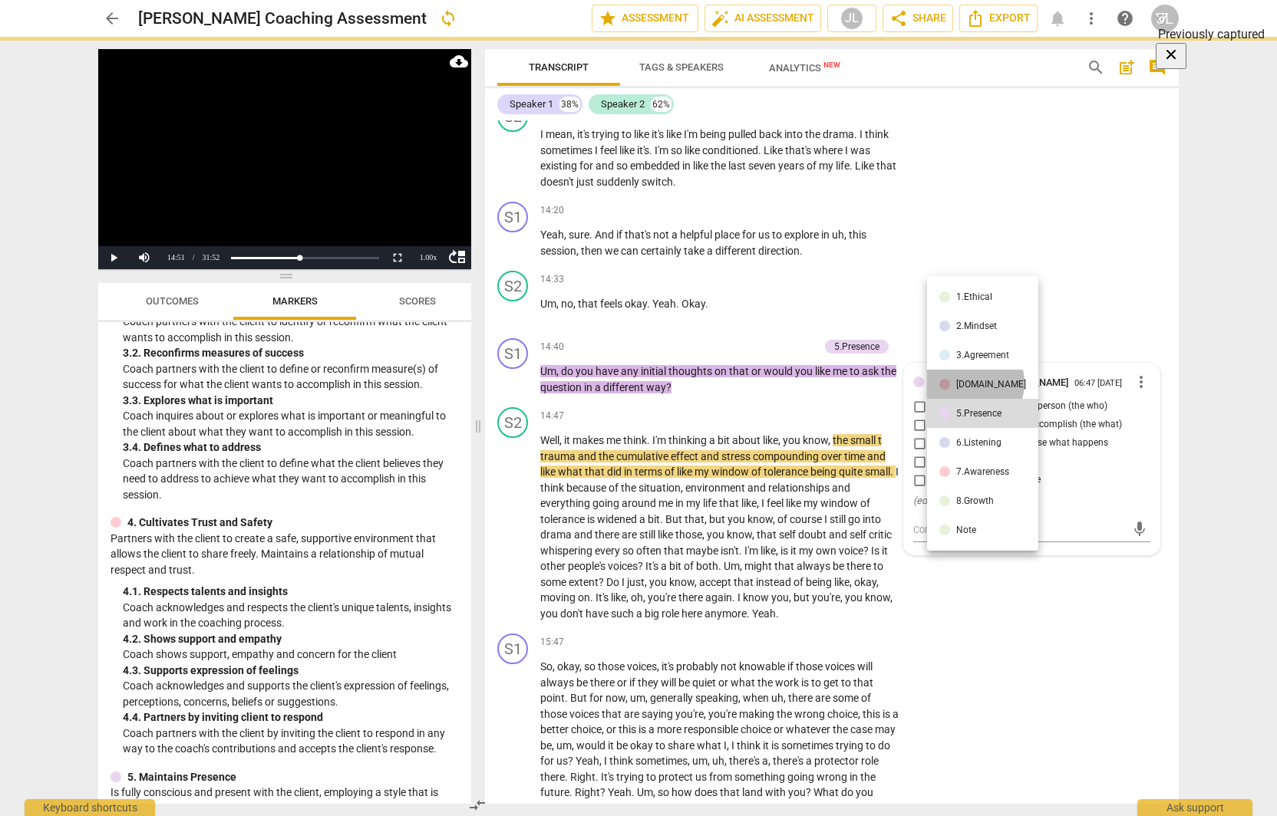
click at [967, 383] on div "[DOMAIN_NAME]" at bounding box center [991, 384] width 70 height 9
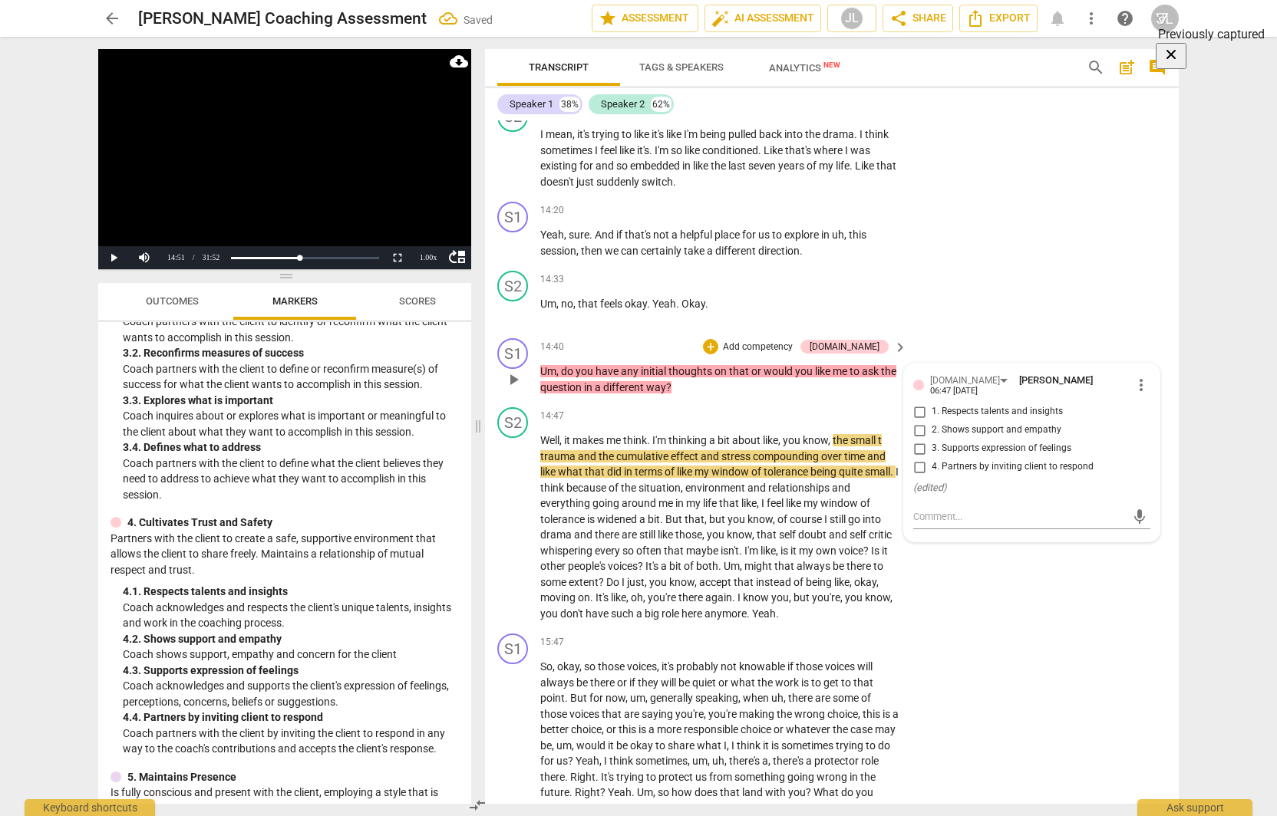
click at [921, 477] on input "4. Partners by inviting client to respond" at bounding box center [919, 467] width 25 height 18
checkbox input "true"
click at [835, 218] on p "Add competency" at bounding box center [852, 211] width 73 height 14
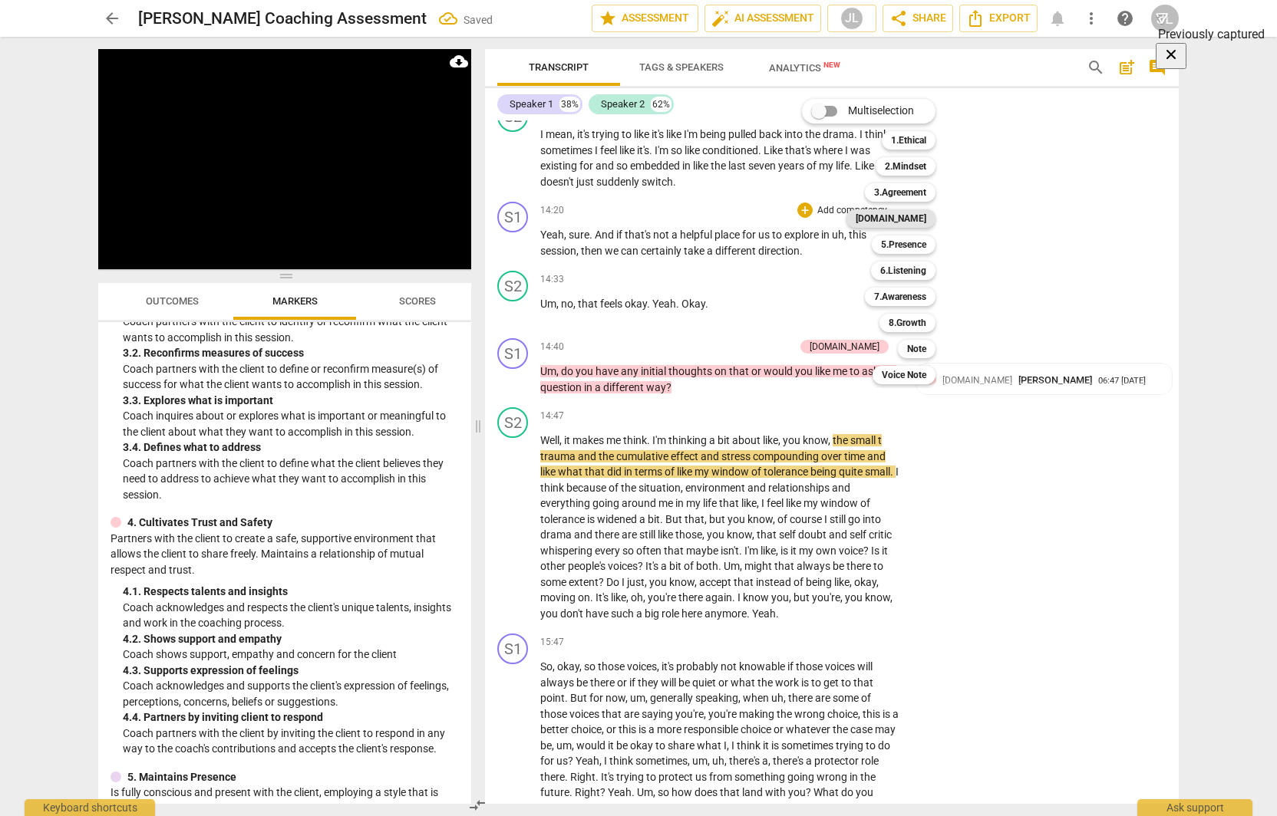
click at [905, 216] on b "[DOMAIN_NAME]" at bounding box center [891, 218] width 71 height 18
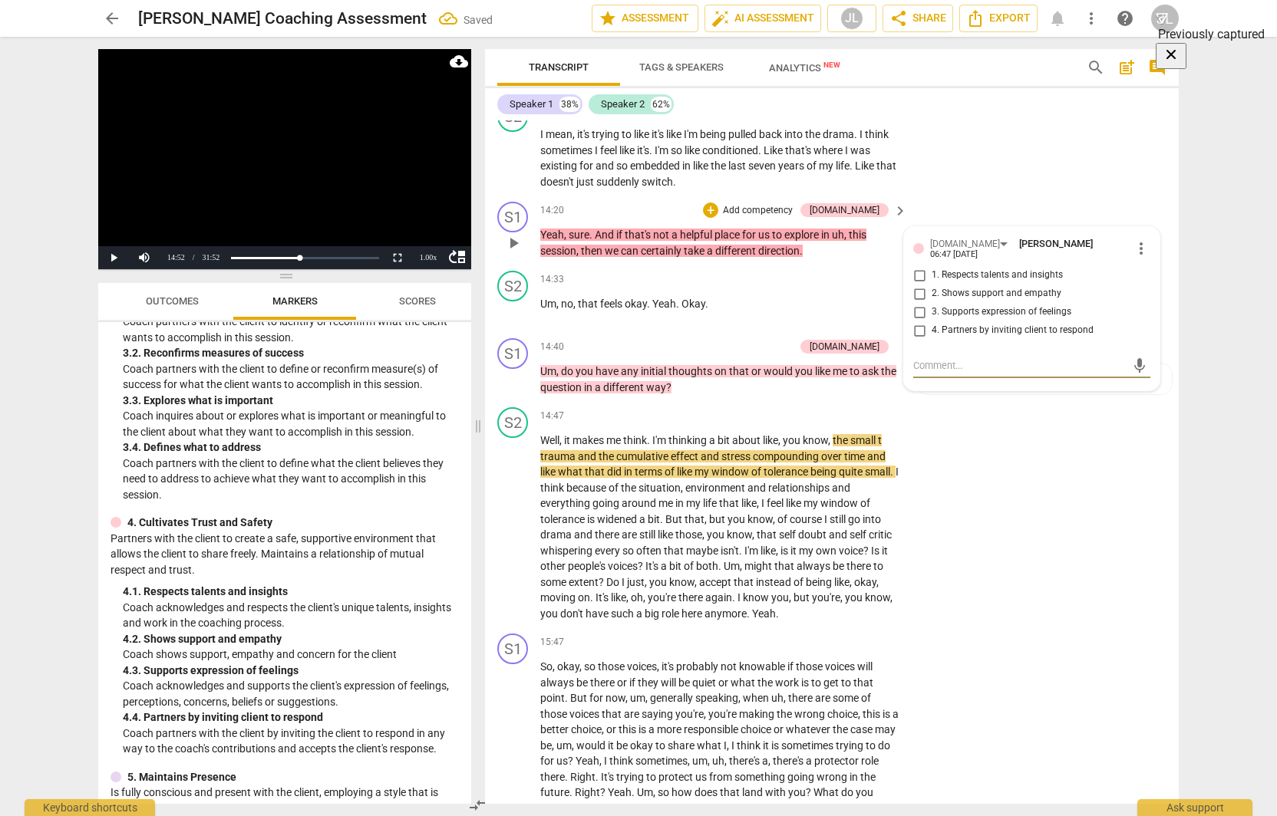
click at [915, 303] on input "2. Shows support and empathy" at bounding box center [919, 294] width 25 height 18
checkbox input "true"
click at [930, 252] on div "[DOMAIN_NAME]" at bounding box center [965, 244] width 70 height 15
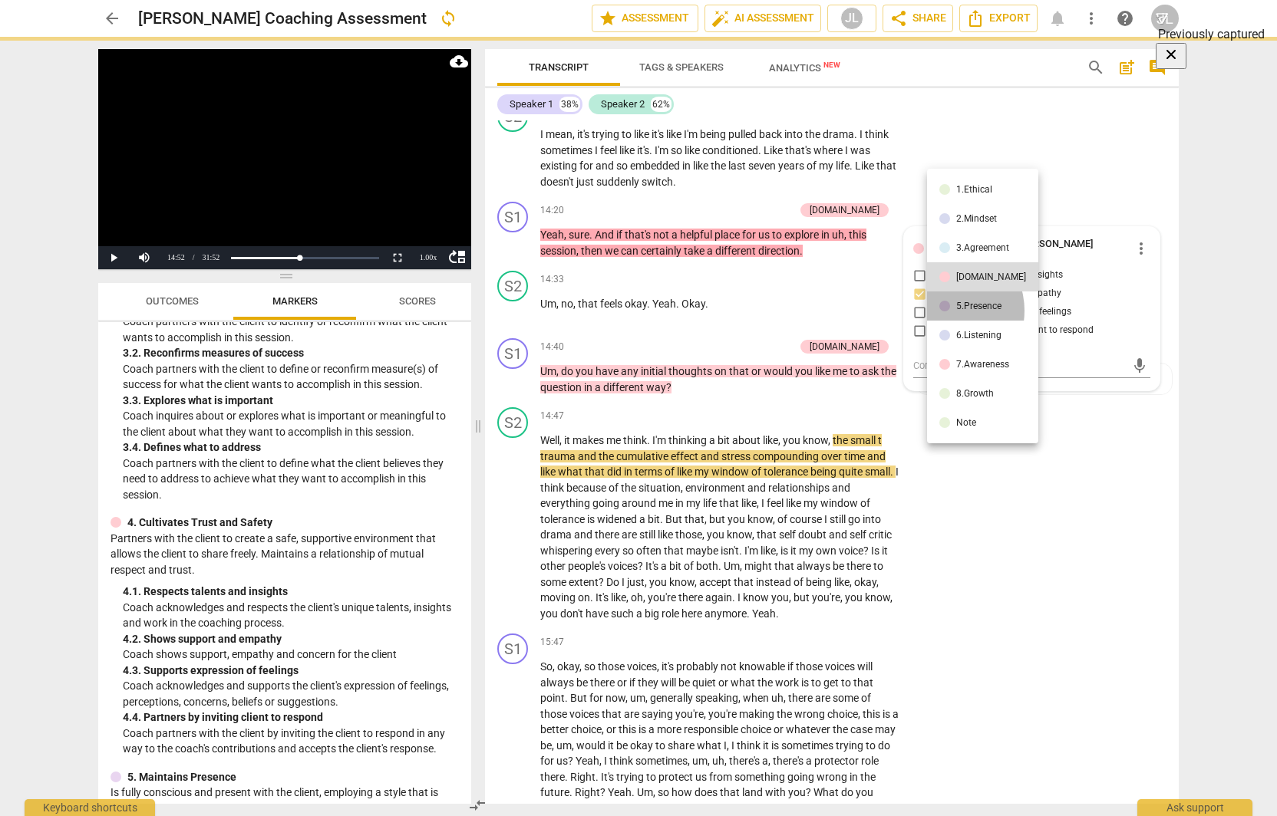
click at [944, 311] on div at bounding box center [944, 306] width 11 height 11
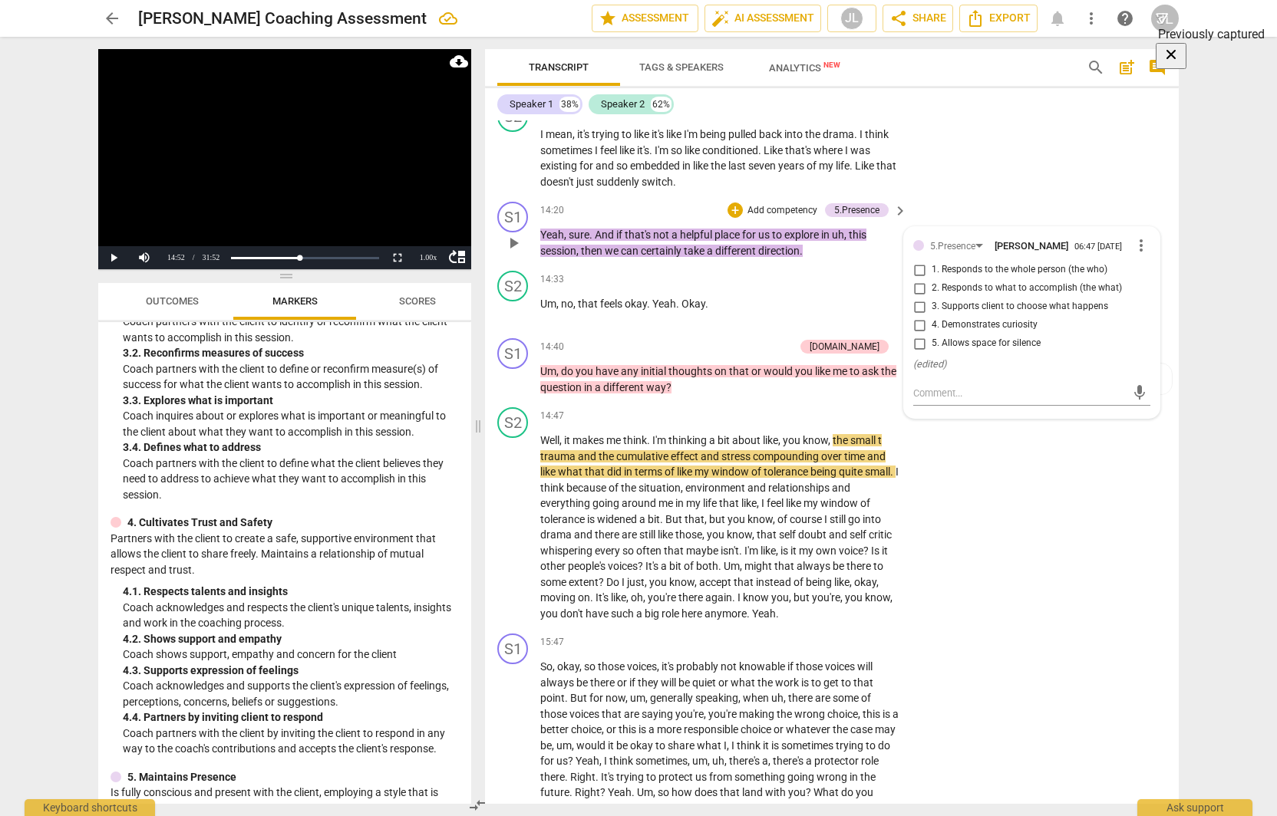
click at [914, 316] on input "3. Supports client to choose what happens" at bounding box center [919, 307] width 25 height 18
checkbox input "true"
click at [1070, 193] on div "S2 play_arrow pause 14:02 + Add competency keyboard_arrow_right I mean , it's t…" at bounding box center [832, 145] width 694 height 101
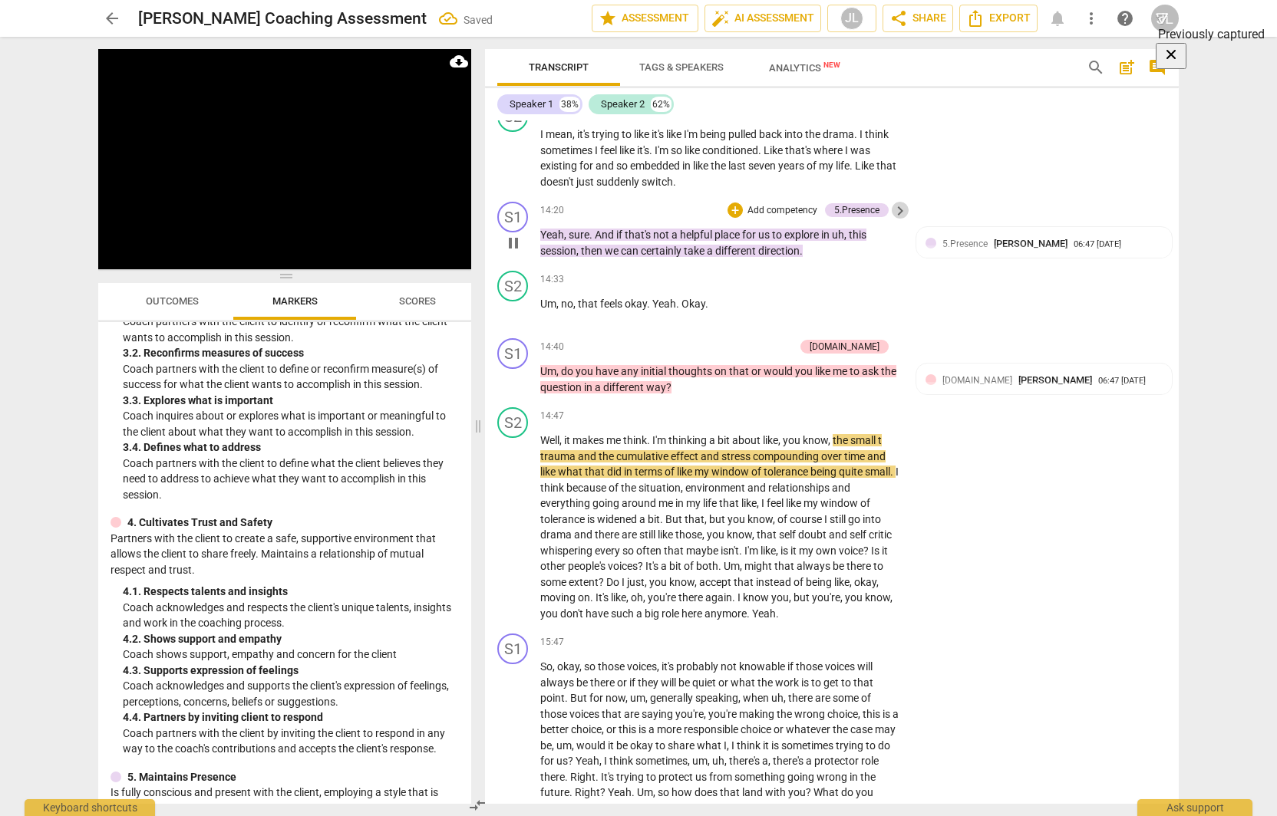
click at [904, 220] on span "keyboard_arrow_right" at bounding box center [900, 211] width 18 height 18
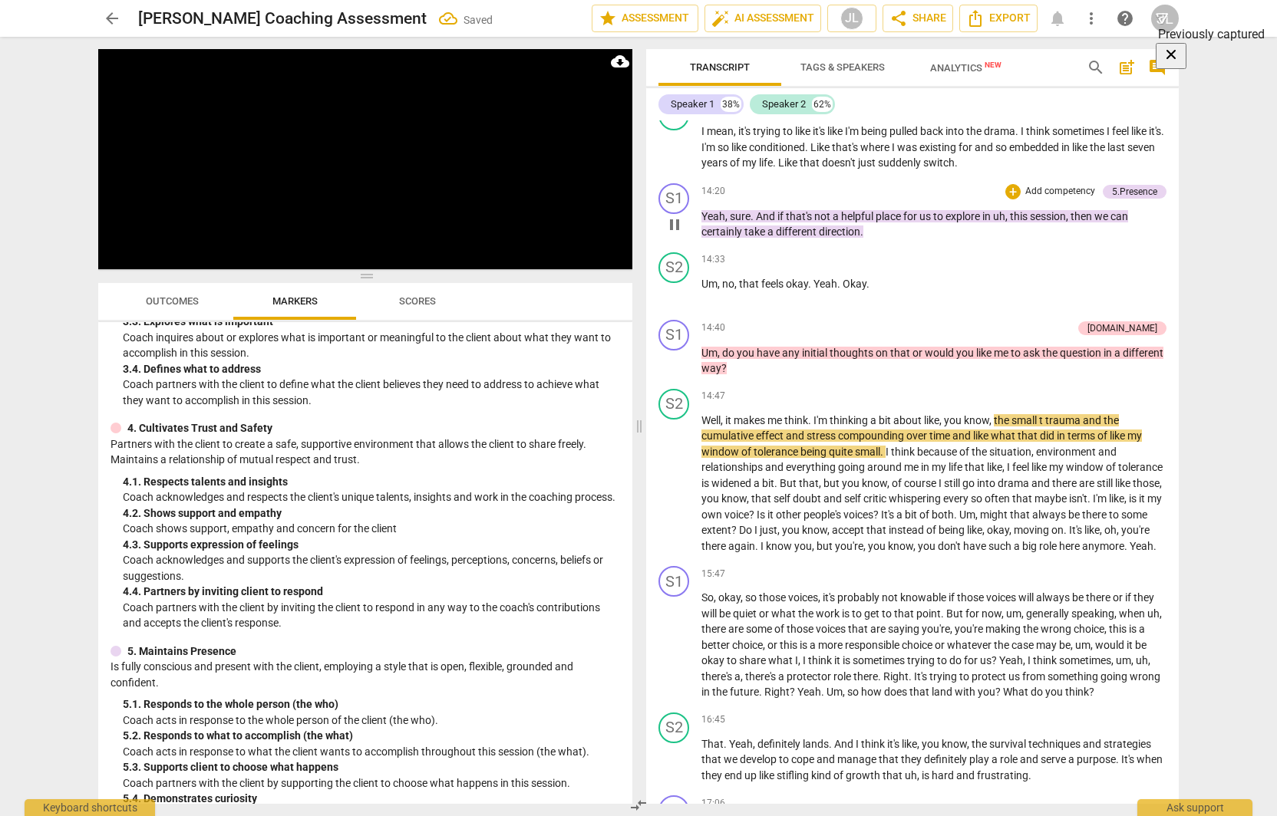
scroll to position [305, 0]
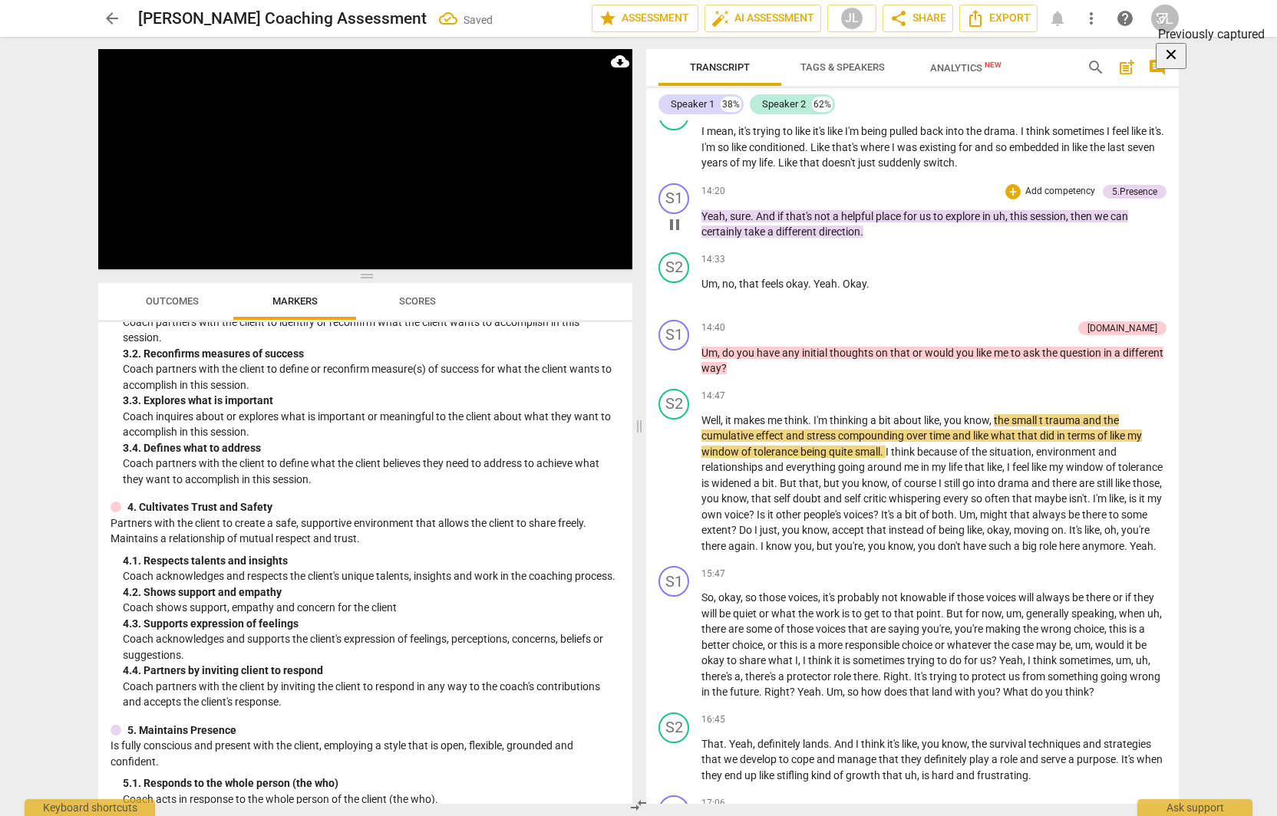
click at [1068, 199] on p "Add competency" at bounding box center [1060, 192] width 73 height 14
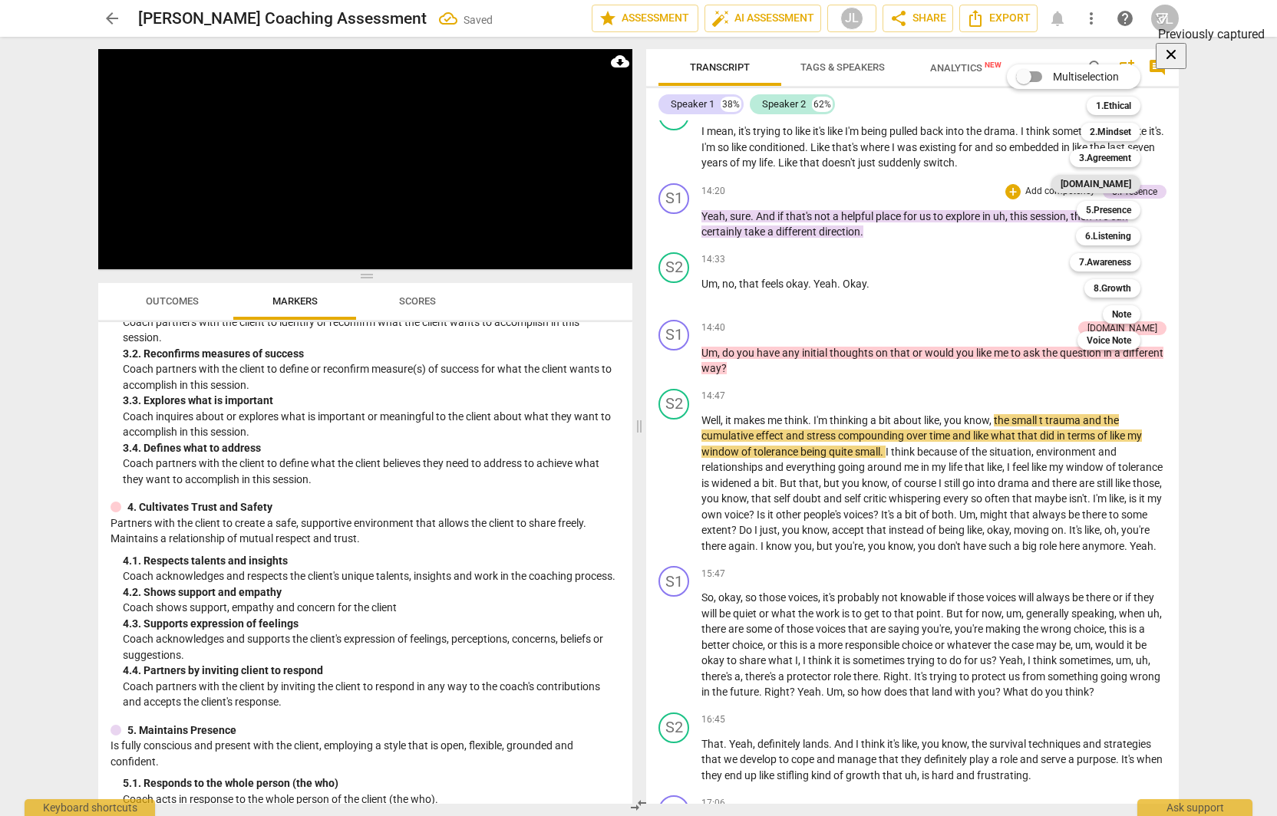
click at [1111, 184] on b "[DOMAIN_NAME]" at bounding box center [1096, 184] width 71 height 18
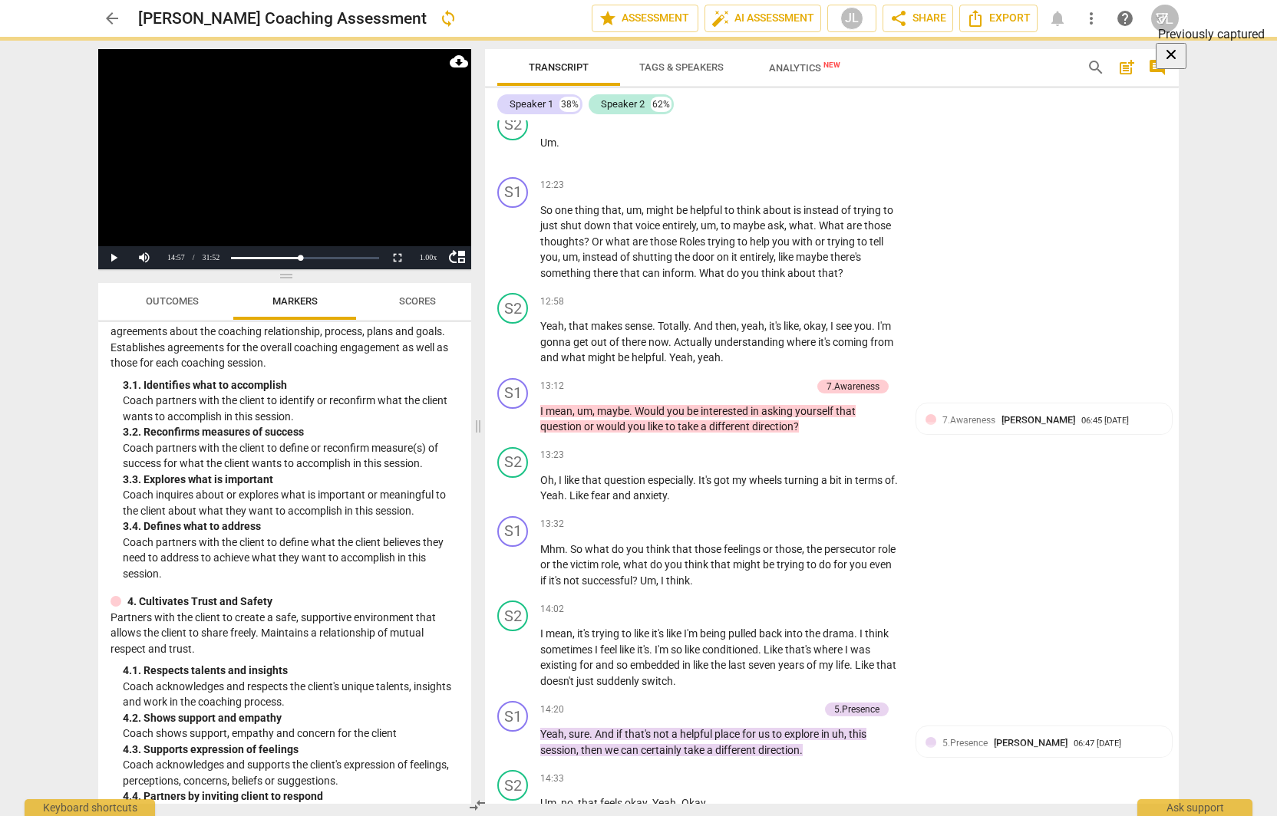
scroll to position [384, 0]
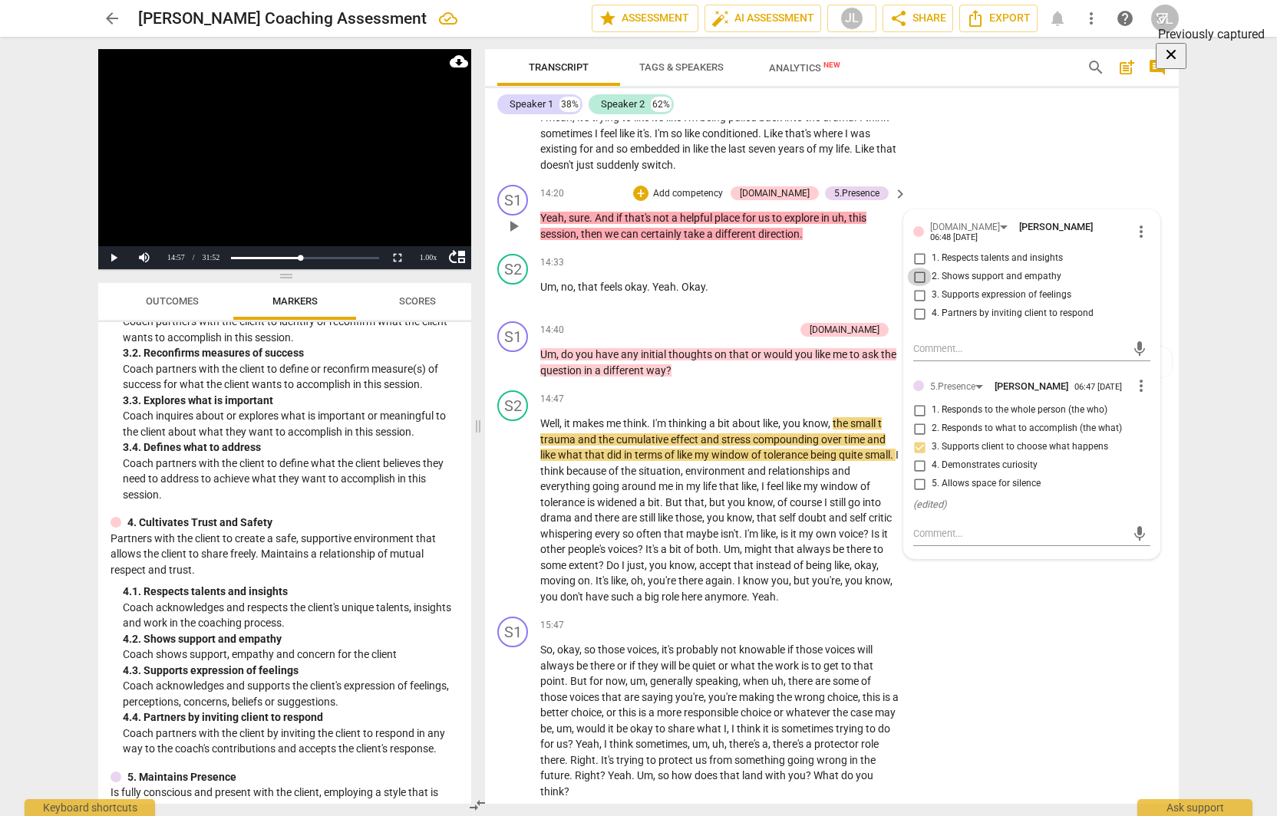
click at [918, 286] on input "2. Shows support and empathy" at bounding box center [919, 277] width 25 height 18
checkbox input "true"
click at [1024, 179] on div "S2 play_arrow pause 14:02 + Add competency keyboard_arrow_right I mean , it's t…" at bounding box center [832, 128] width 694 height 101
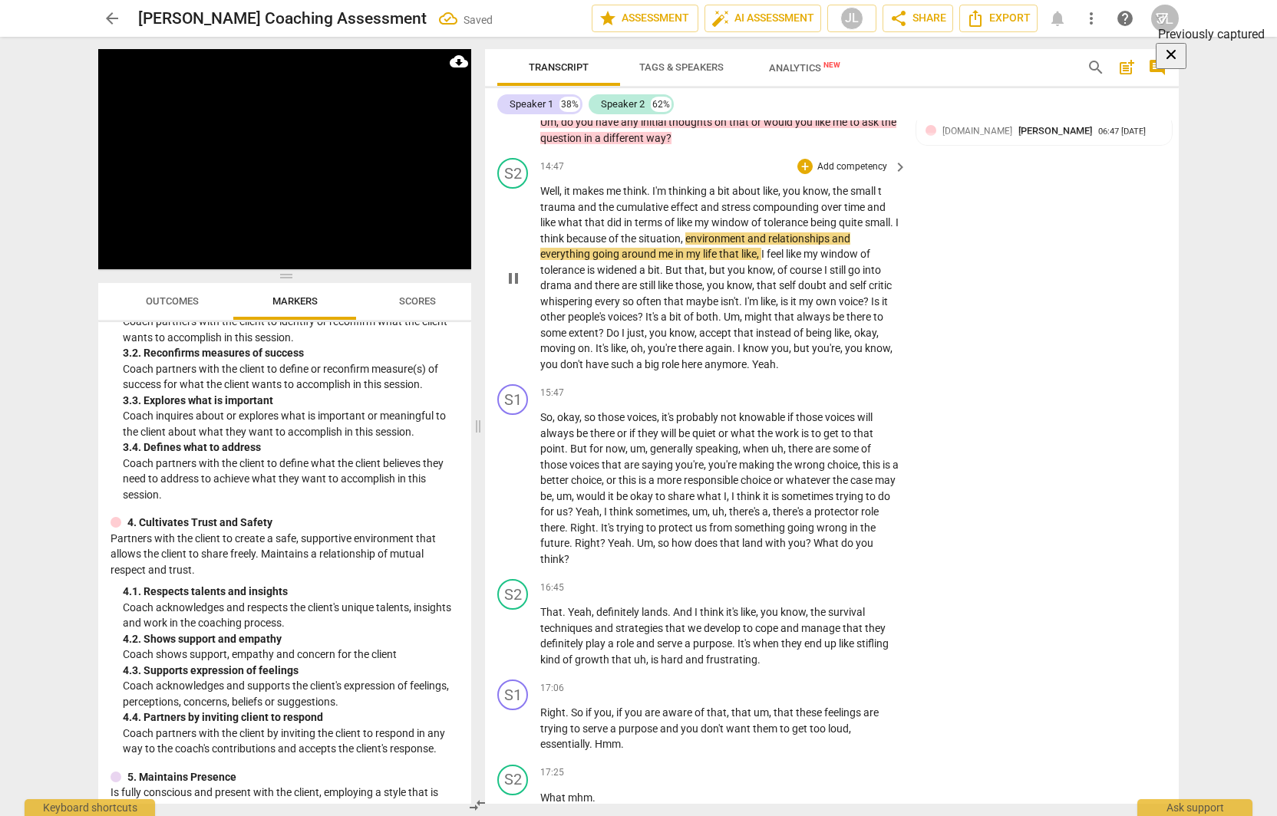
scroll to position [4333, 0]
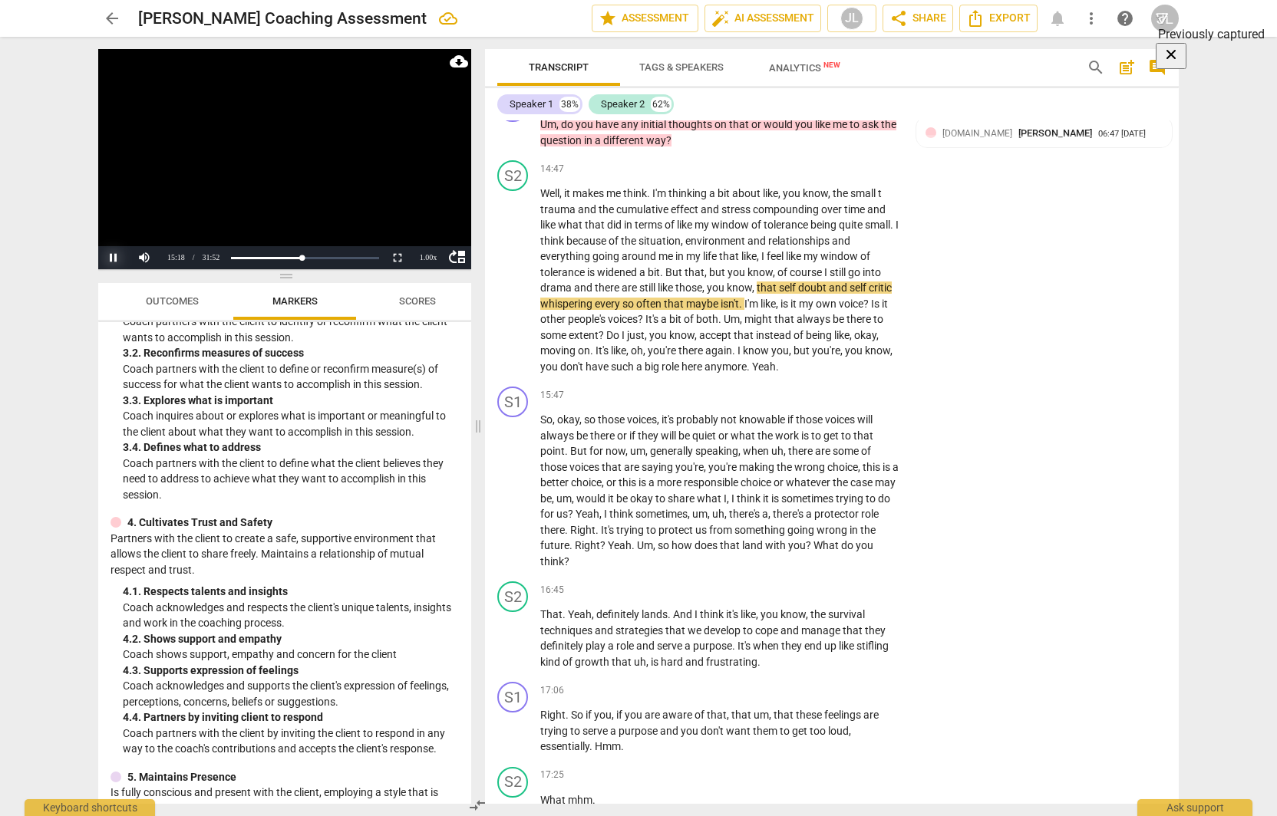
click at [117, 262] on button "Pause" at bounding box center [113, 257] width 31 height 23
click at [114, 259] on button "Play" at bounding box center [113, 257] width 31 height 23
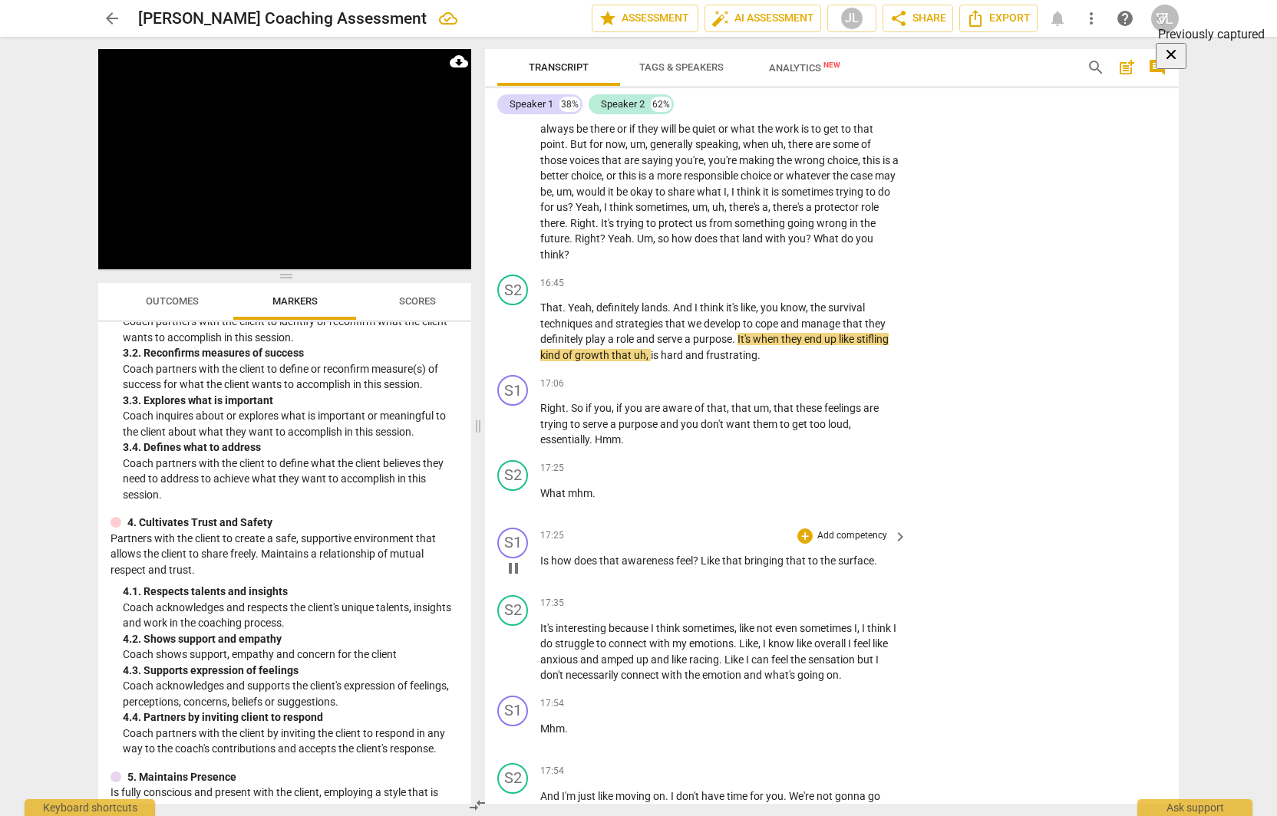
scroll to position [4794, 0]
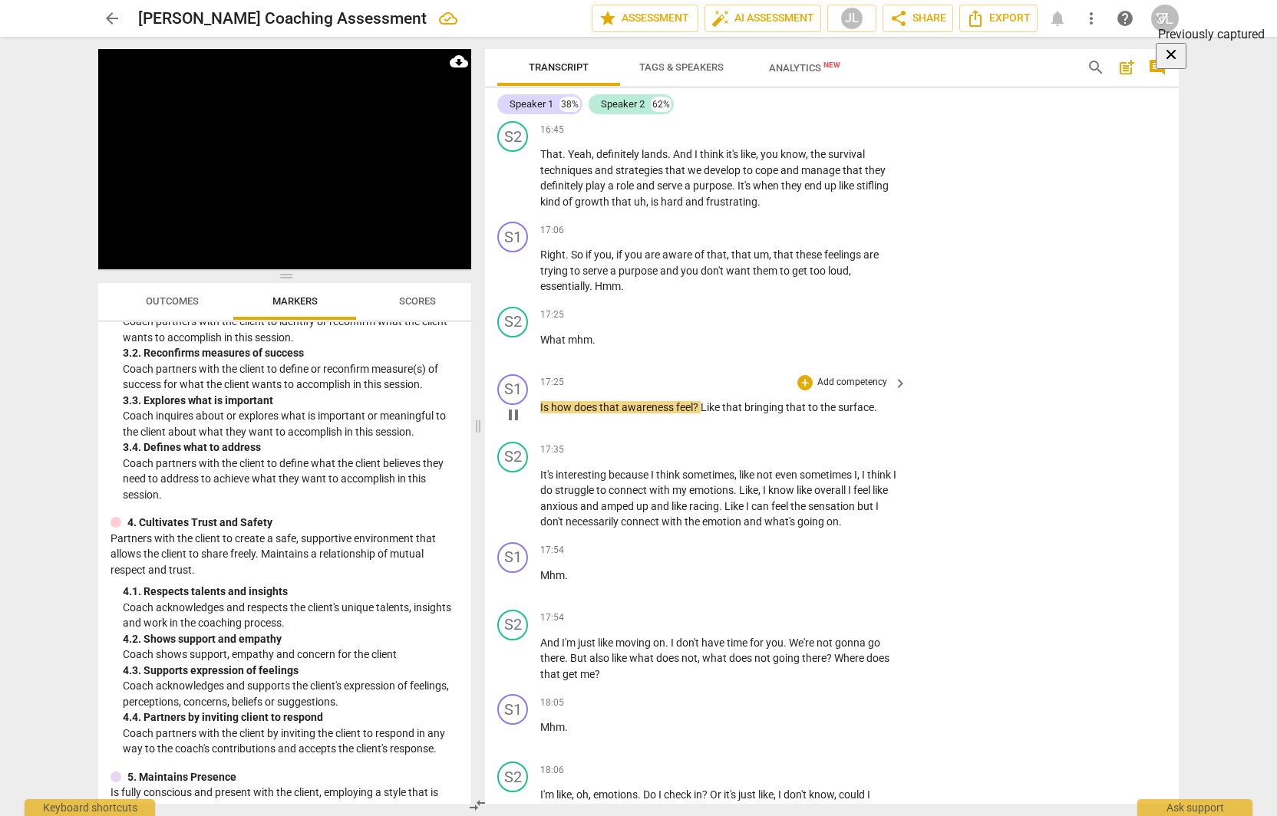
click at [861, 390] on p "Add competency" at bounding box center [852, 383] width 73 height 14
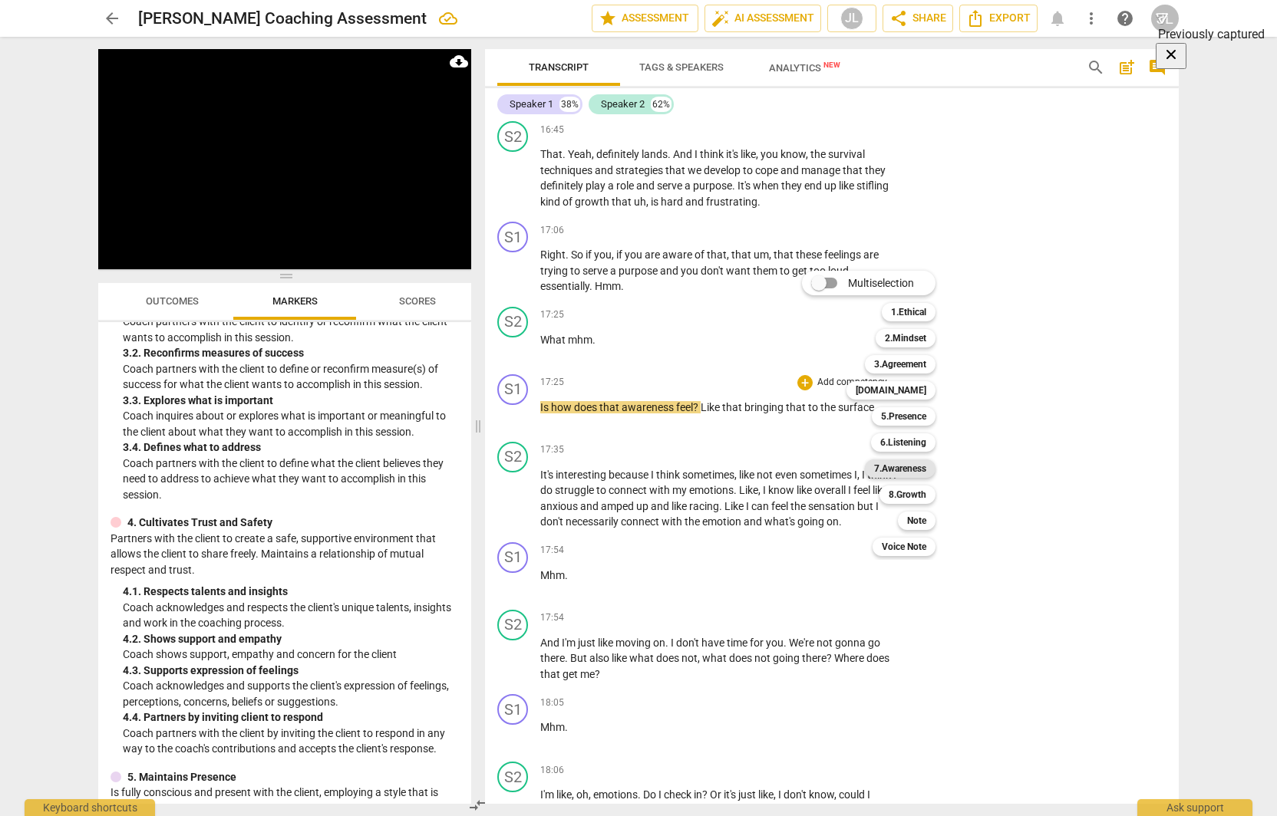
click at [908, 466] on b "7.Awareness" at bounding box center [900, 469] width 52 height 18
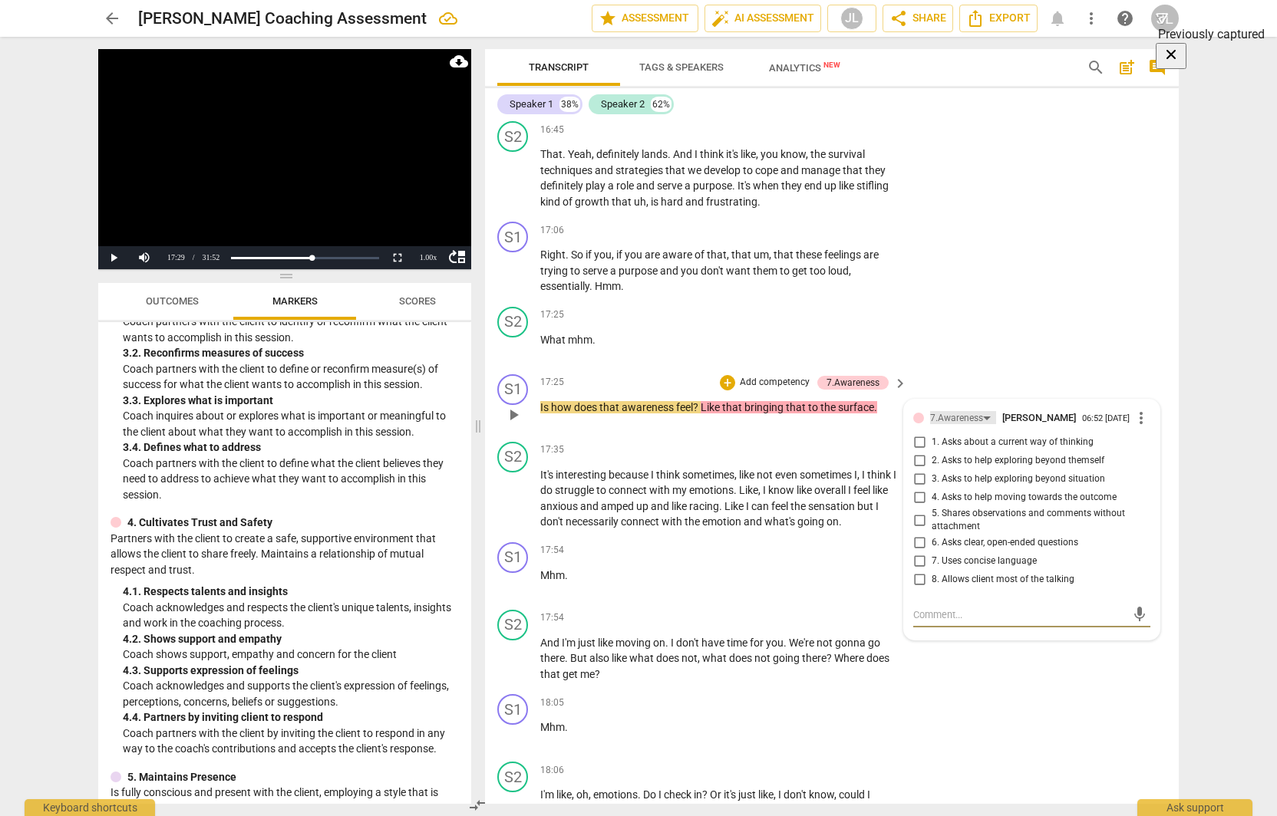
click at [985, 424] on div "7.Awareness" at bounding box center [963, 417] width 66 height 13
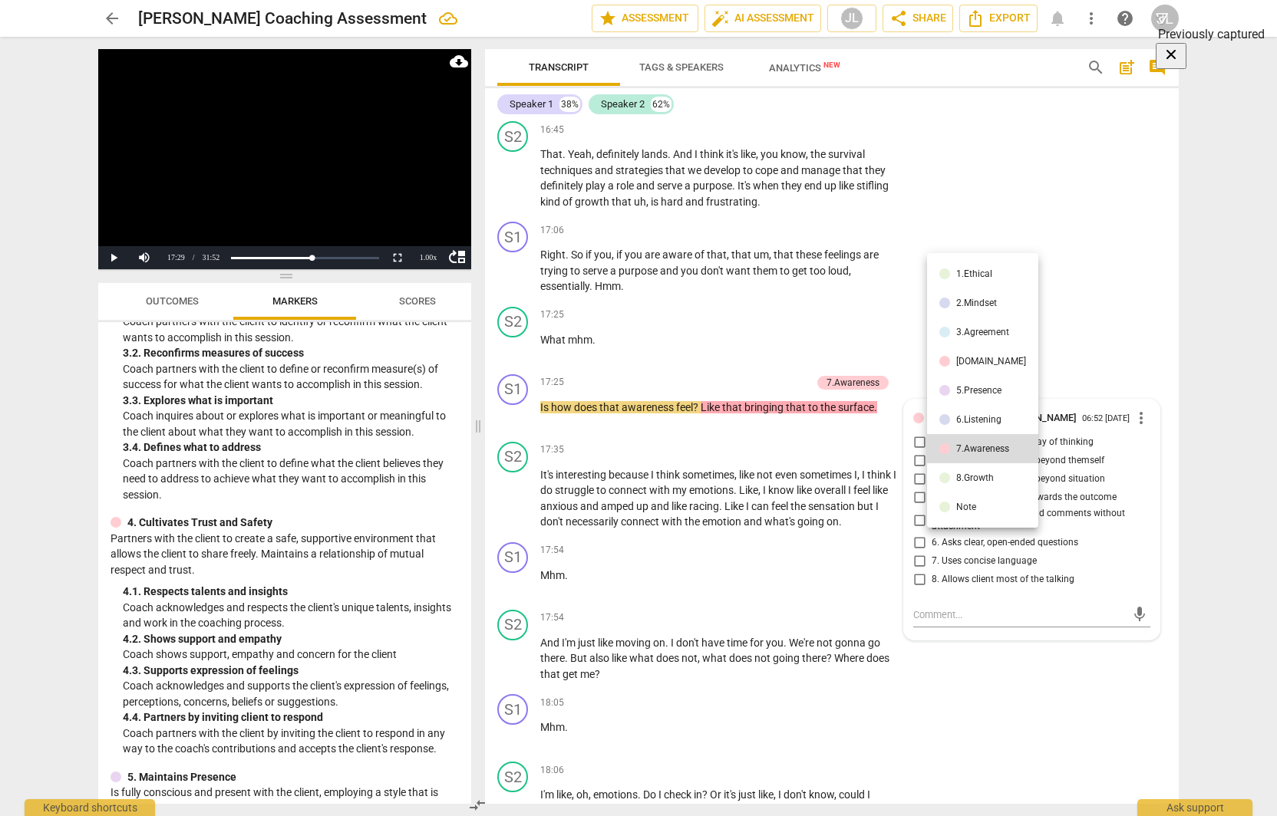
click at [967, 475] on div "8.Growth" at bounding box center [975, 477] width 38 height 9
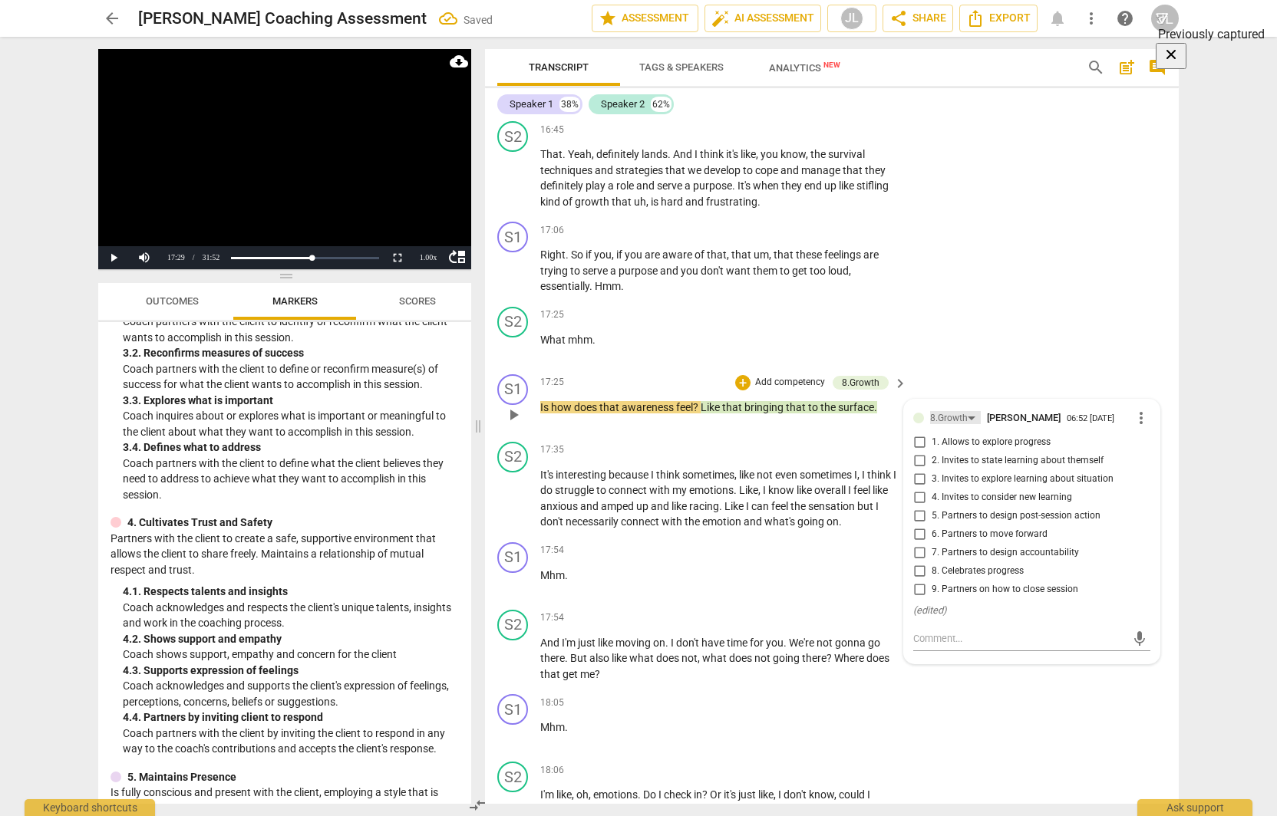
click at [948, 426] on div "8.Growth" at bounding box center [949, 418] width 38 height 15
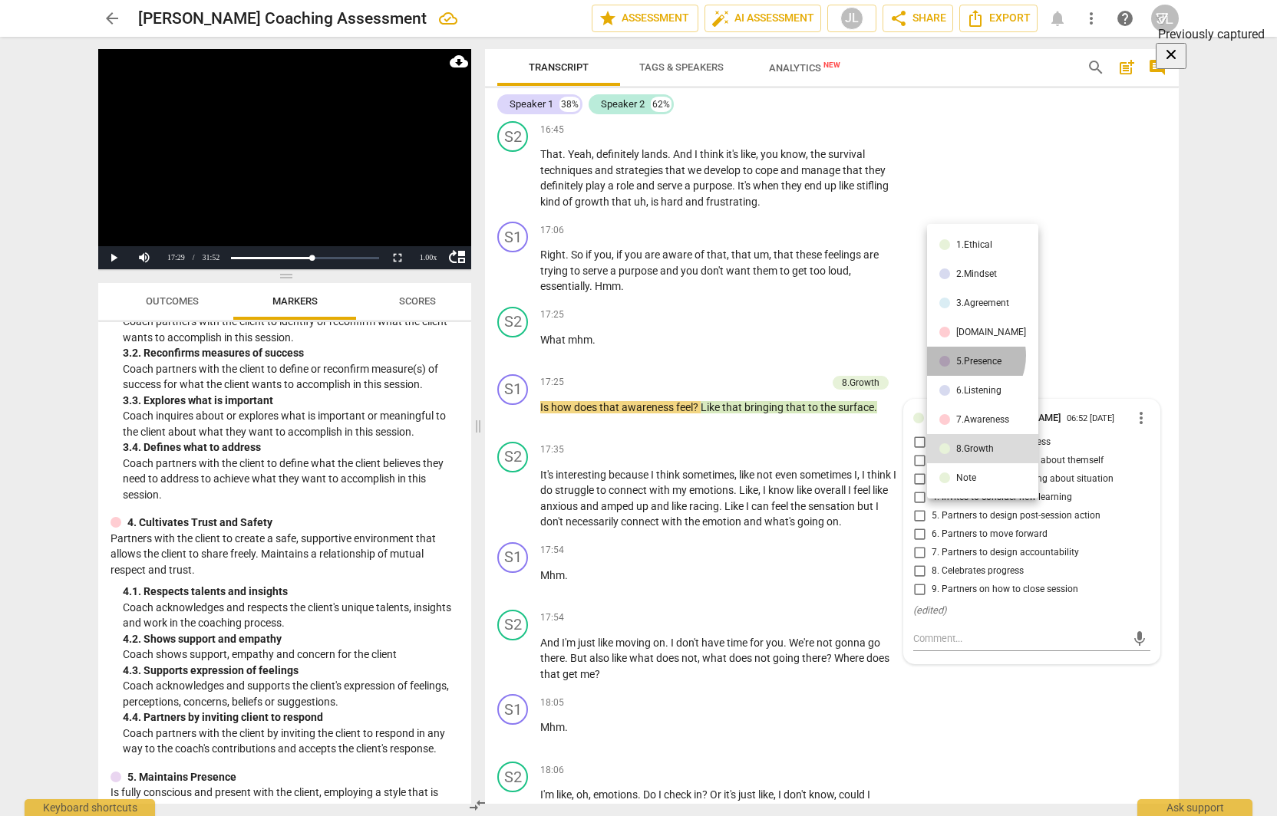
click at [961, 355] on li "5.Presence" at bounding box center [982, 361] width 111 height 29
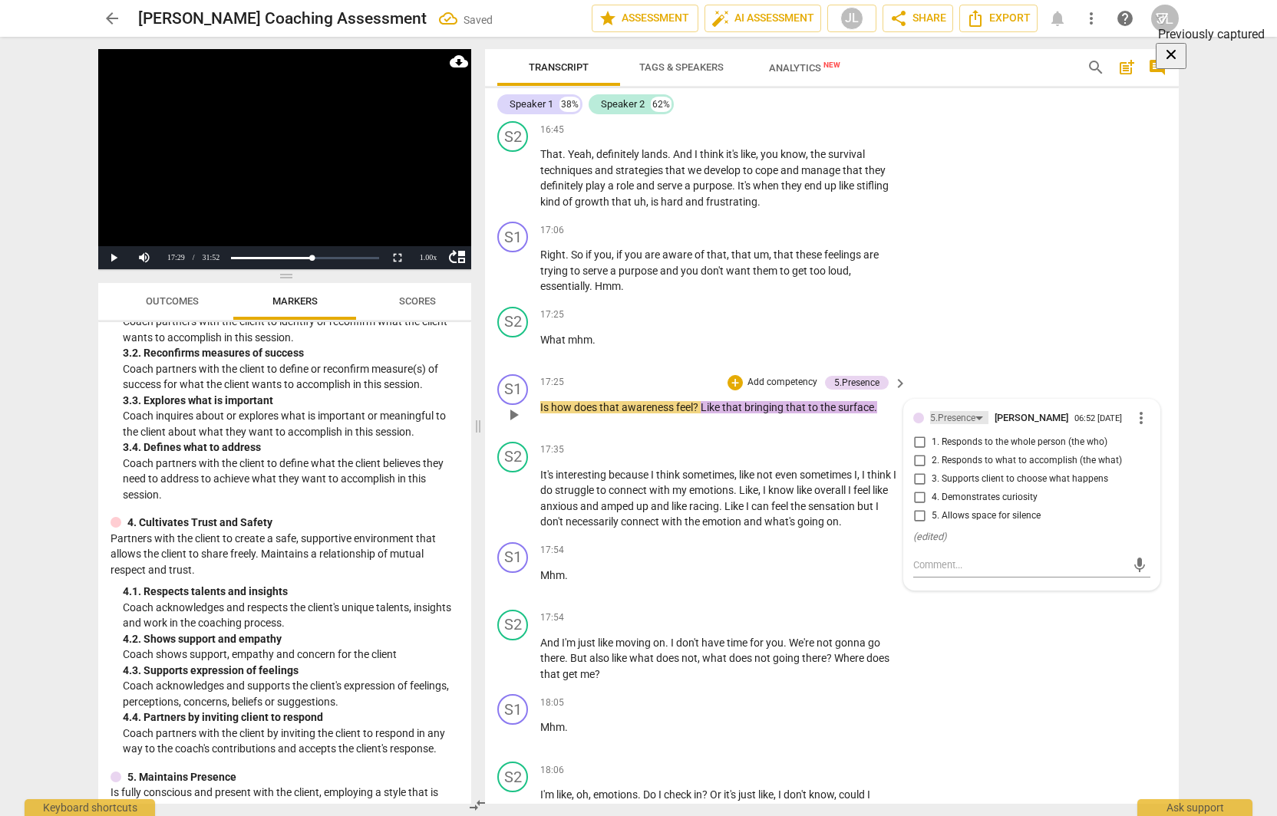
click at [955, 426] on div "5.Presence" at bounding box center [952, 418] width 45 height 15
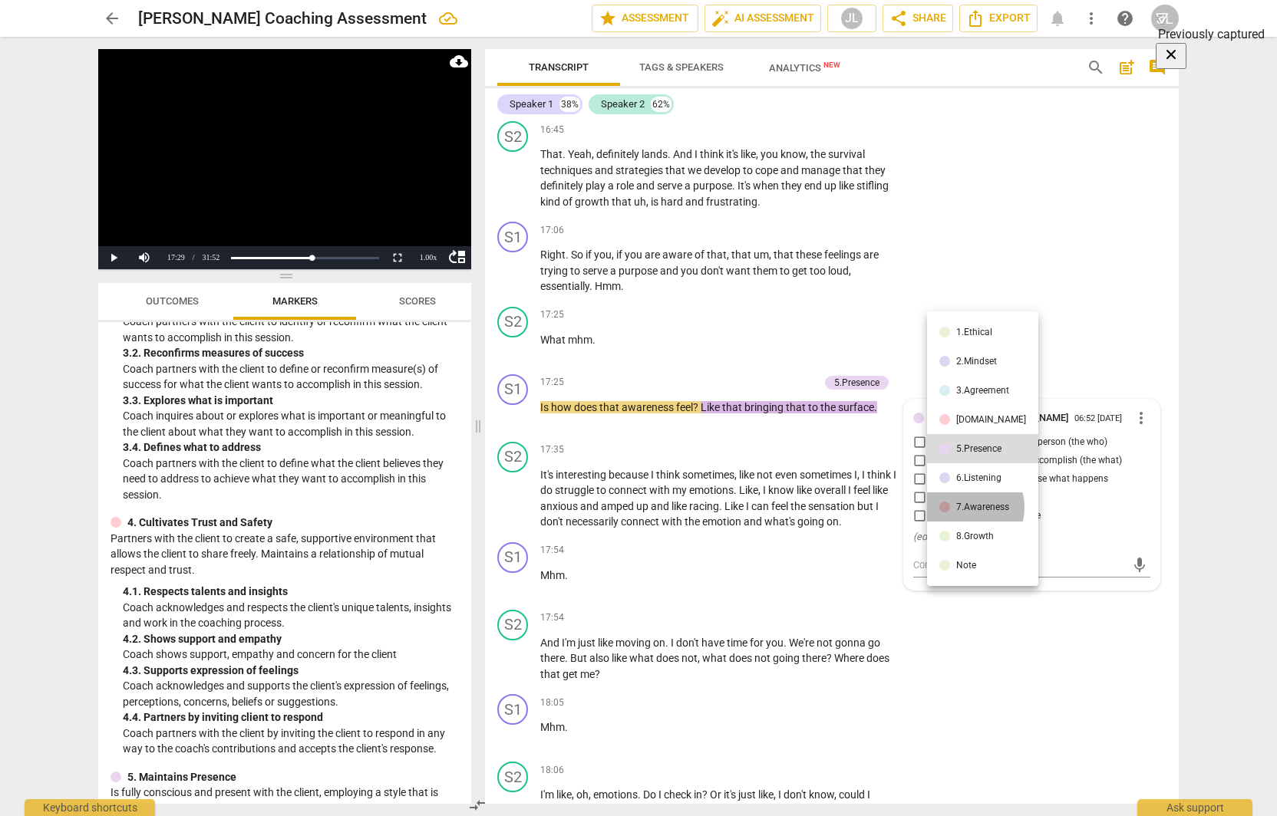
click at [966, 507] on div "7.Awareness" at bounding box center [982, 507] width 53 height 9
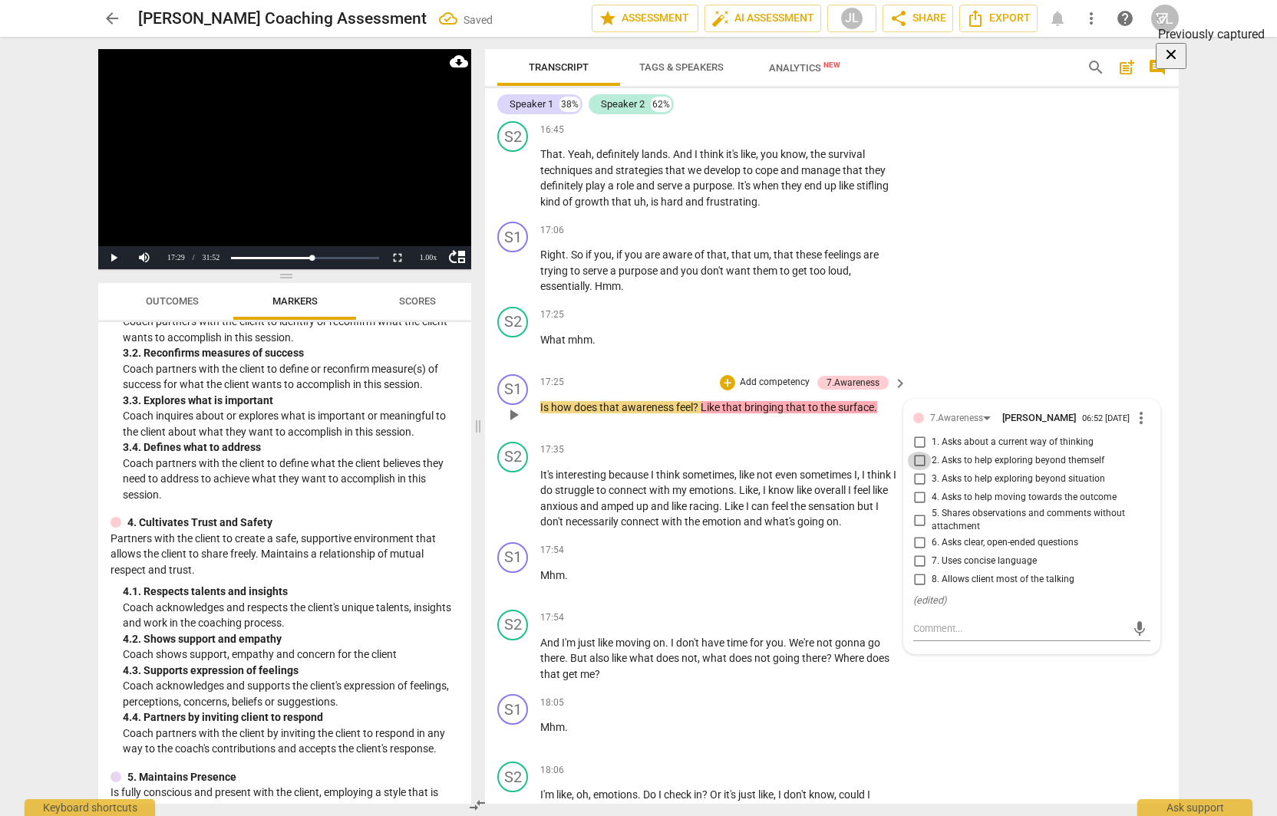
click at [917, 470] on input "2. Asks to help exploring beyond themself" at bounding box center [919, 461] width 25 height 18
checkbox input "true"
click at [799, 481] on span "even" at bounding box center [787, 475] width 25 height 12
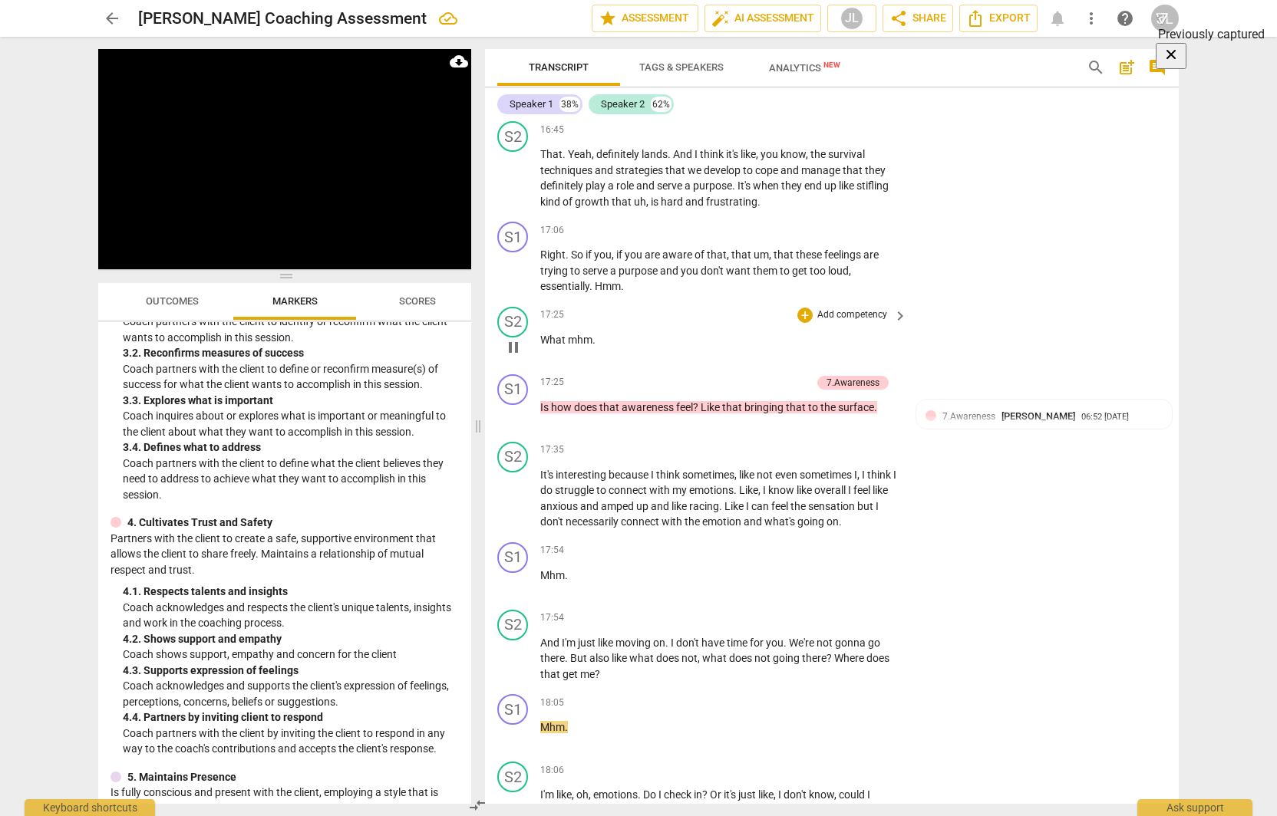
scroll to position [5508, 0]
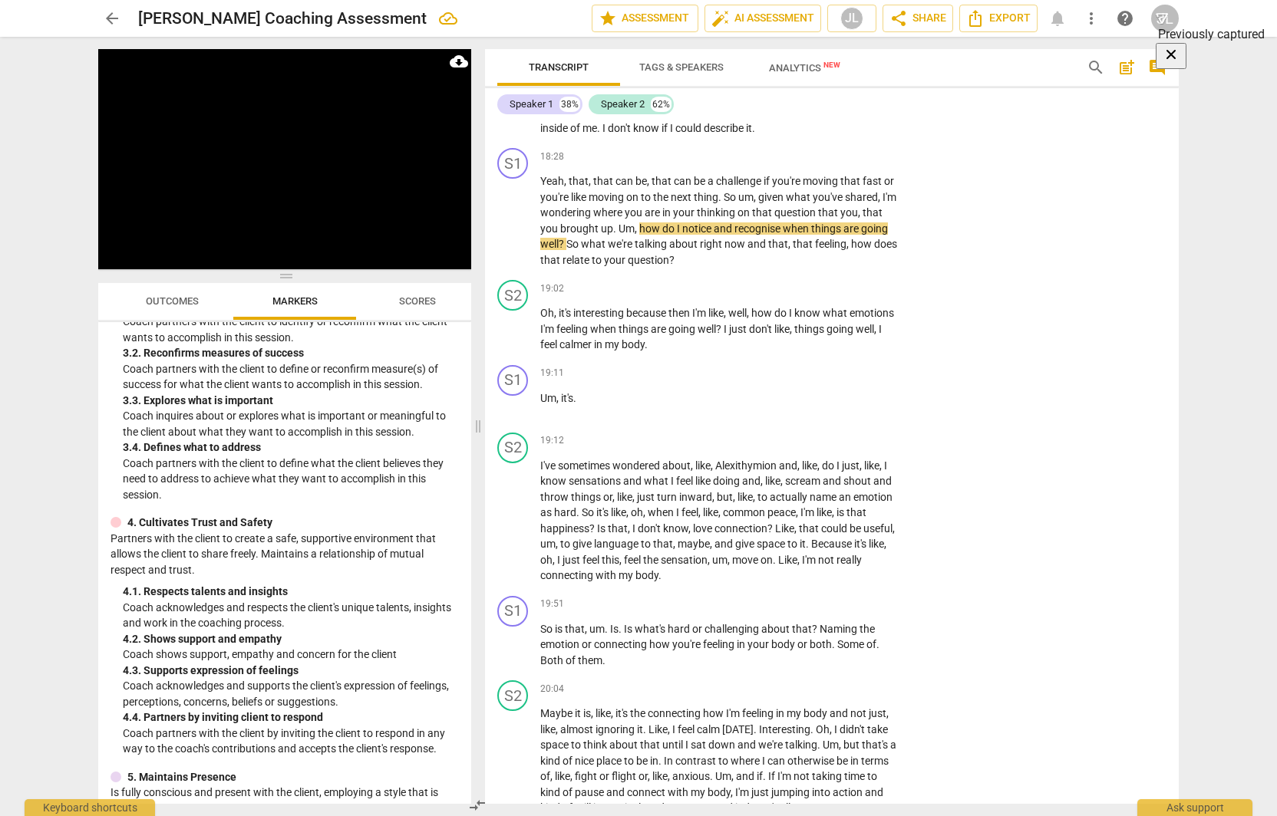
click at [797, 353] on p "Oh , it's interesting because then I'm like , well , how do I know what emotion…" at bounding box center [719, 329] width 359 height 48
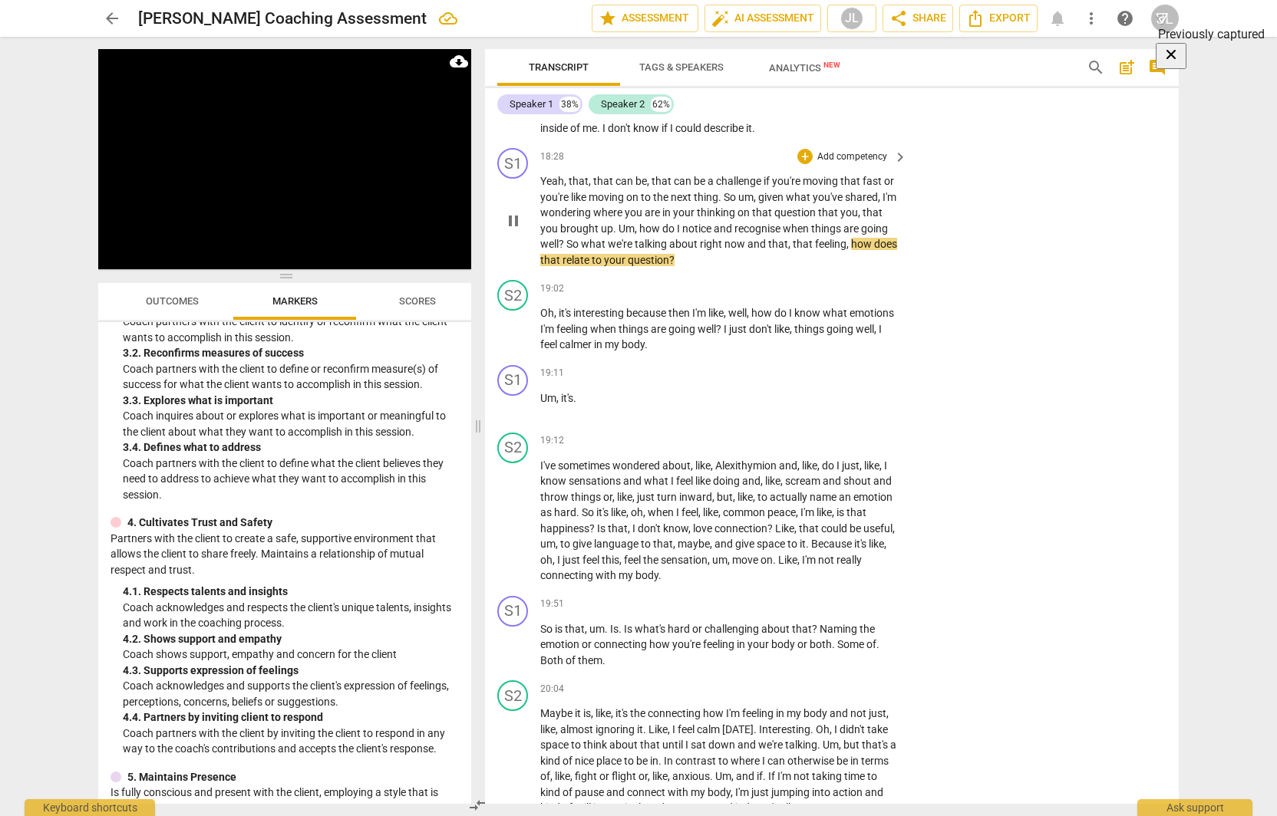
click at [840, 164] on p "Add competency" at bounding box center [852, 157] width 73 height 14
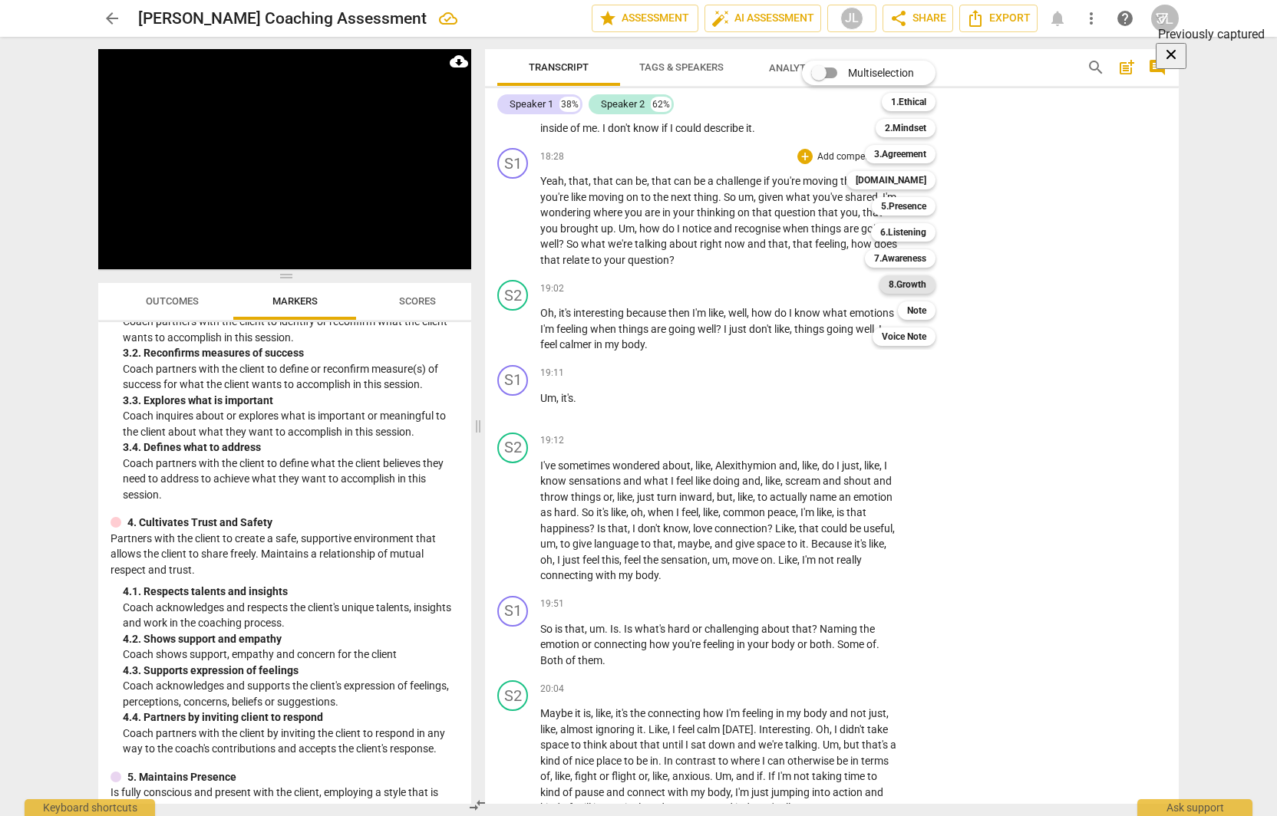
click at [908, 286] on b "8.Growth" at bounding box center [908, 284] width 38 height 18
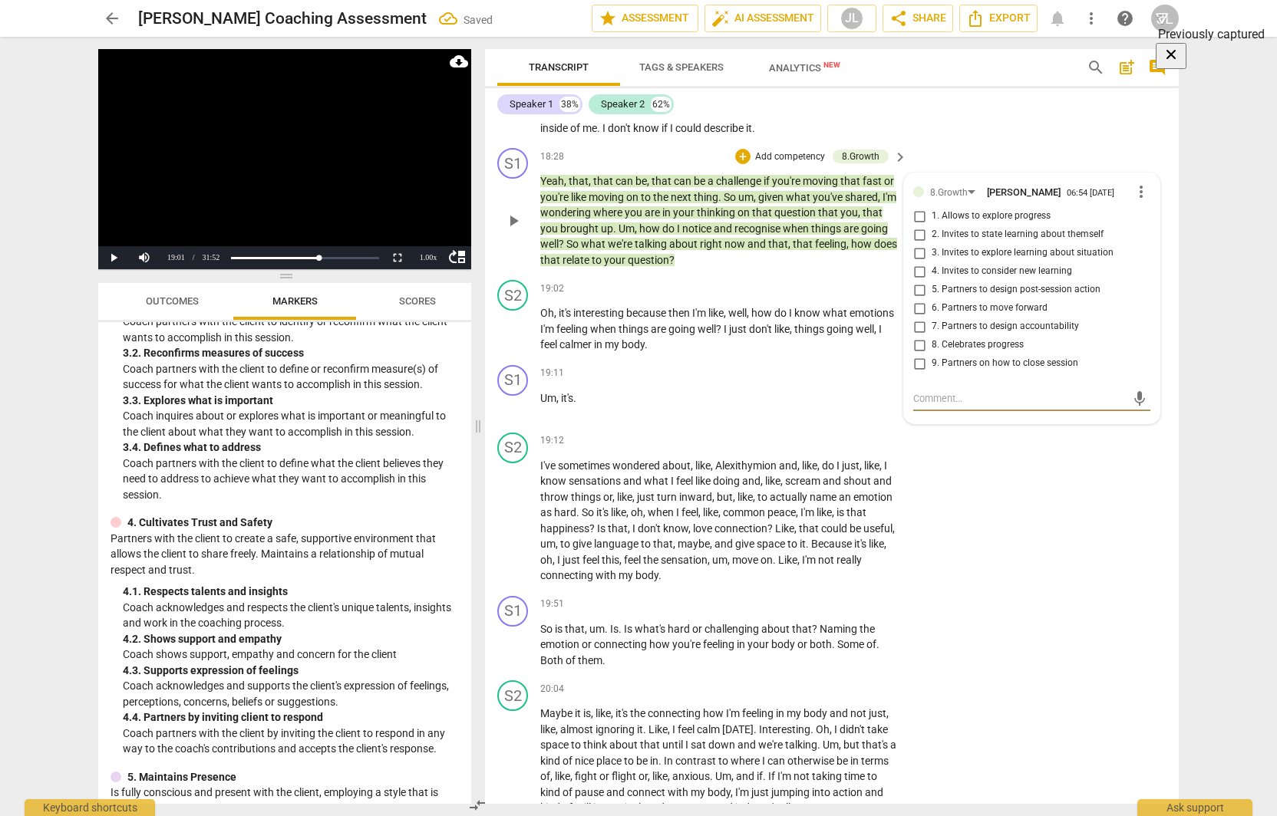
click at [916, 244] on input "2. Invites to state learning about themself" at bounding box center [919, 235] width 25 height 18
checkbox input "true"
click at [916, 262] on input "3. Invites to explore learning about situation" at bounding box center [919, 253] width 25 height 18
checkbox input "true"
click at [109, 262] on button "Play" at bounding box center [113, 257] width 31 height 23
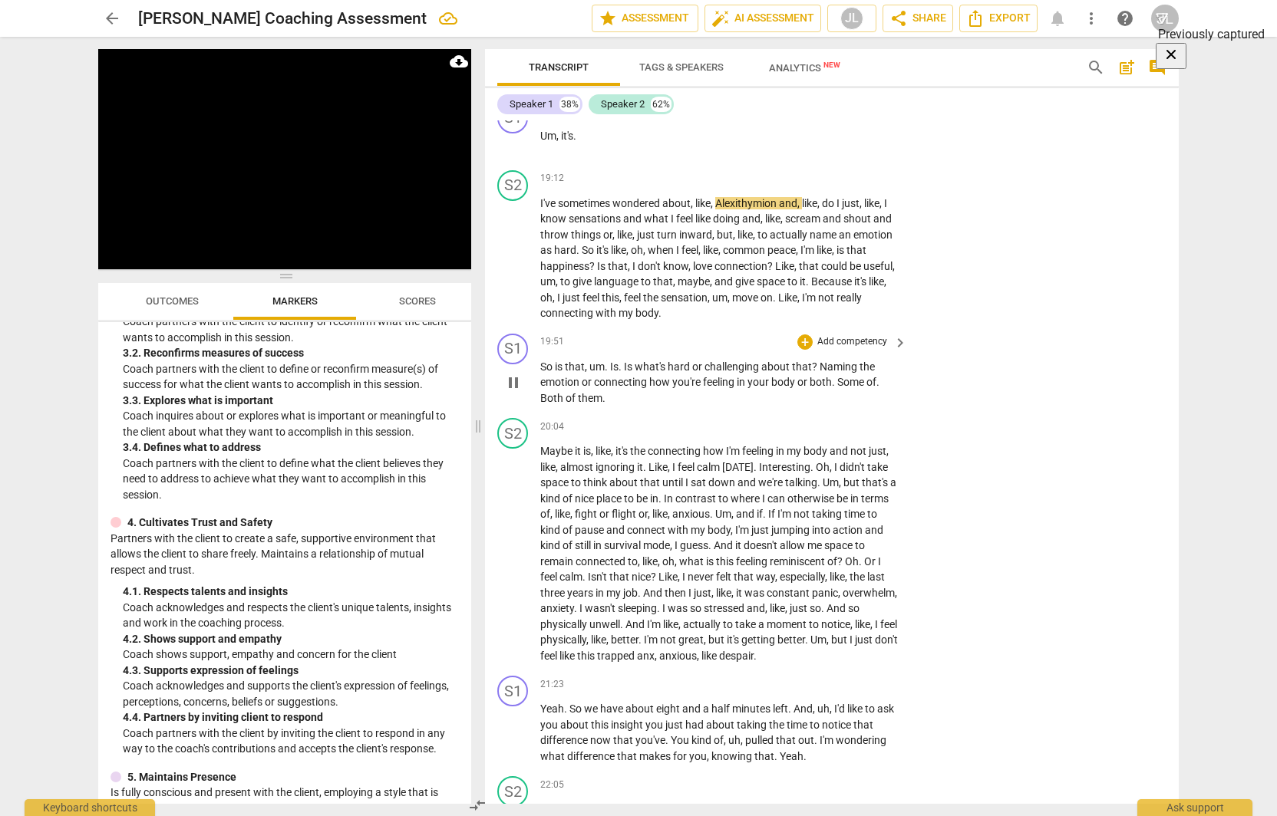
scroll to position [5815, 0]
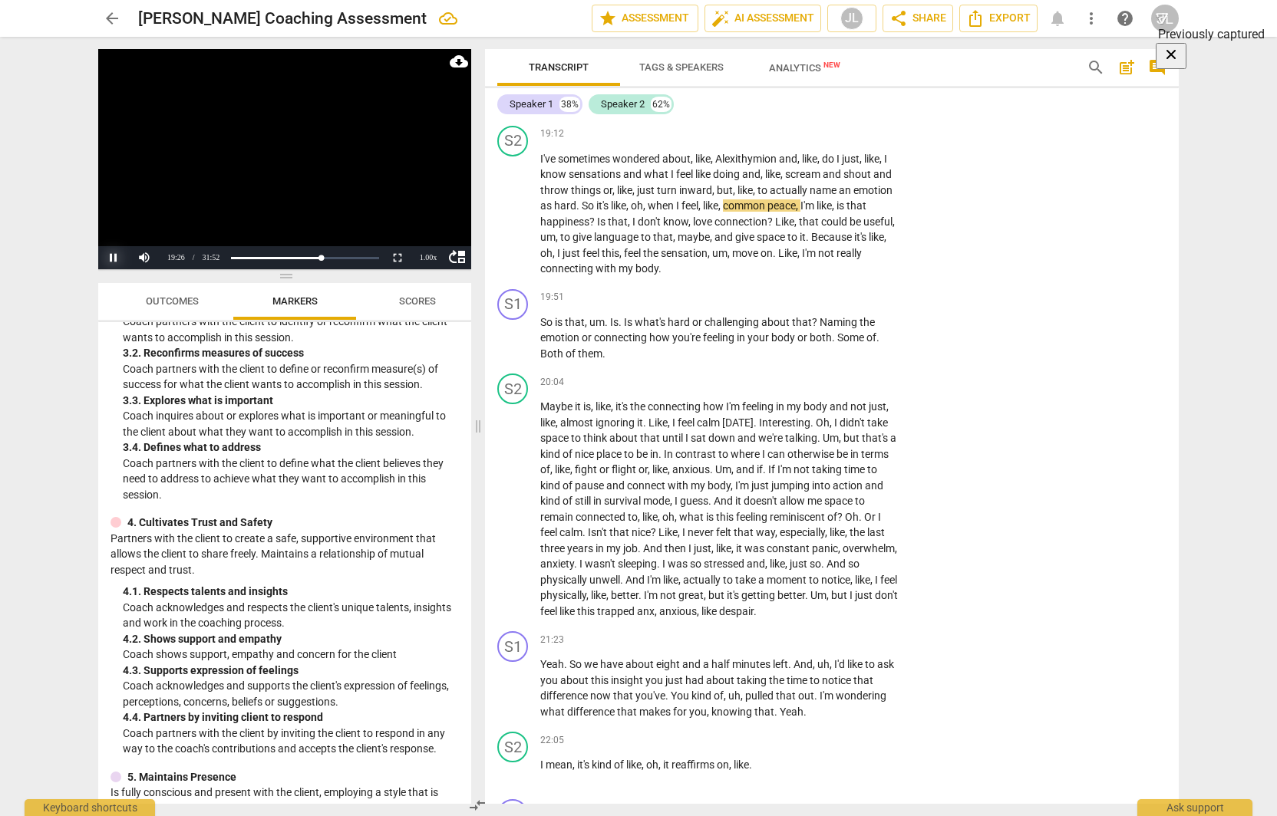
click at [113, 255] on button "Pause" at bounding box center [113, 257] width 31 height 23
